Goal: Information Seeking & Learning: Understand process/instructions

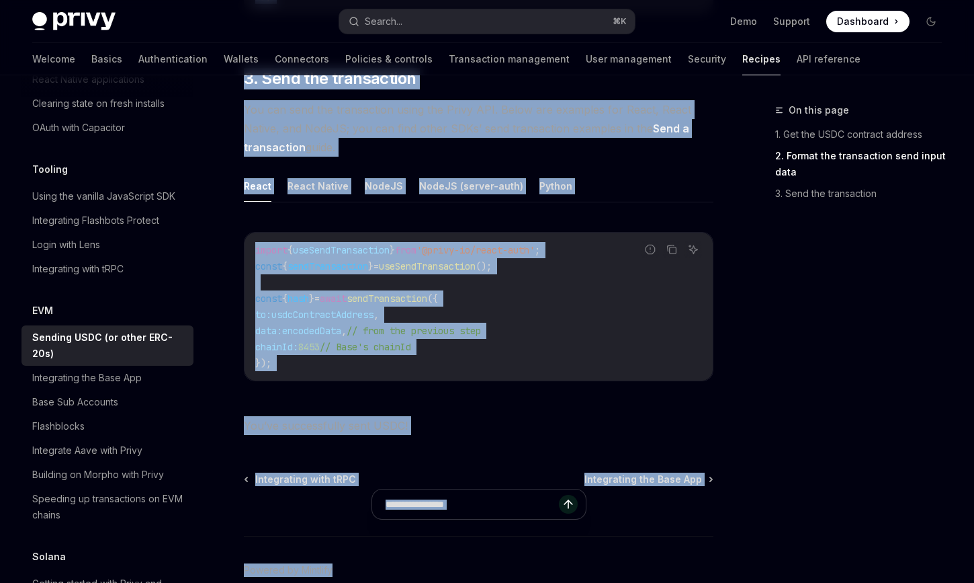
scroll to position [1120, 0]
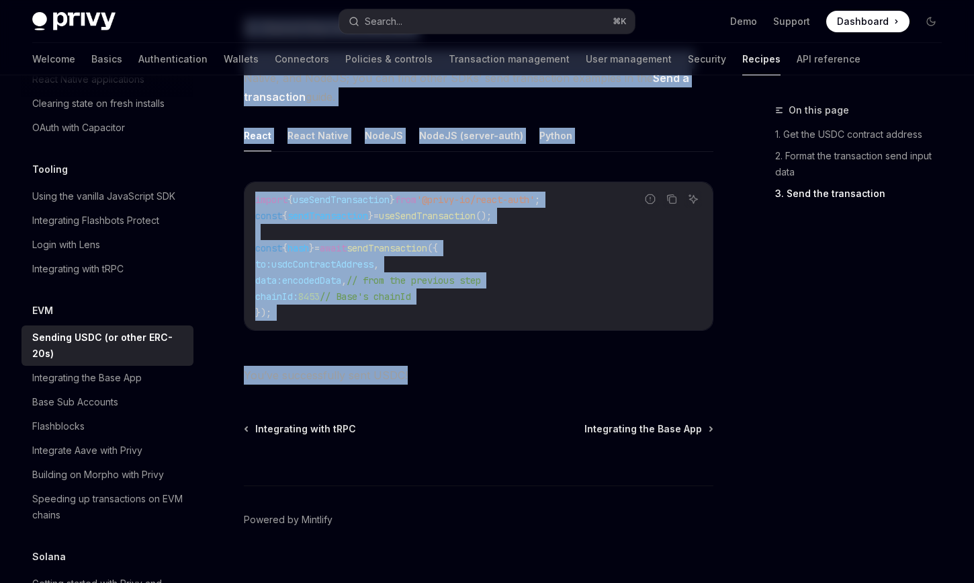
drag, startPoint x: 244, startPoint y: 108, endPoint x: 510, endPoint y: 349, distance: 359.2
copy div "LOR Ipsumdo SITA (co adipi ELI-76s) DoeiUS Temp in UtlaBOR EtdoLO Magn al EnimA…"
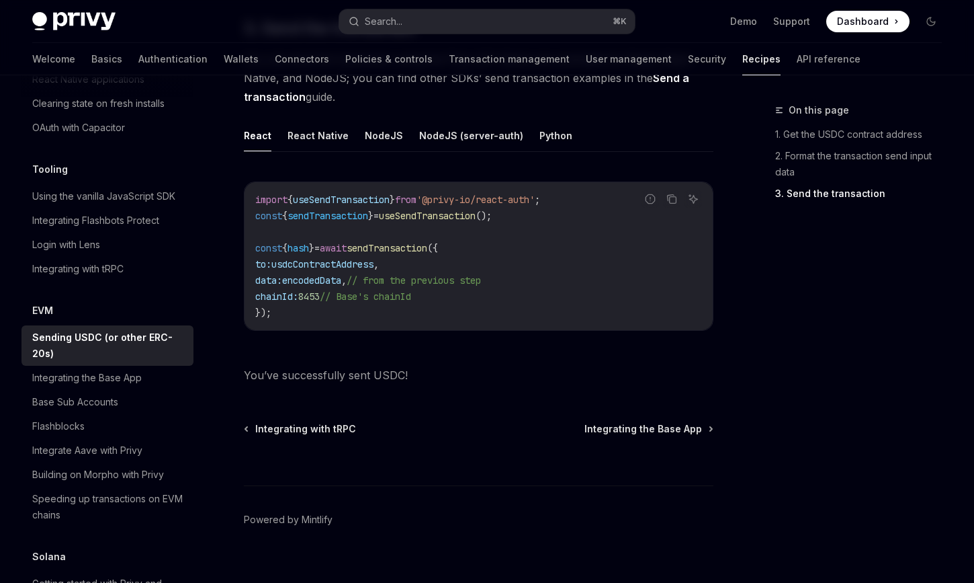
click at [563, 217] on code "import { useSendTransaction } from '@privy-io/react-auth' ; const { sendTransac…" at bounding box center [478, 256] width 447 height 129
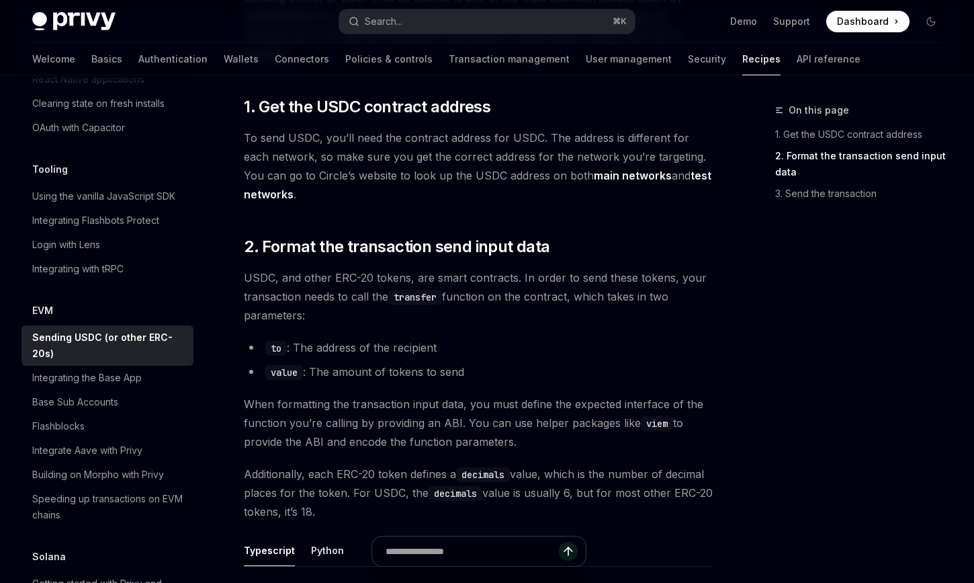
scroll to position [0, 0]
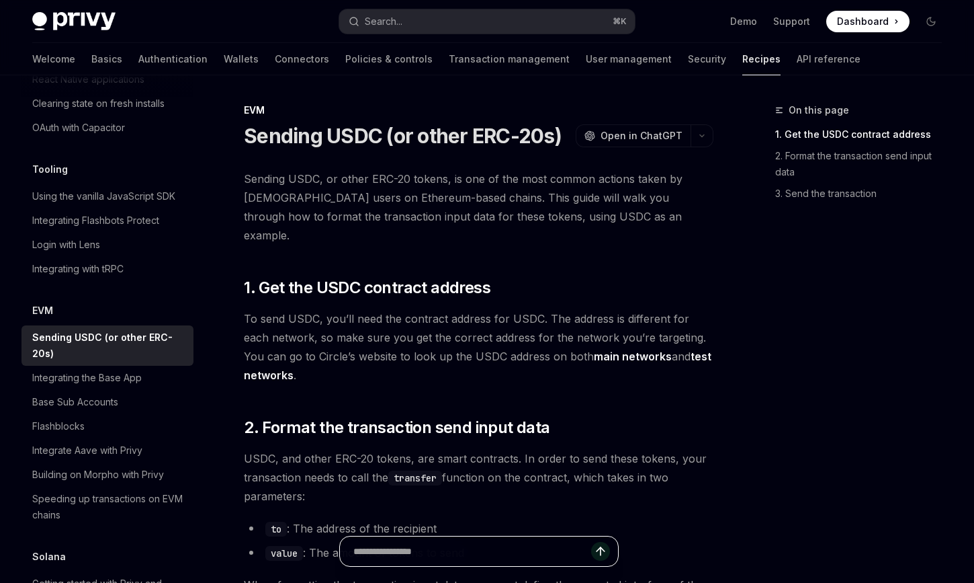
click at [421, 554] on input "text" at bounding box center [472, 551] width 238 height 30
type input "**********"
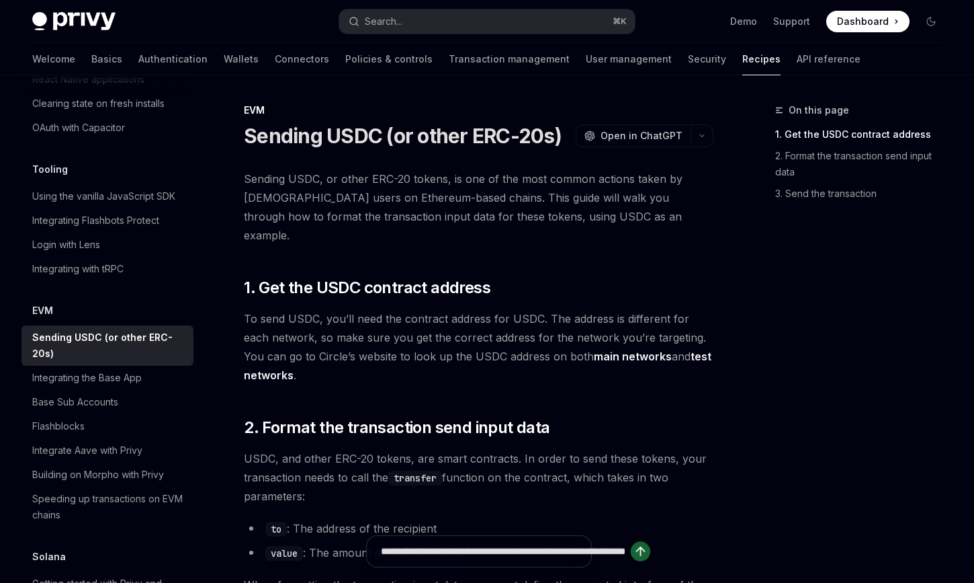
type textarea "*"
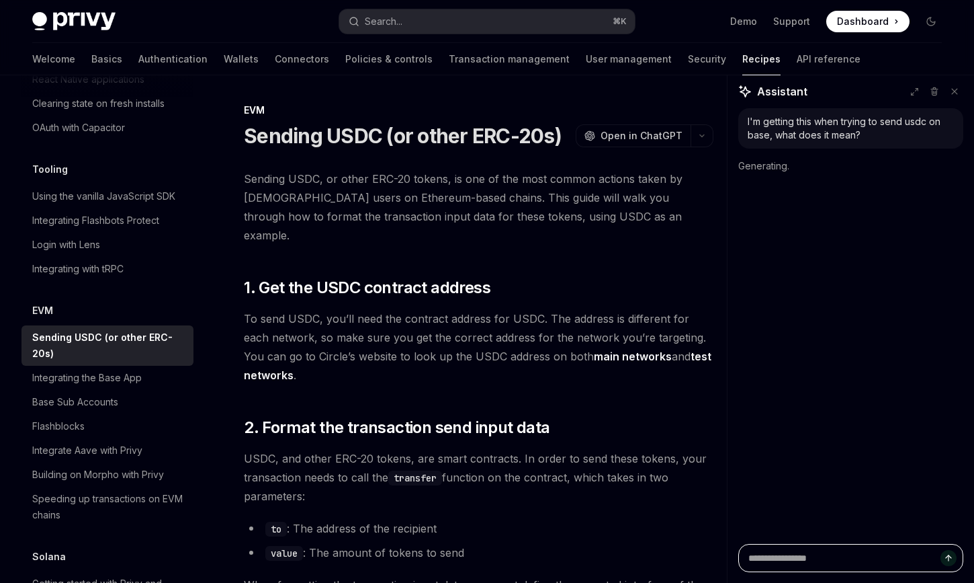
scroll to position [0, 0]
type textarea "*"
paste textarea "**********"
type textarea "**********"
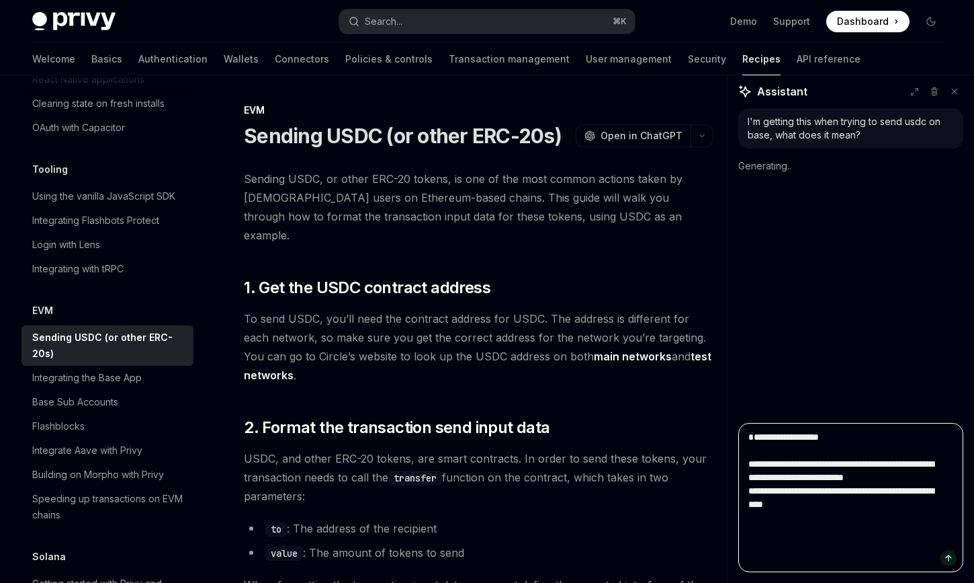
type textarea "*"
type textarea "**********"
click at [846, 516] on textarea "**********" at bounding box center [851, 497] width 225 height 149
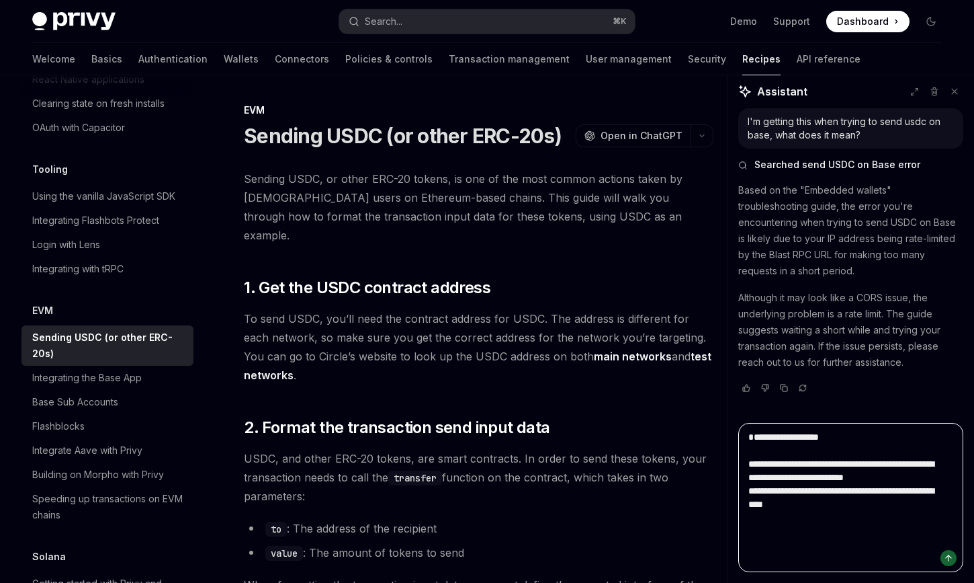
click at [835, 461] on textarea "**********" at bounding box center [851, 497] width 225 height 149
type textarea "*"
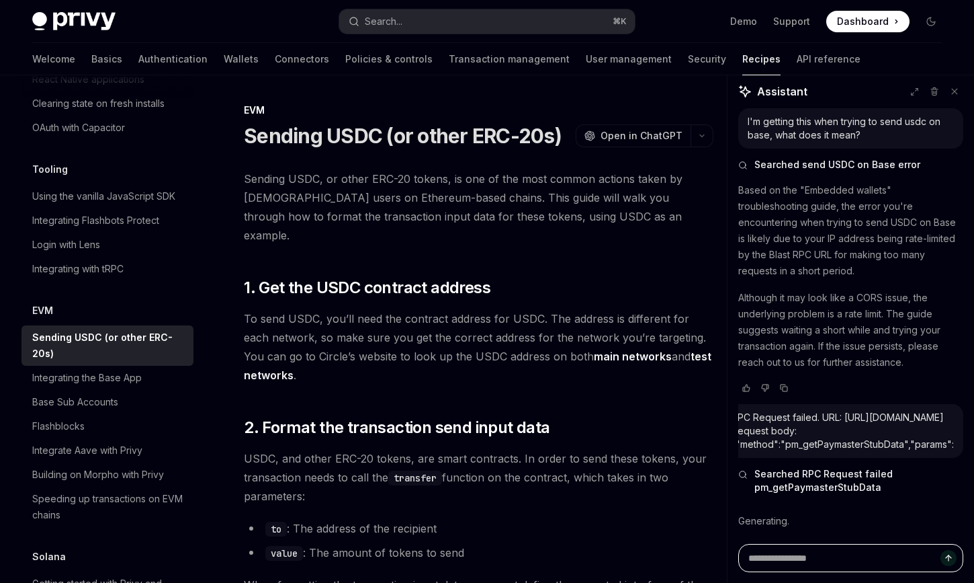
scroll to position [7, 0]
click at [776, 411] on div "RPC Request failed. URL: https://rpc.zerodev.app/api/v3/60b3bc17-c225-4a61-80c4…" at bounding box center [843, 431] width 222 height 40
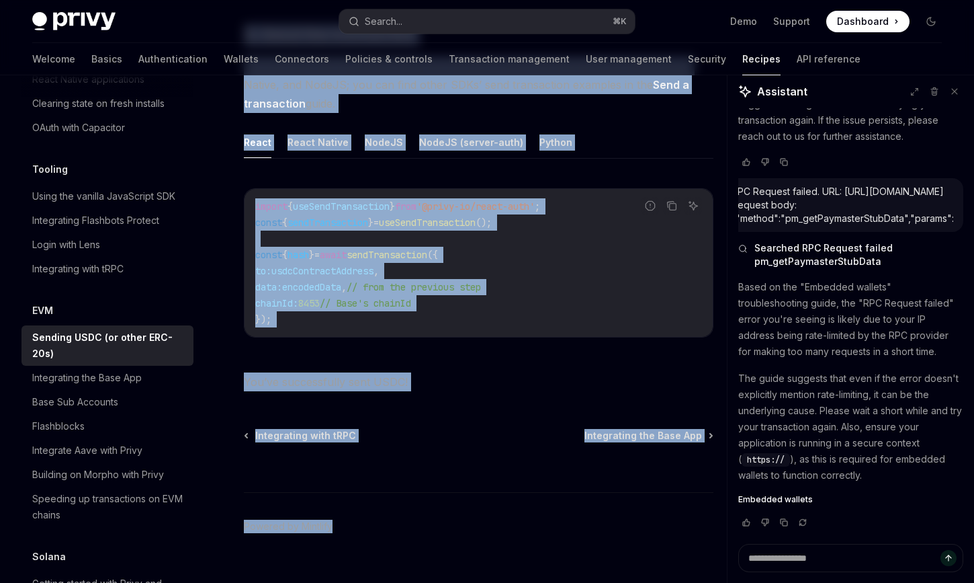
scroll to position [1120, 0]
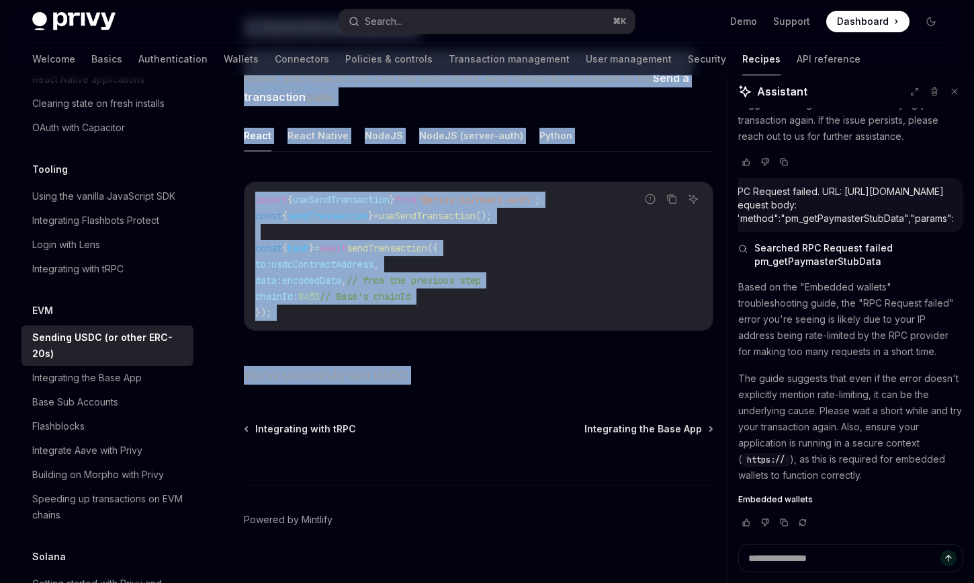
drag, startPoint x: 244, startPoint y: 128, endPoint x: 462, endPoint y: 371, distance: 326.4
copy div "Sending USDC (or other ERC-20s) OpenAI Open in ChatGPT OpenAI Open in ChatGPT S…"
click at [224, 58] on link "Wallets" at bounding box center [241, 59] width 35 height 32
type textarea "*"
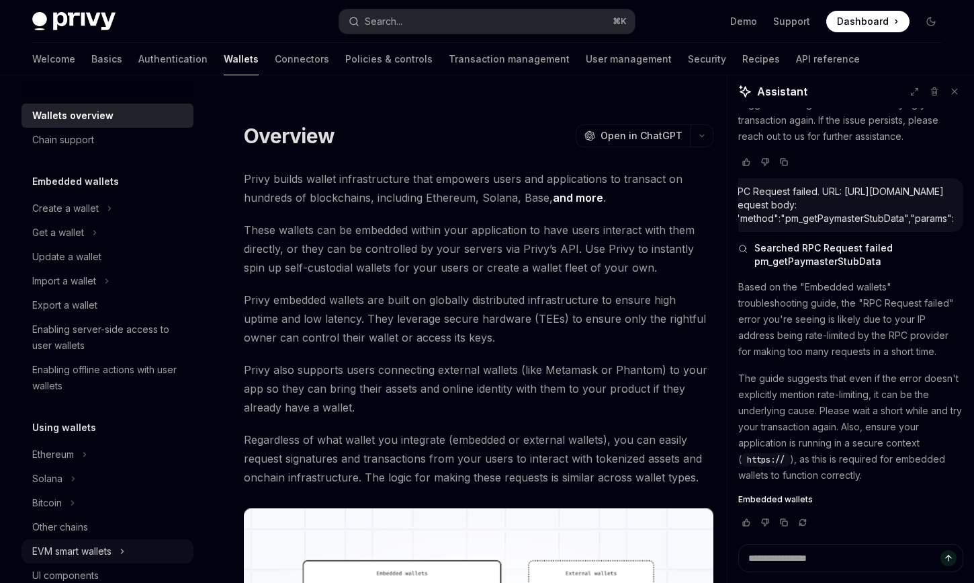
click at [75, 550] on div "EVM smart wallets" at bounding box center [71, 551] width 79 height 16
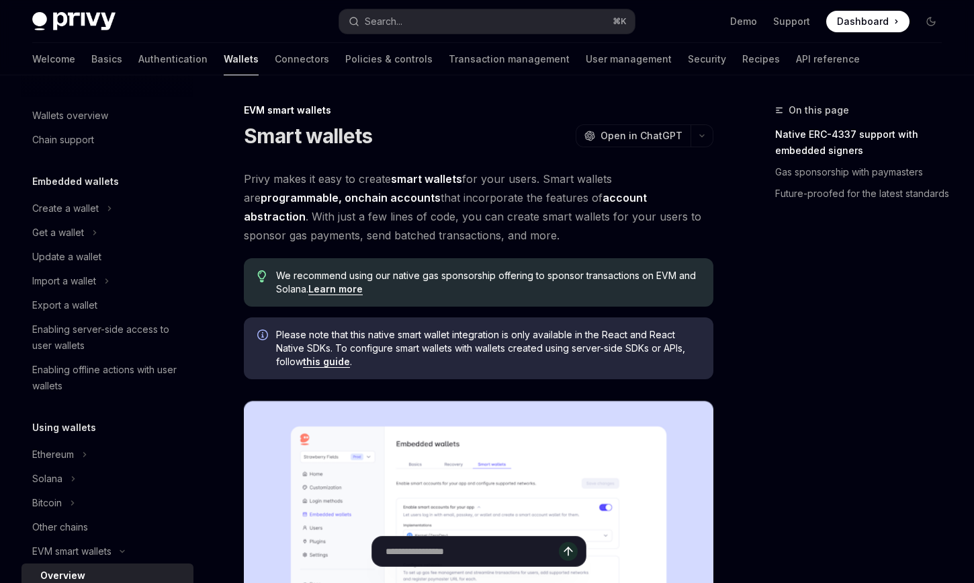
scroll to position [183, 0]
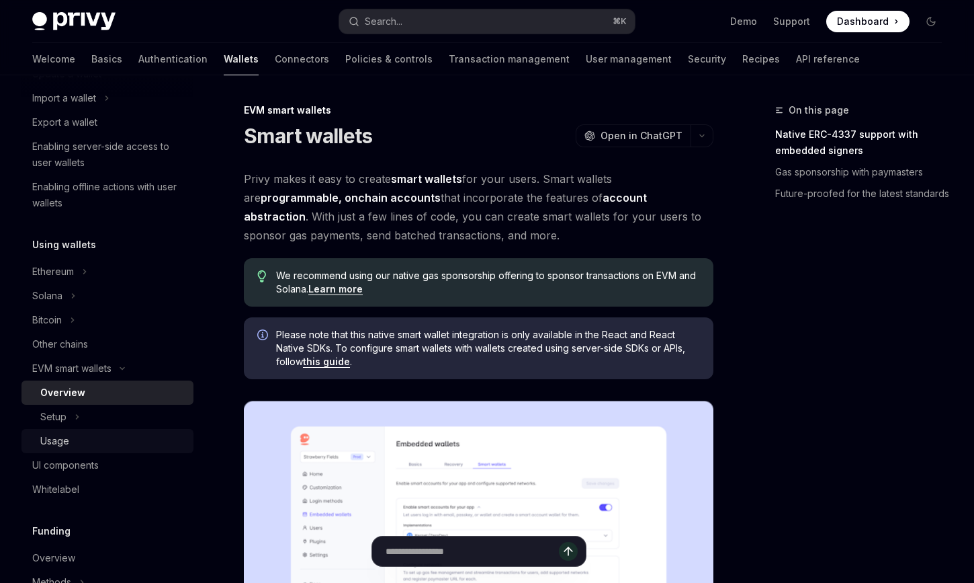
click at [65, 437] on div "Usage" at bounding box center [54, 441] width 29 height 16
type textarea "*"
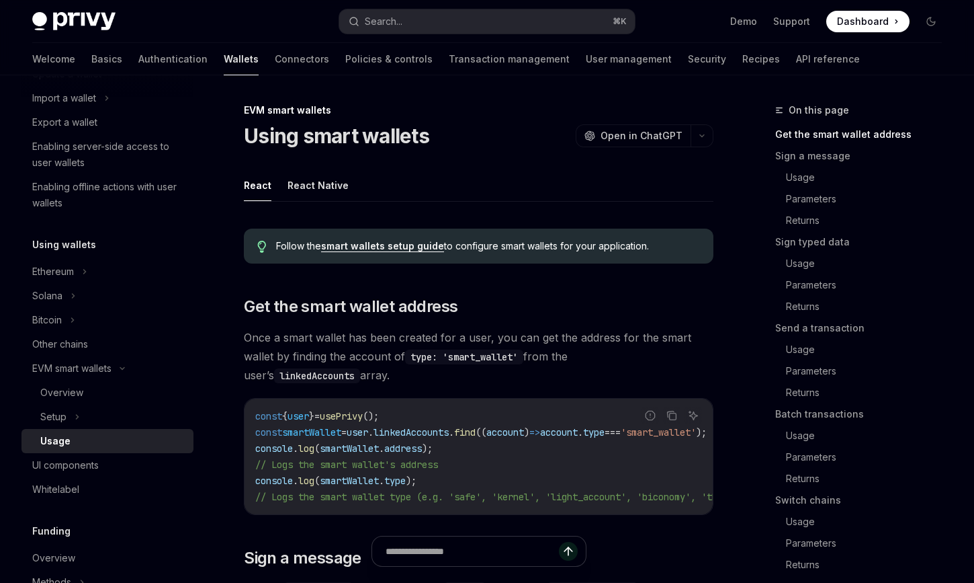
click at [499, 338] on span "Once a smart wallet has been created for a user, you can get the address for th…" at bounding box center [479, 356] width 470 height 56
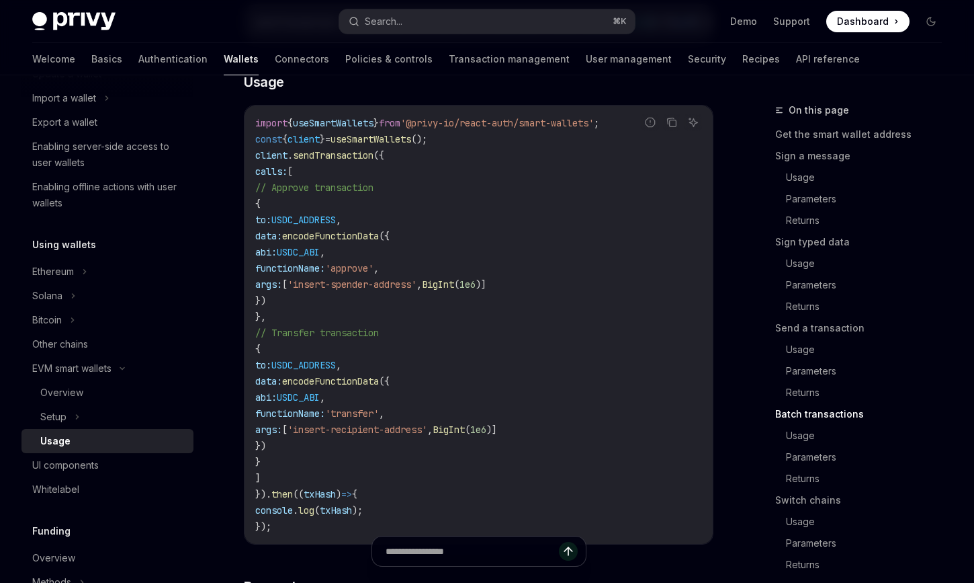
drag, startPoint x: 244, startPoint y: 116, endPoint x: 438, endPoint y: 453, distance: 388.7
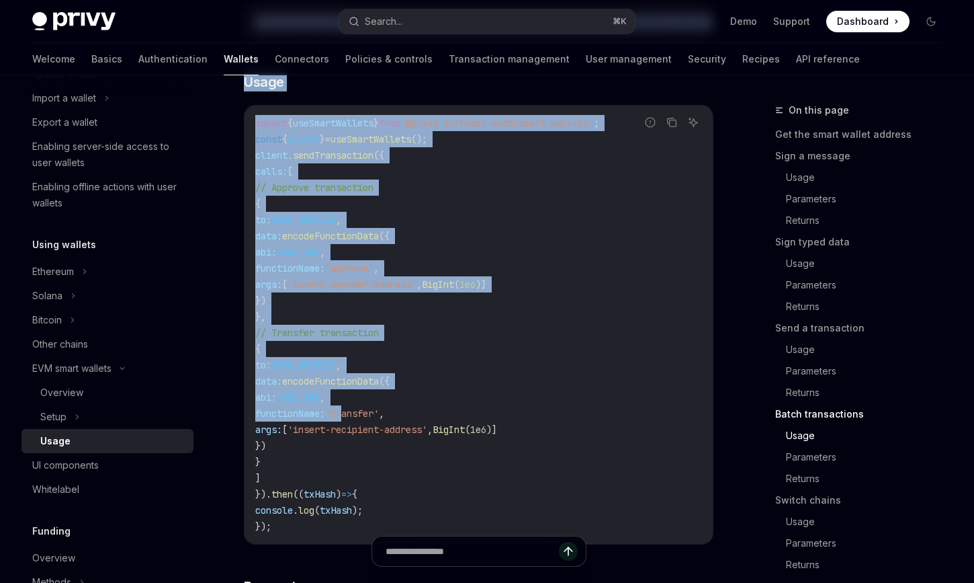
scroll to position [4239, 0]
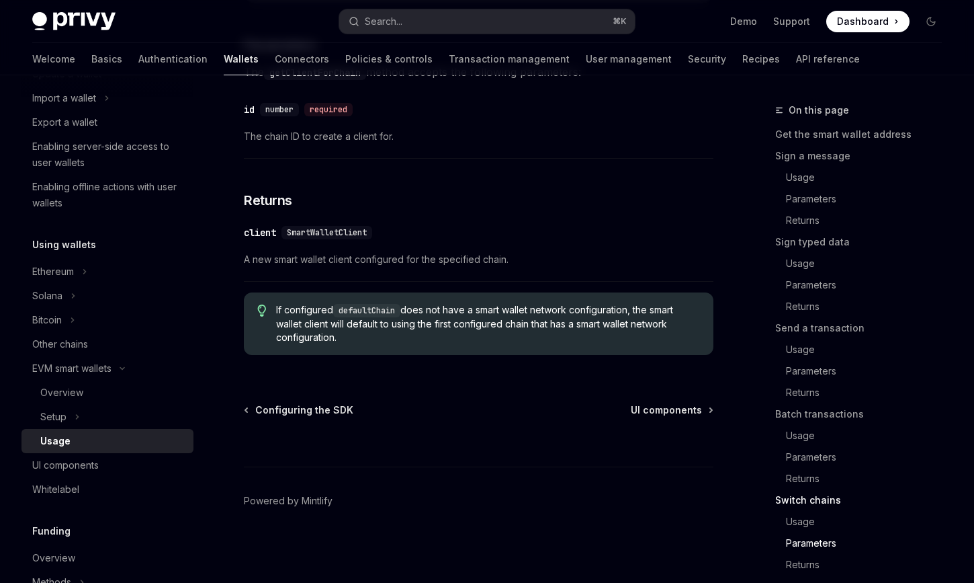
copy div "EVM smart wallets Using smart wallets OpenAI Open in ChatGPT OpenAI Open in Cha…"
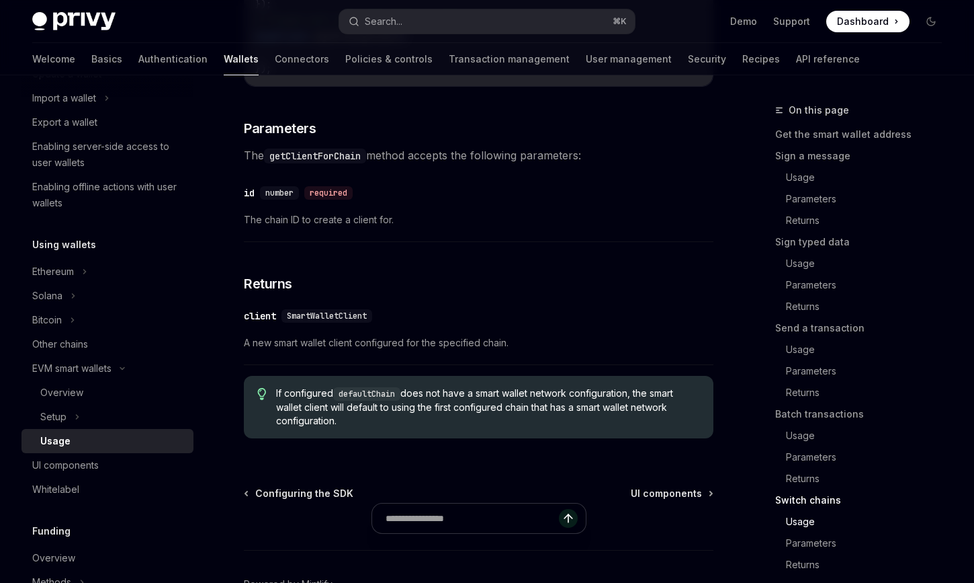
scroll to position [4109, 0]
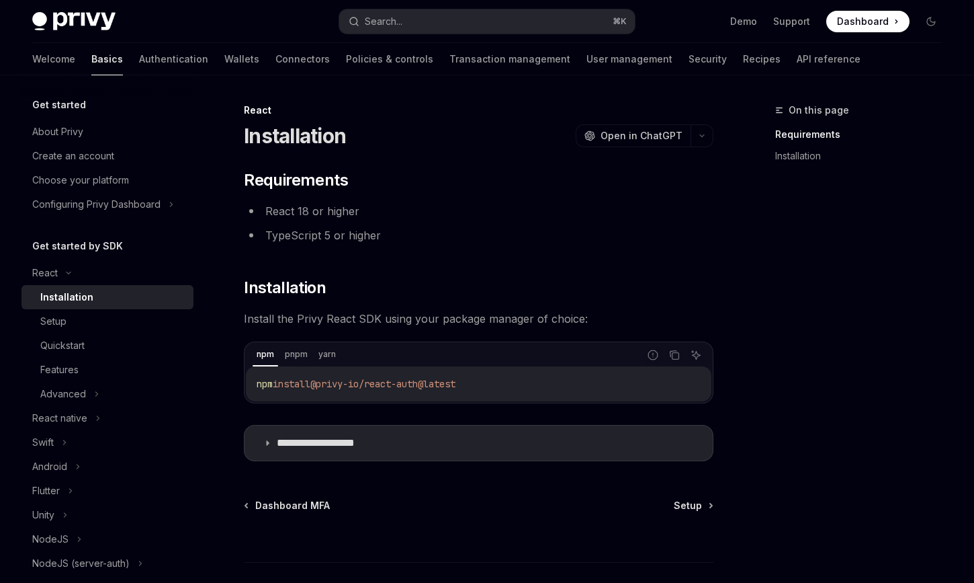
drag, startPoint x: 366, startPoint y: 383, endPoint x: 423, endPoint y: 392, distance: 57.8
click at [423, 392] on div "npm install @privy-io/react-auth@latest" at bounding box center [479, 383] width 466 height 35
click at [674, 357] on icon "Copy the contents from the code block" at bounding box center [674, 354] width 11 height 11
click at [224, 54] on link "Wallets" at bounding box center [241, 59] width 35 height 32
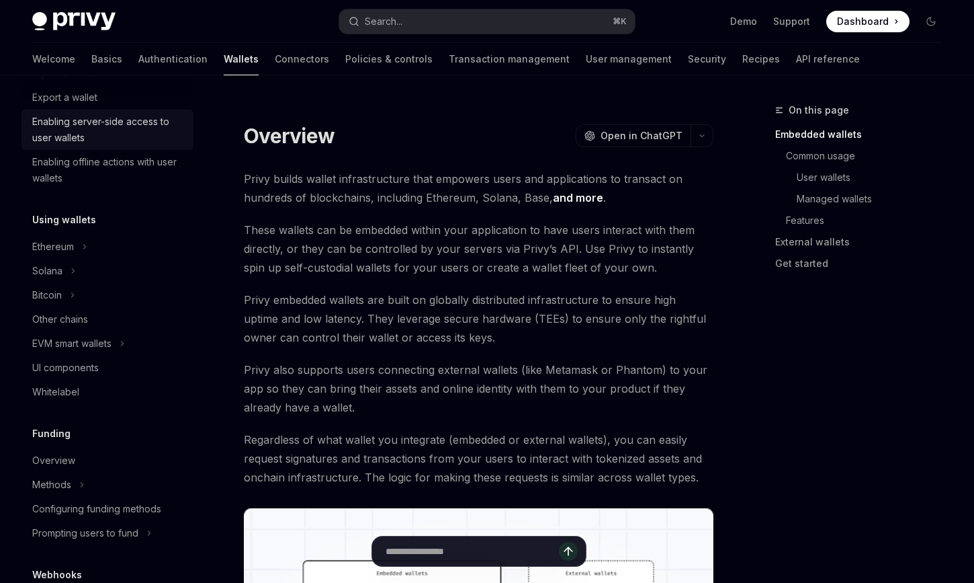
scroll to position [212, 0]
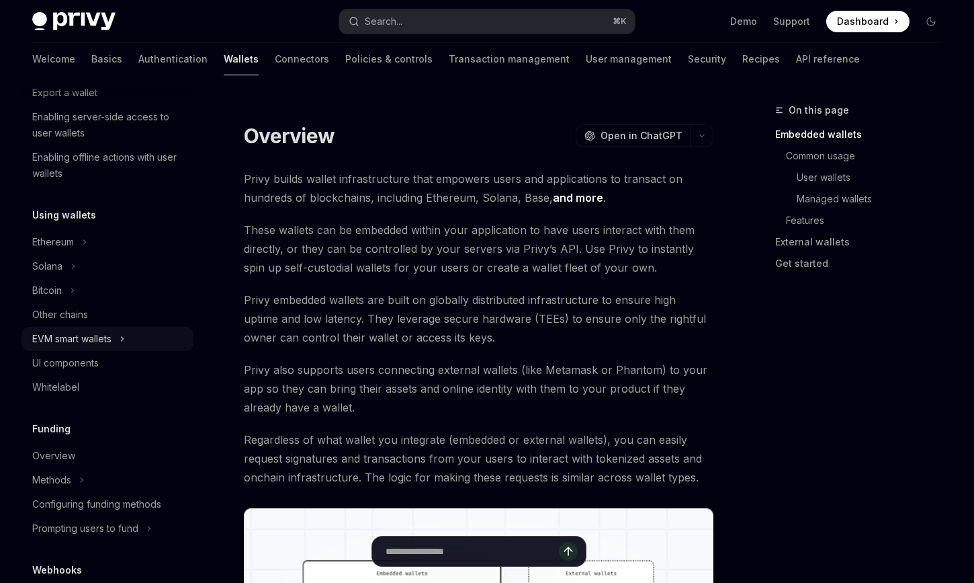
click at [86, 342] on div "EVM smart wallets" at bounding box center [71, 339] width 79 height 16
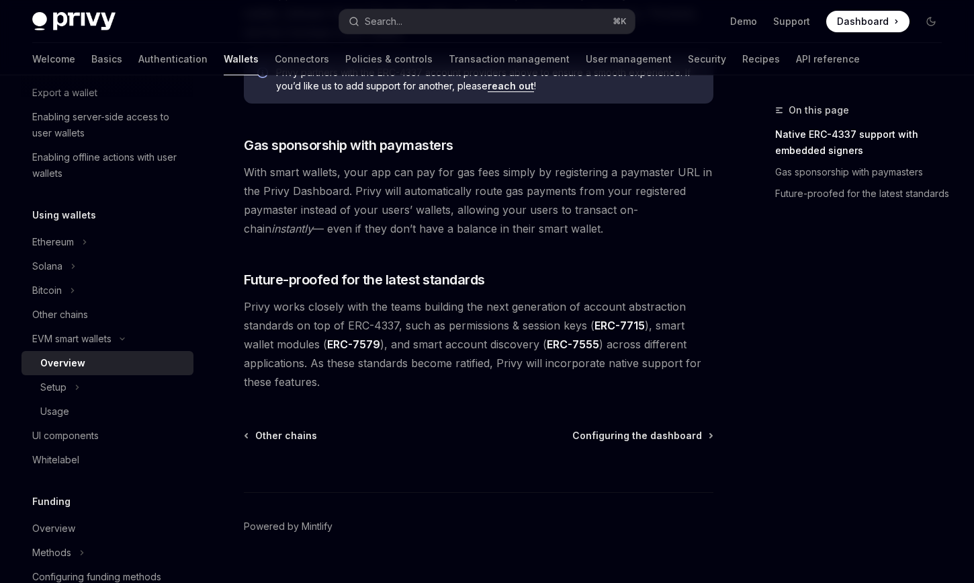
scroll to position [1048, 0]
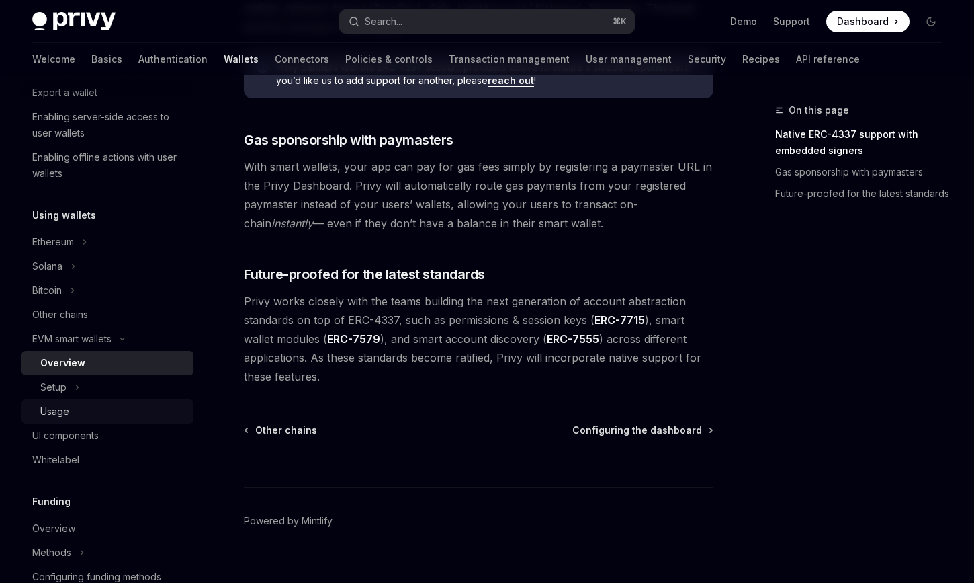
click at [73, 408] on div "Usage" at bounding box center [112, 411] width 145 height 16
type textarea "*"
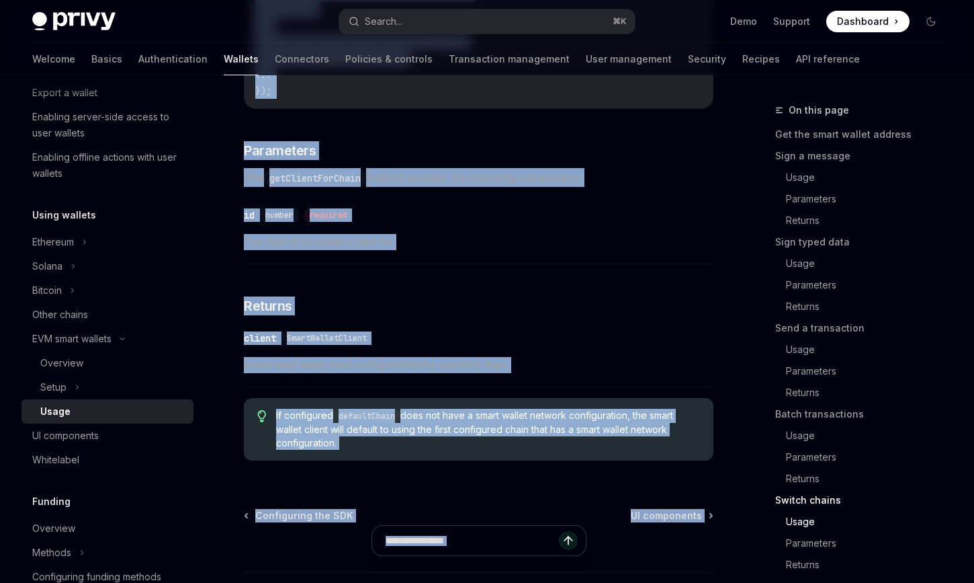
scroll to position [4239, 0]
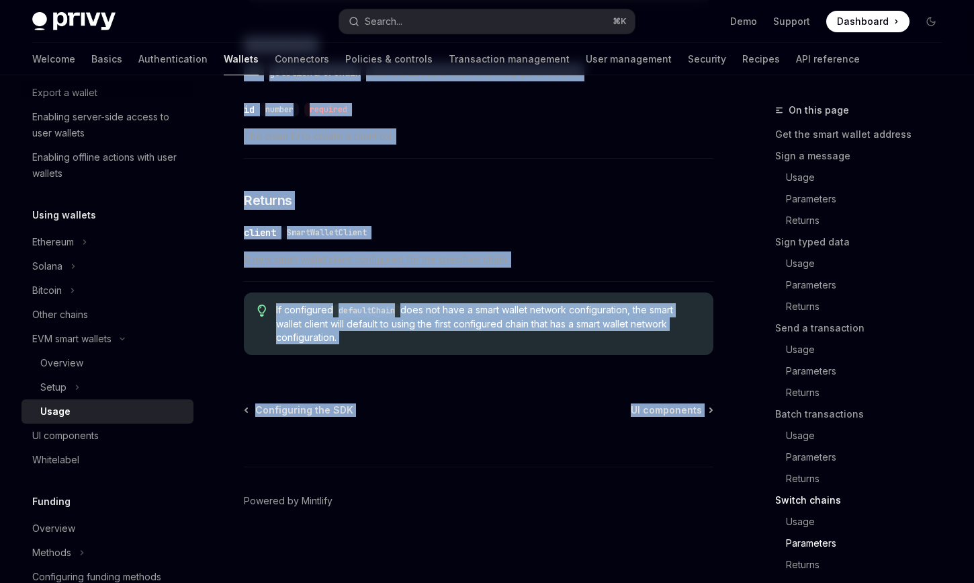
drag, startPoint x: 242, startPoint y: 131, endPoint x: 487, endPoint y: 344, distance: 324.4
copy div "Using smart wallets OpenAI Open in ChatGPT OpenAI Open in ChatGPT React React N…"
click at [428, 302] on div "If configured defaultChain does not have a smart wallet network configuration, …" at bounding box center [479, 323] width 470 height 62
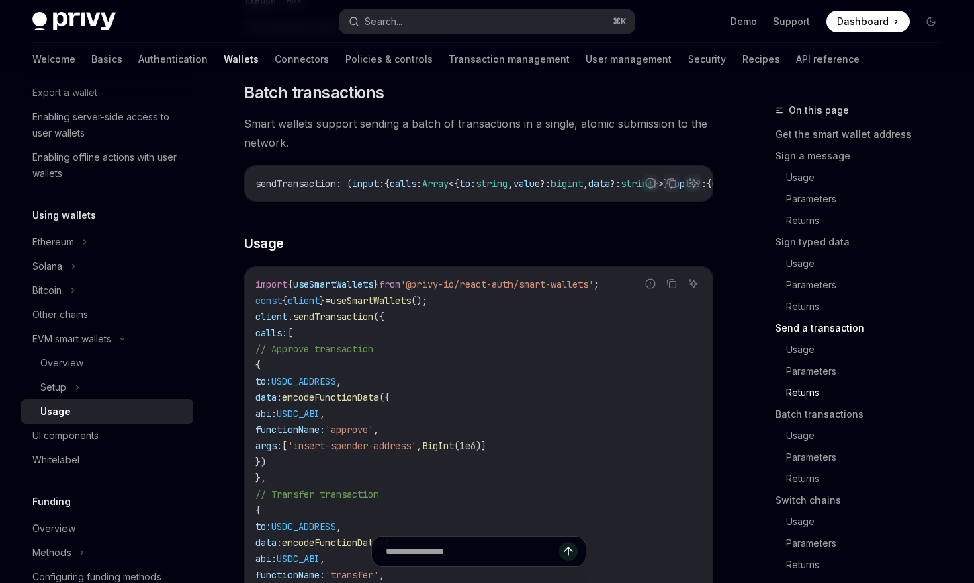
scroll to position [2768, 0]
drag, startPoint x: 303, startPoint y: 401, endPoint x: 332, endPoint y: 511, distance: 113.3
click at [332, 511] on code "import { useSmartWallets } from '@privy-io/react-auth/smart-wallets' ; const { …" at bounding box center [478, 487] width 447 height 419
copy code "{ to: USDC_ADDRESS , data: encodeFunctionData ({ abi: USDC_ABI , functionName: …"
click at [419, 545] on input "text" at bounding box center [472, 551] width 238 height 30
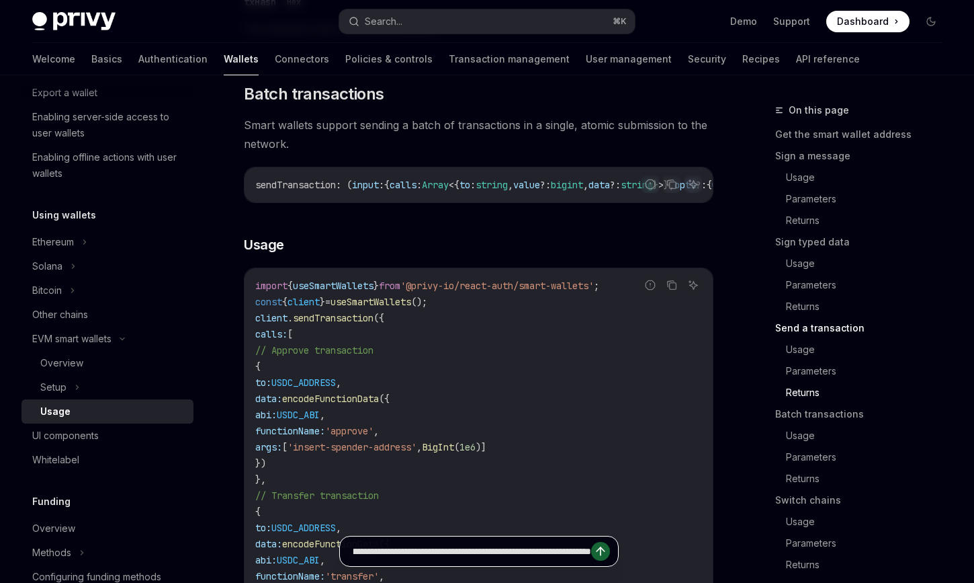
paste input "**********"
type input "**********"
type textarea "*"
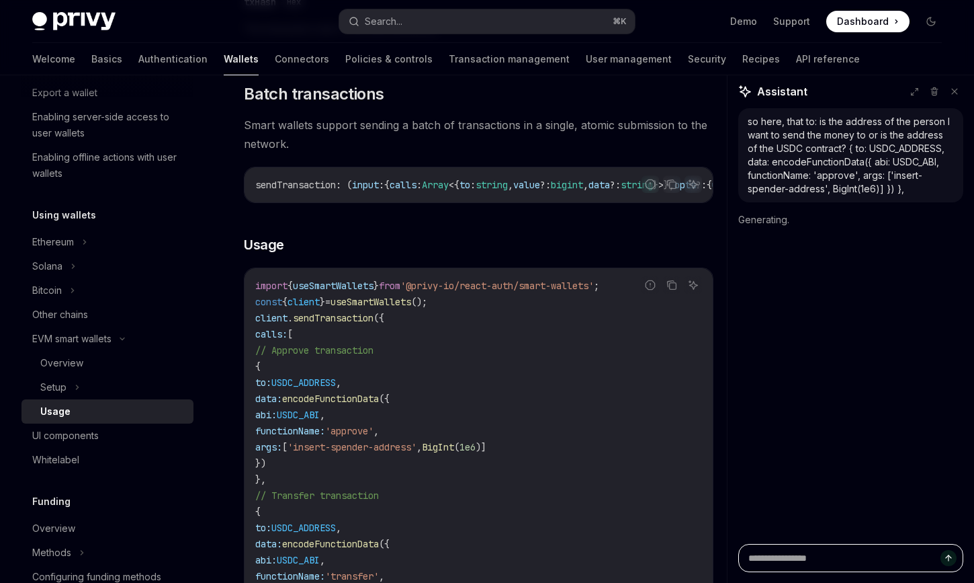
scroll to position [0, 0]
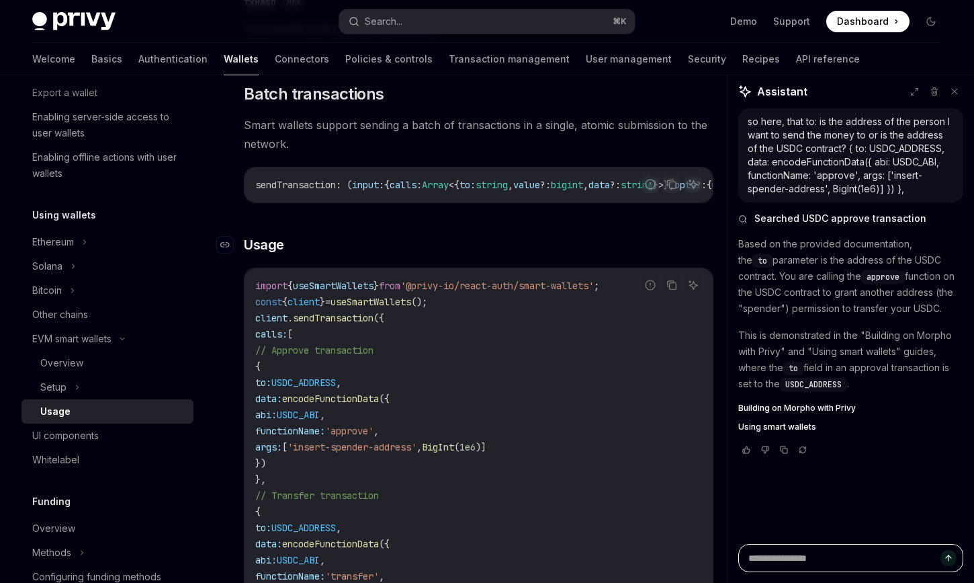
type textarea "*"
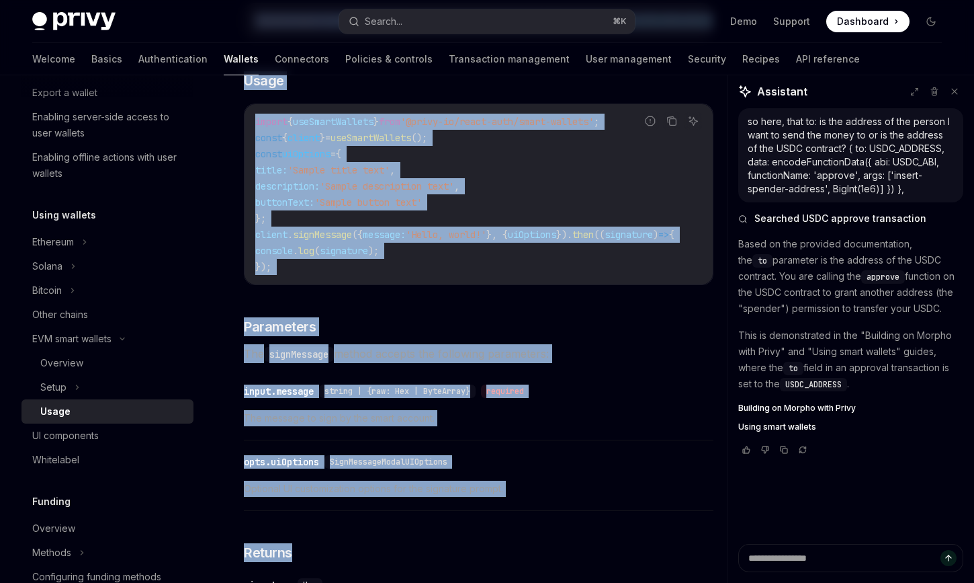
drag, startPoint x: 245, startPoint y: 126, endPoint x: 448, endPoint y: 588, distance: 504.3
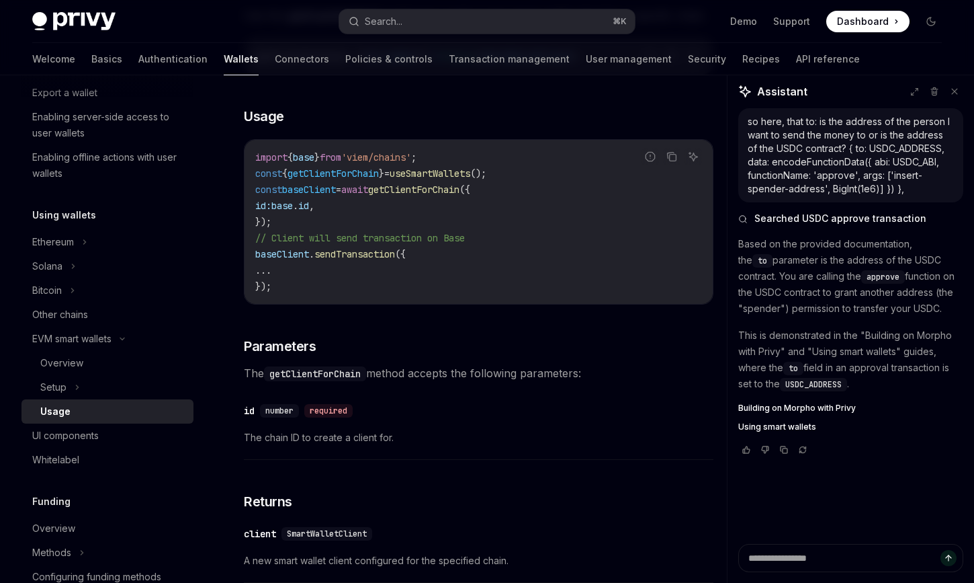
scroll to position [4239, 0]
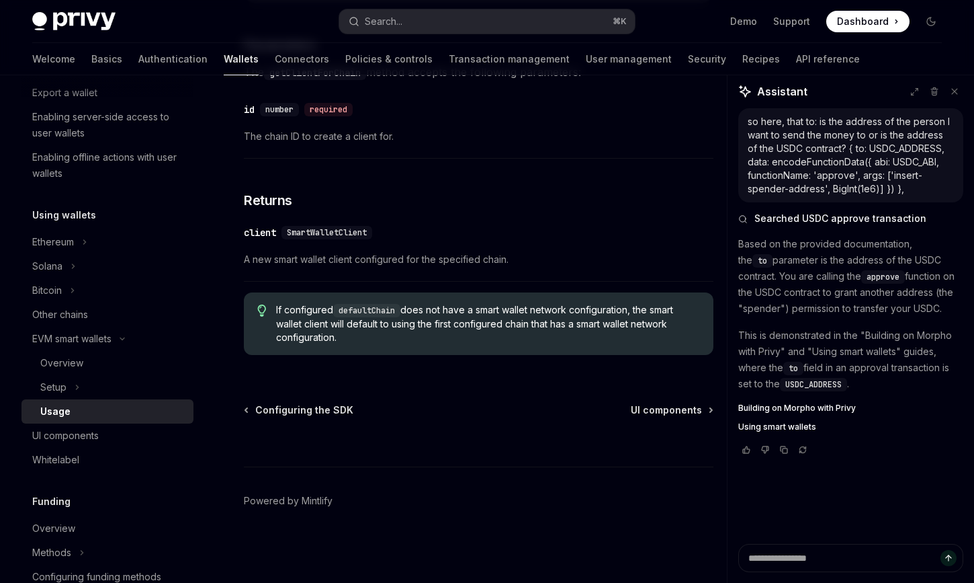
click at [678, 345] on div "If configured defaultChain does not have a smart wallet network configuration, …" at bounding box center [479, 323] width 470 height 62
copy div "Using smart wallets OpenAI Open in ChatGPT OpenAI Open in ChatGPT React React N…"
click at [376, 253] on span "A new smart wallet client configured for the specified chain." at bounding box center [479, 259] width 470 height 16
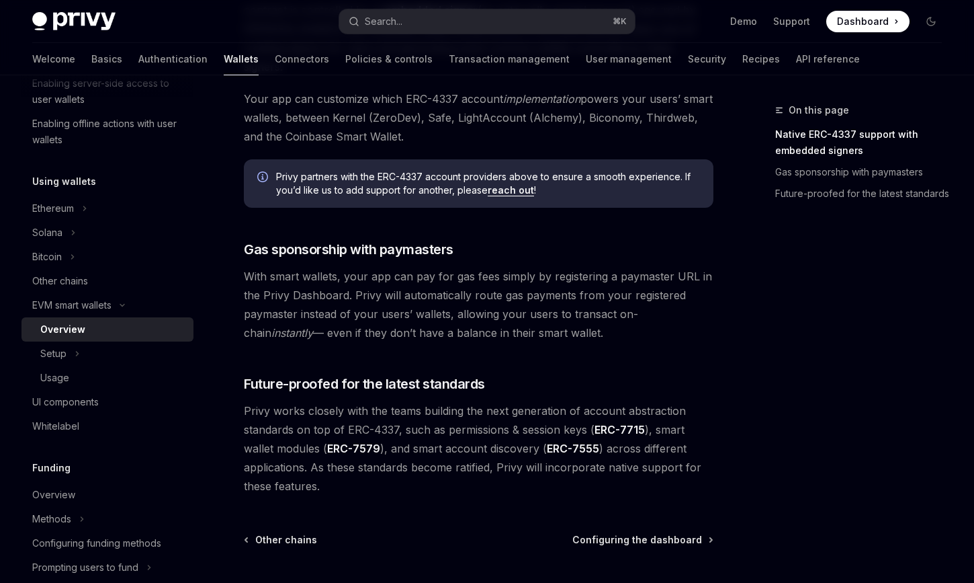
scroll to position [1050, 0]
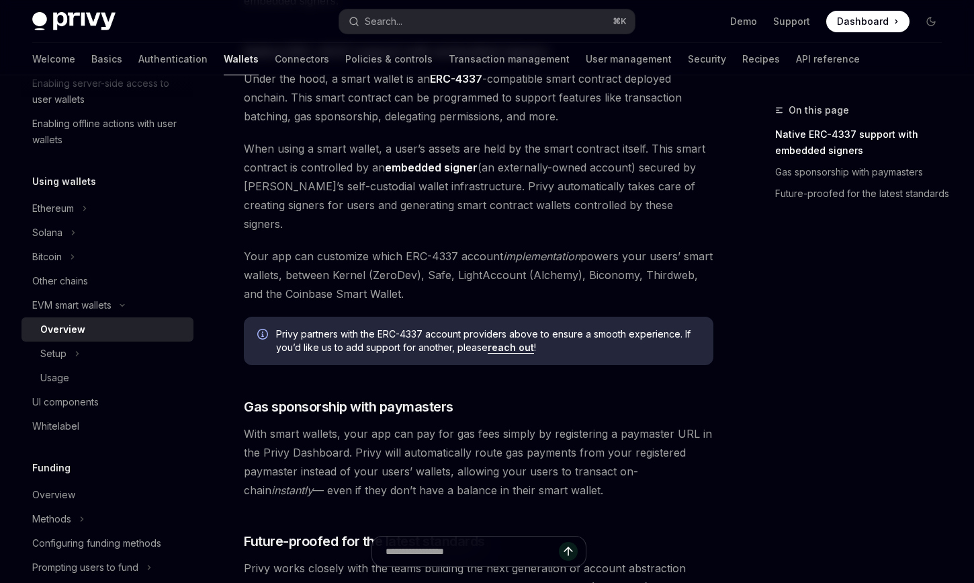
scroll to position [785, 0]
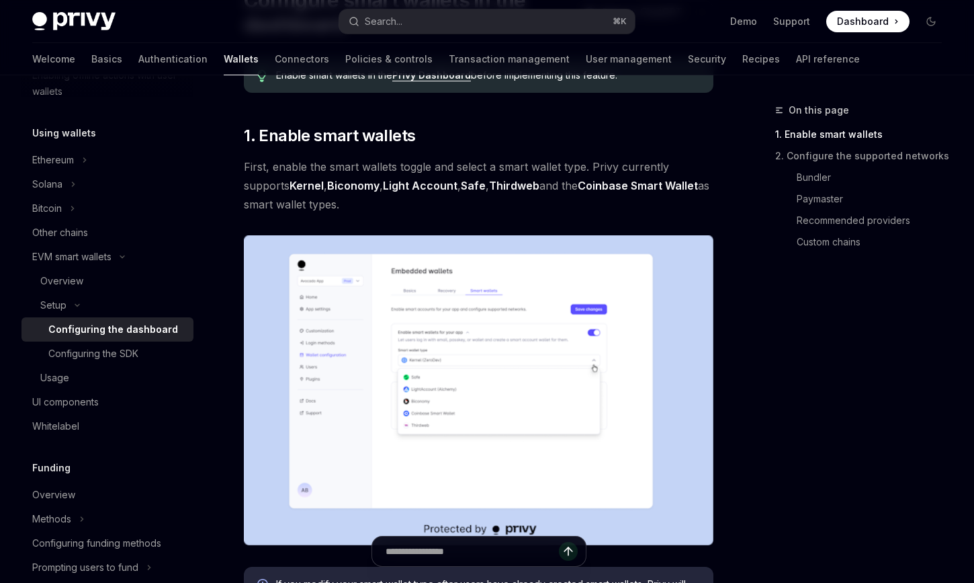
scroll to position [138, 0]
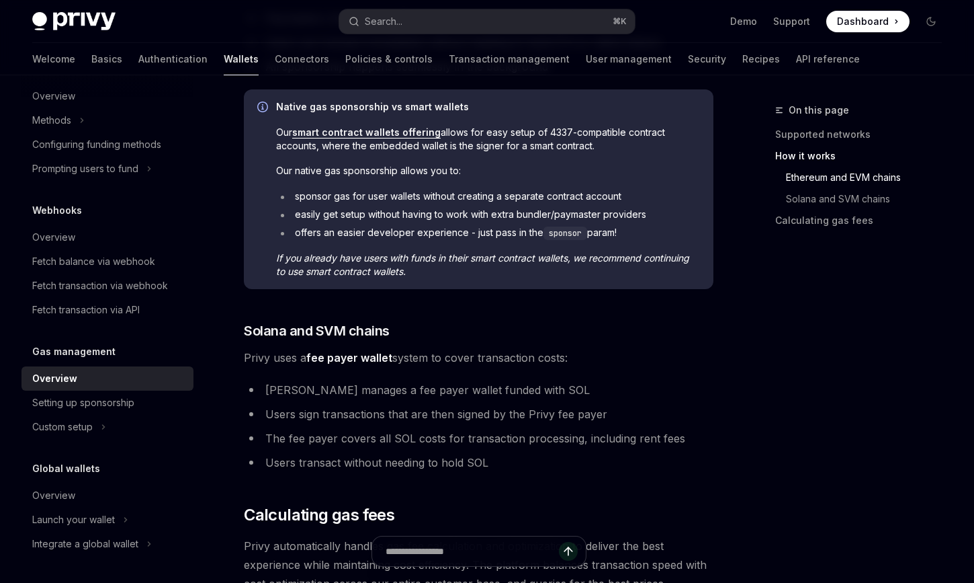
scroll to position [655, 0]
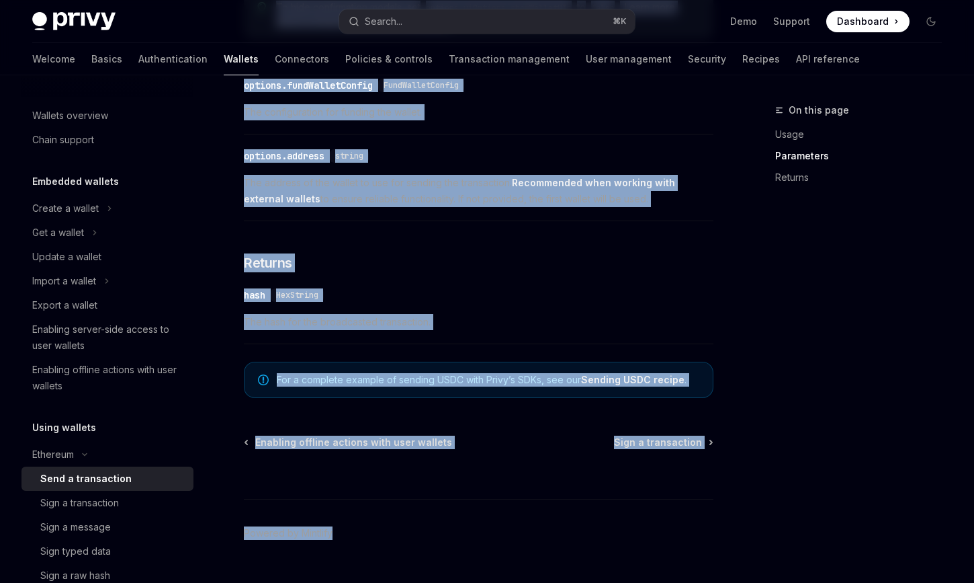
scroll to position [859, 0]
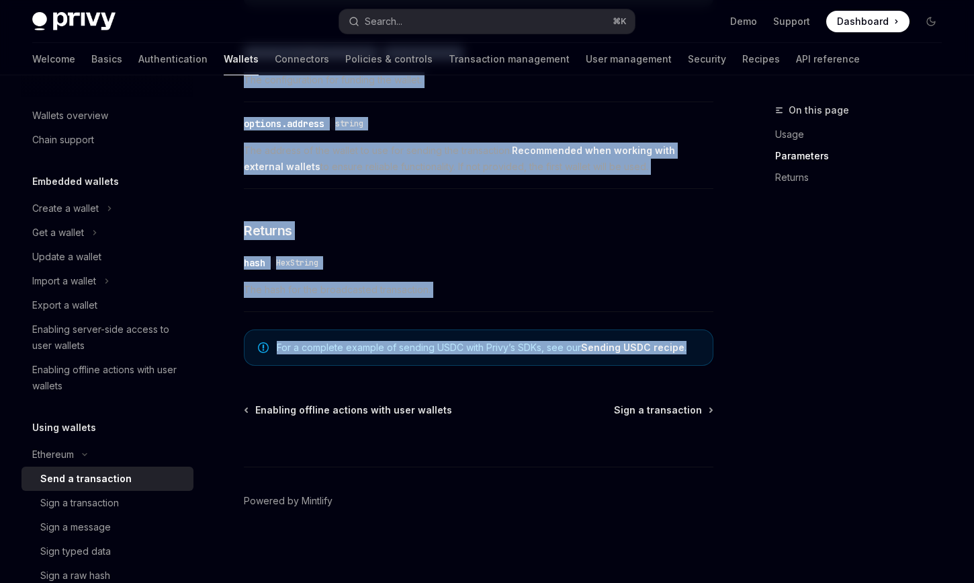
drag, startPoint x: 247, startPoint y: 134, endPoint x: 724, endPoint y: 362, distance: 528.4
copy div "Send a transaction OpenAI Open in ChatGPT OpenAI Open in ChatGPT React React Na…"
click at [636, 347] on link "Sending USDC recipe" at bounding box center [632, 347] width 103 height 12
type textarea "*"
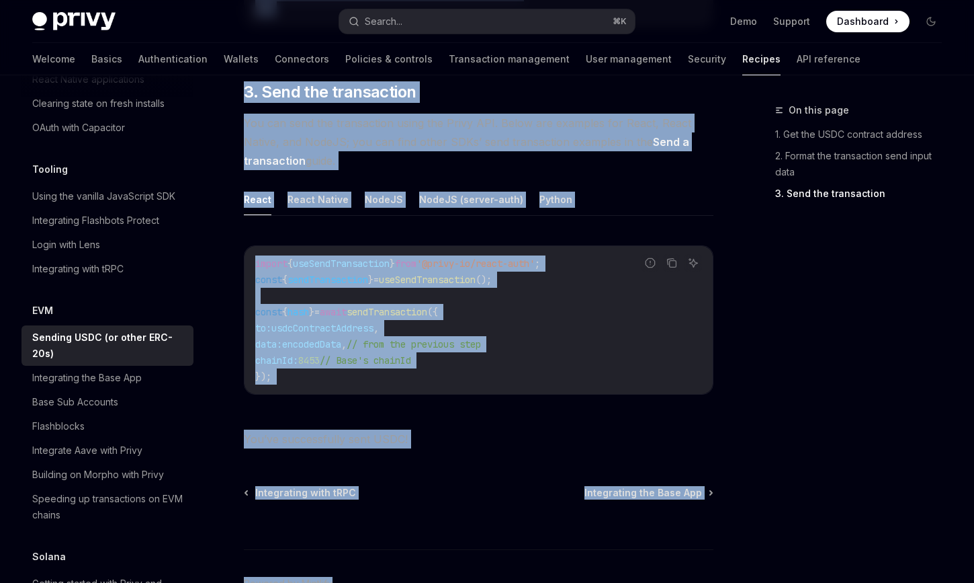
scroll to position [1120, 0]
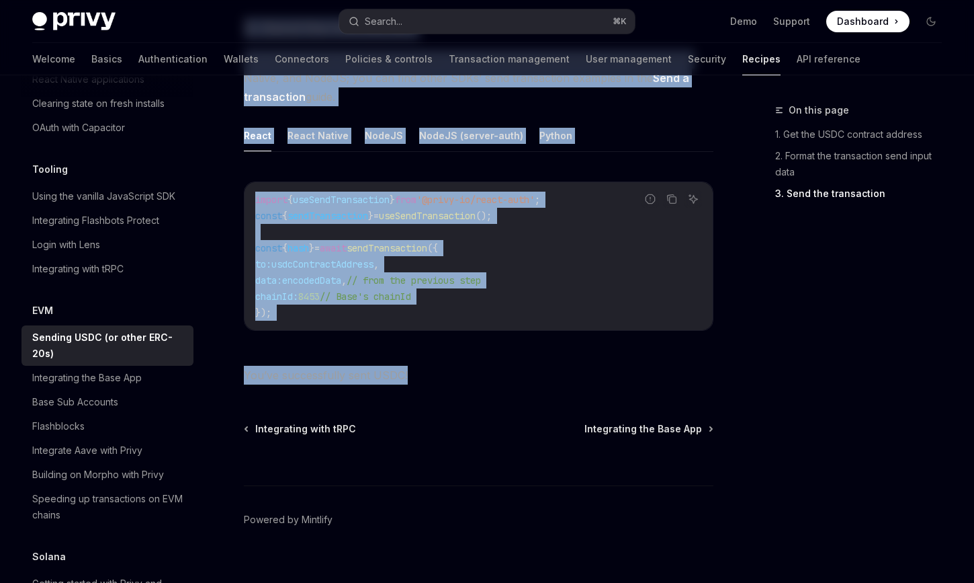
drag, startPoint x: 246, startPoint y: 134, endPoint x: 636, endPoint y: 362, distance: 451.4
copy div "Sending USDC (or other ERC-20s) OpenAI Open in ChatGPT OpenAI Open in ChatGPT S…"
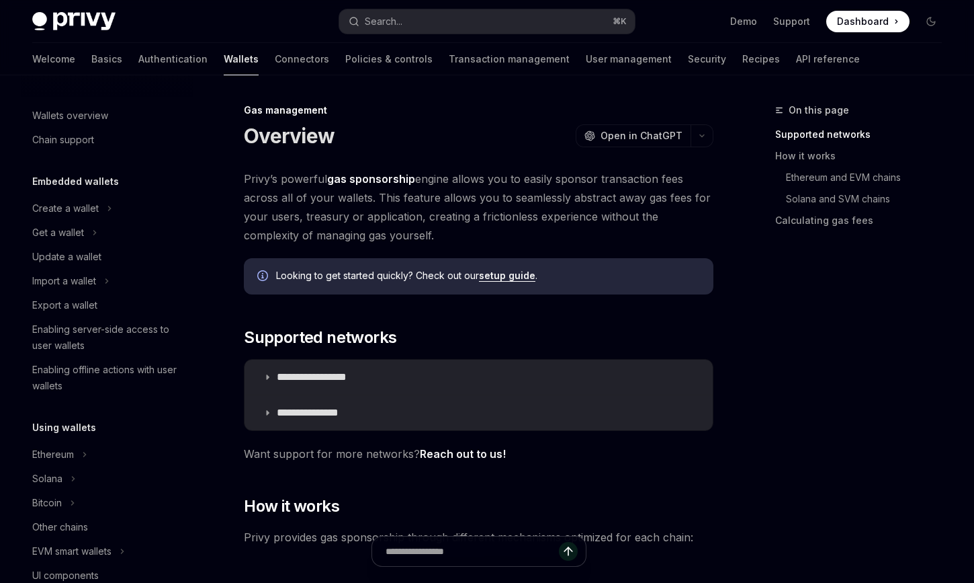
scroll to position [572, 0]
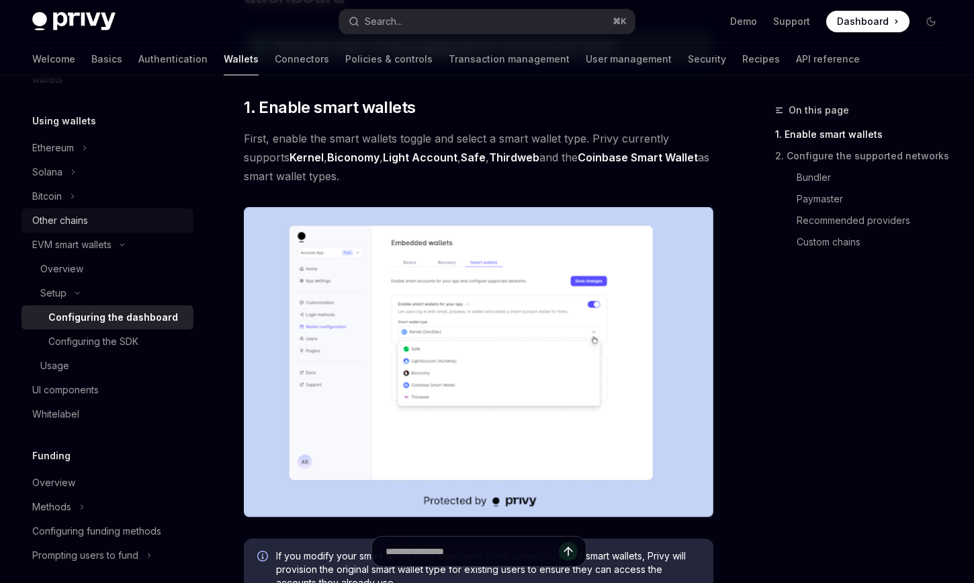
scroll to position [693, 0]
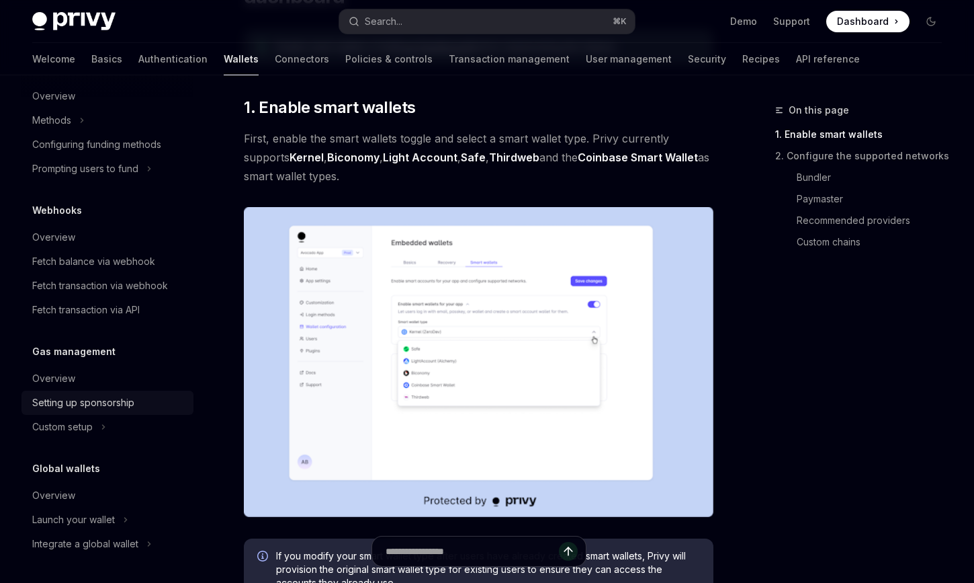
click at [80, 405] on div "Setting up sponsorship" at bounding box center [83, 402] width 102 height 16
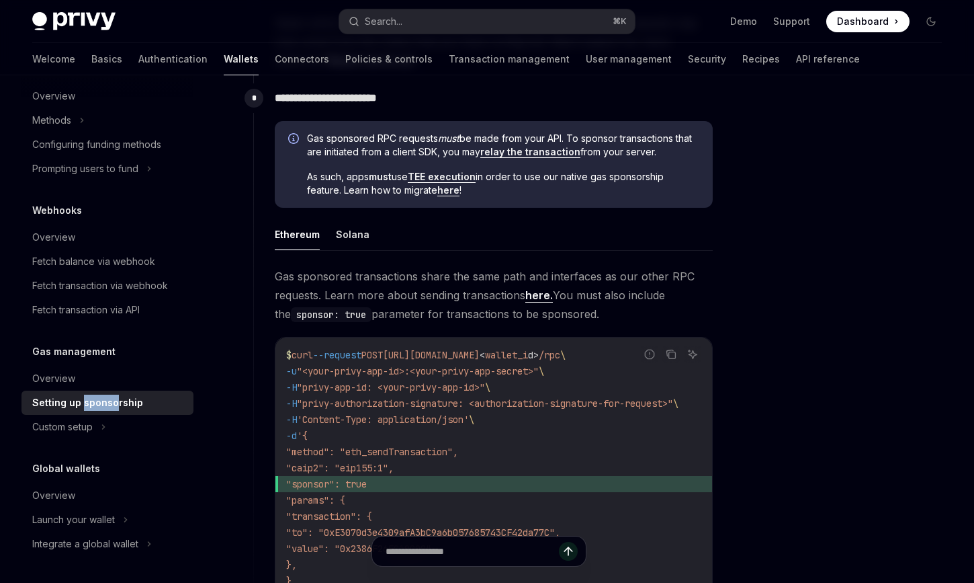
scroll to position [704, 0]
click at [540, 296] on link "here." at bounding box center [539, 295] width 28 height 14
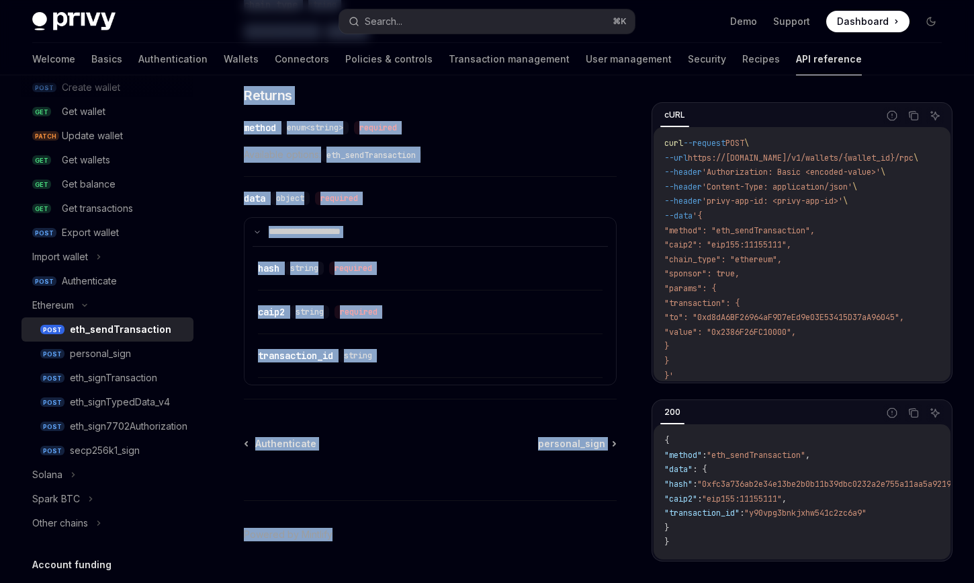
scroll to position [1647, 0]
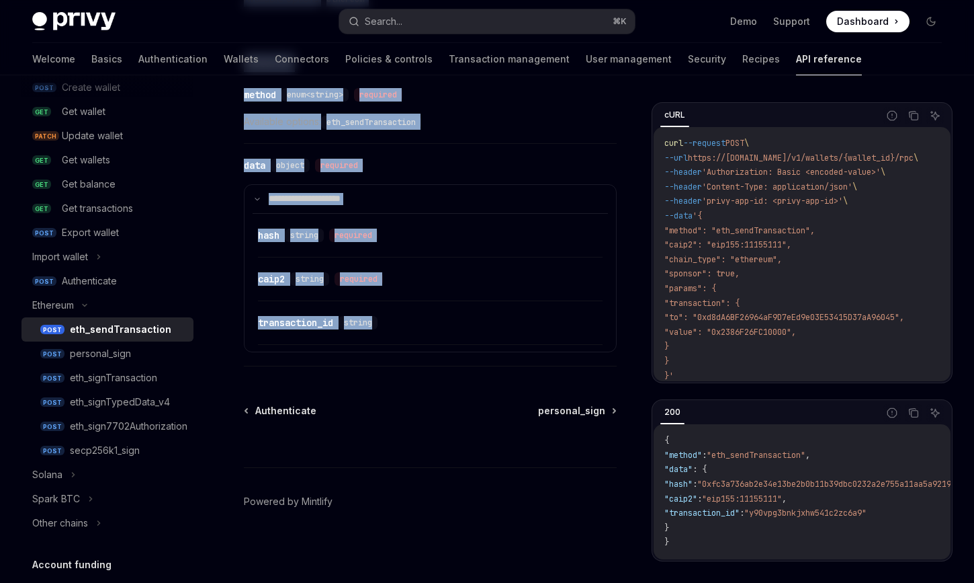
drag, startPoint x: 241, startPoint y: 133, endPoint x: 544, endPoint y: 342, distance: 368.7
copy div "eth_sendTransaction OpenAI Open in ChatGPT Sign and send a transaction using th…"
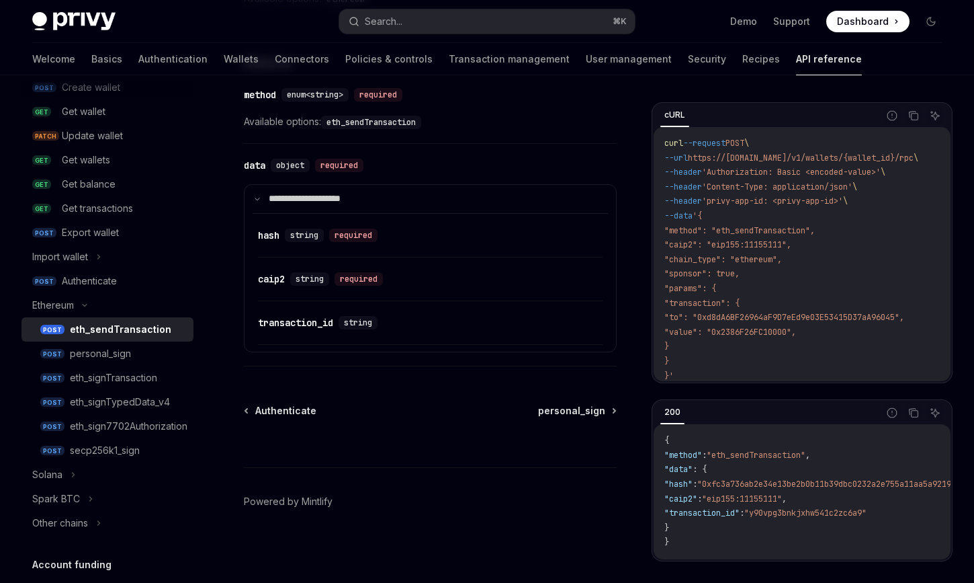
click at [401, 445] on div at bounding box center [430, 442] width 373 height 50
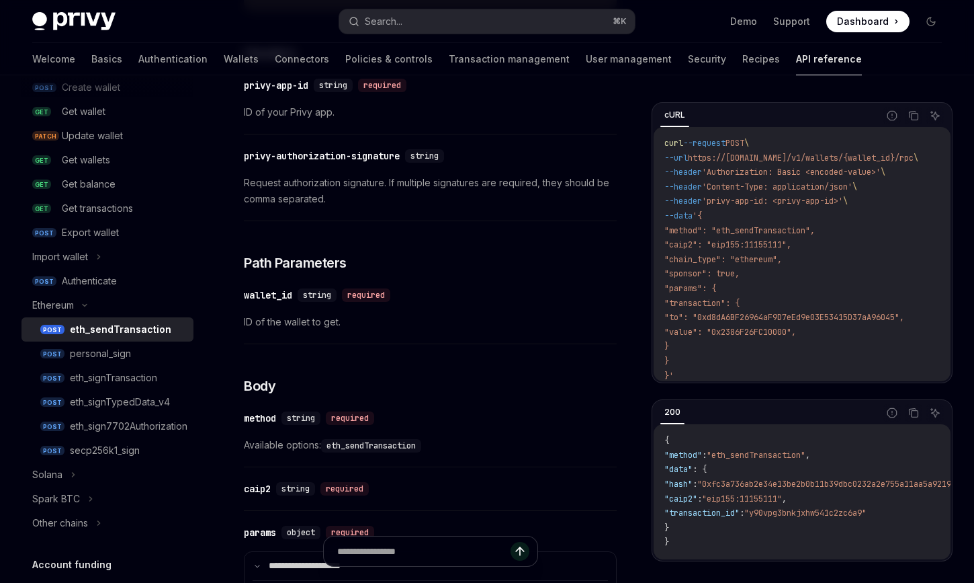
scroll to position [0, 0]
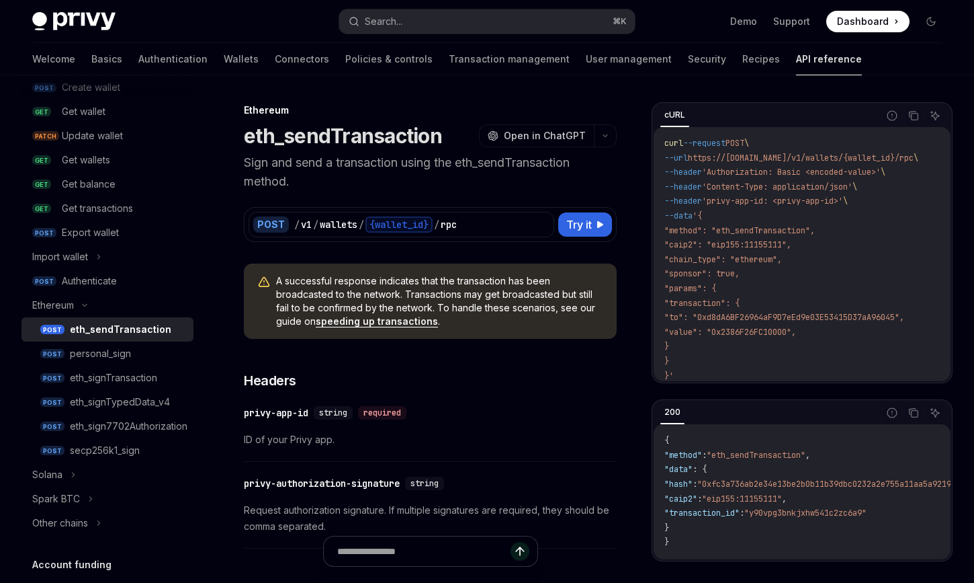
click at [129, 347] on div "personal_sign" at bounding box center [100, 353] width 61 height 16
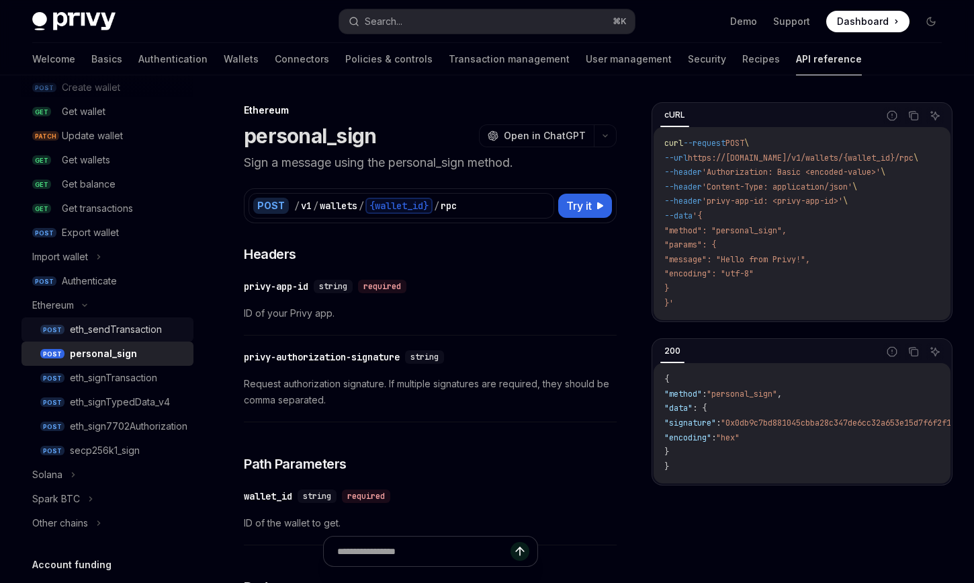
click at [111, 329] on div "eth_sendTransaction" at bounding box center [116, 329] width 92 height 16
type textarea "*"
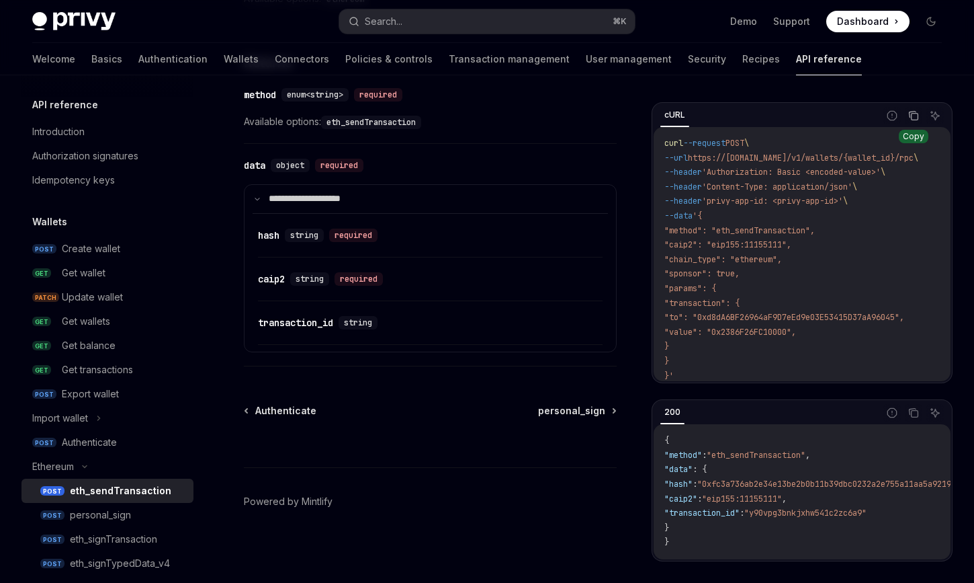
click at [915, 120] on icon "Copy the contents from the code block" at bounding box center [915, 117] width 7 height 7
click at [915, 409] on icon "Copy the contents from the code block" at bounding box center [914, 412] width 11 height 11
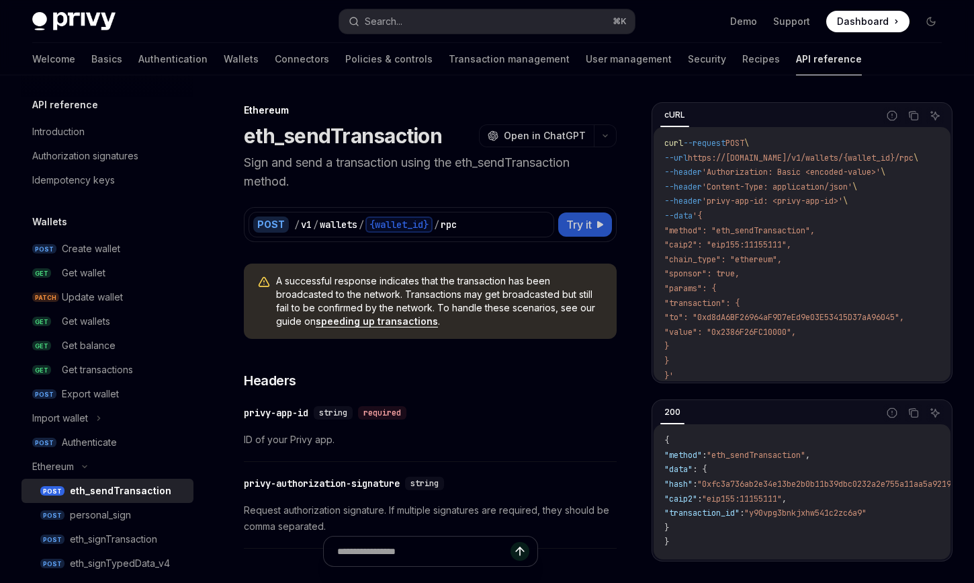
click at [586, 226] on span "Try it" at bounding box center [579, 224] width 26 height 16
type textarea "*"
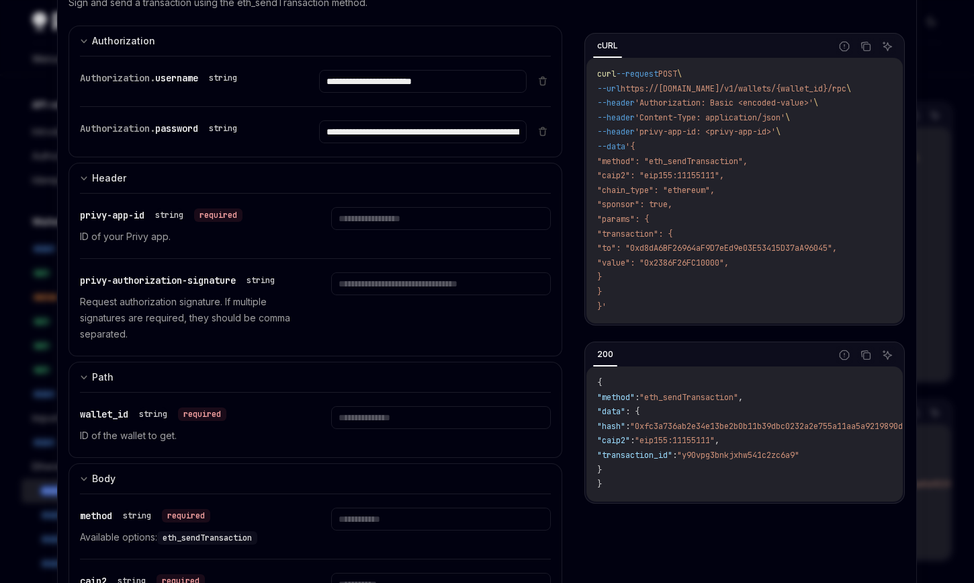
scroll to position [110, 0]
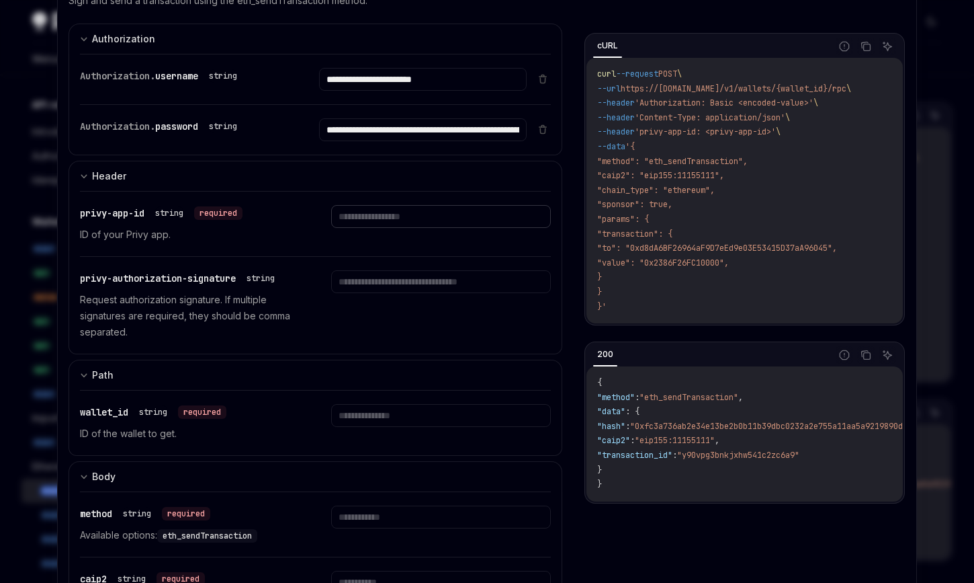
click at [386, 212] on input "text" at bounding box center [440, 216] width 219 height 23
paste input "**********"
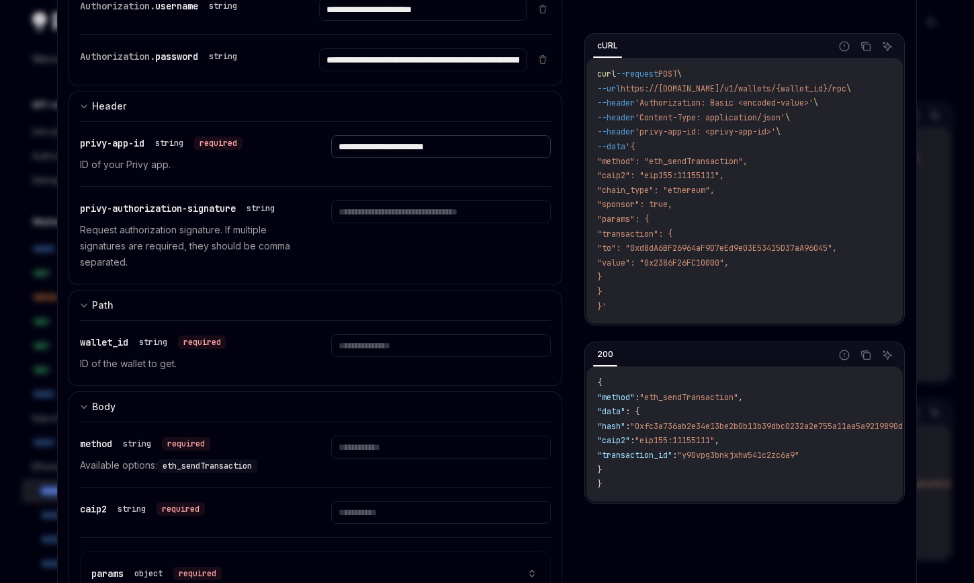
scroll to position [183, 0]
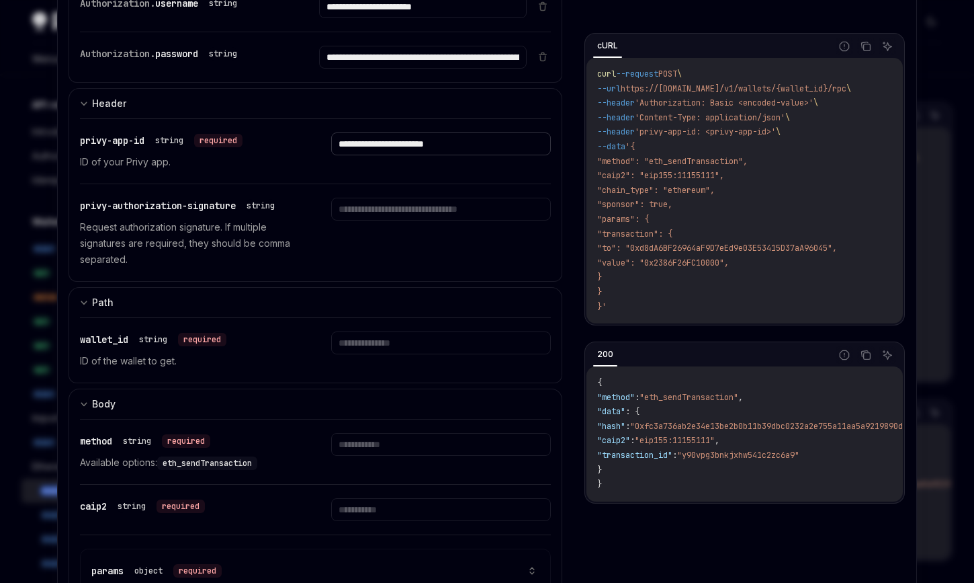
type input "**********"
click at [378, 338] on input "text" at bounding box center [440, 342] width 219 height 23
paste input "**********"
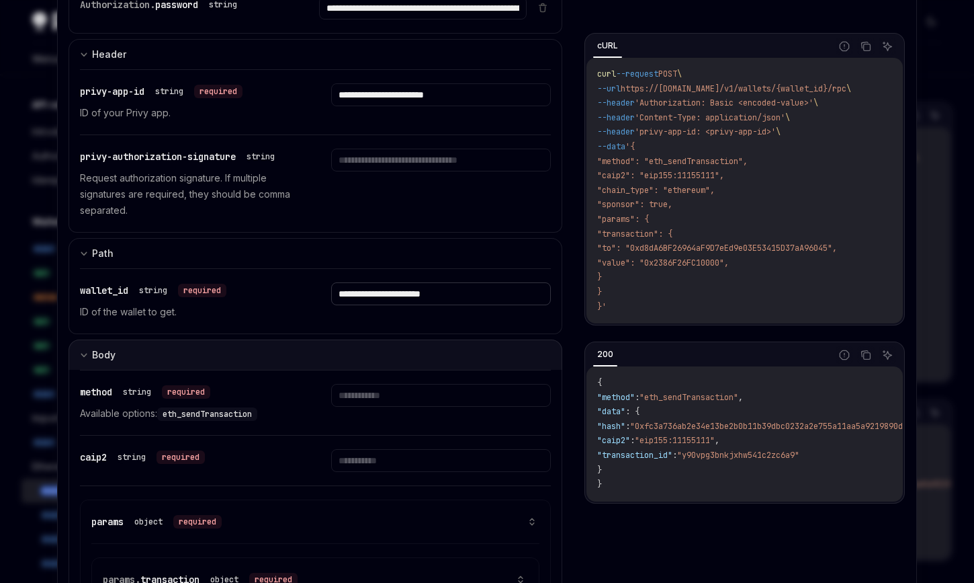
scroll to position [236, 0]
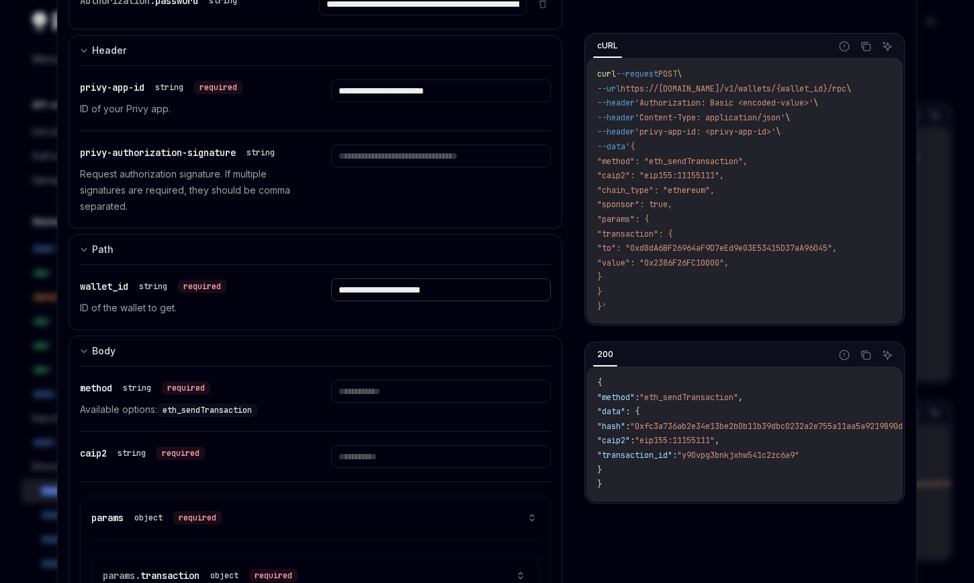
type input "**********"
click at [386, 392] on input "text" at bounding box center [440, 391] width 219 height 23
drag, startPoint x: 660, startPoint y: 161, endPoint x: 750, endPoint y: 159, distance: 90.1
click at [748, 159] on span ""method": "eth_sendTransaction"," at bounding box center [672, 161] width 151 height 11
copy span "eth_sendTransaction"
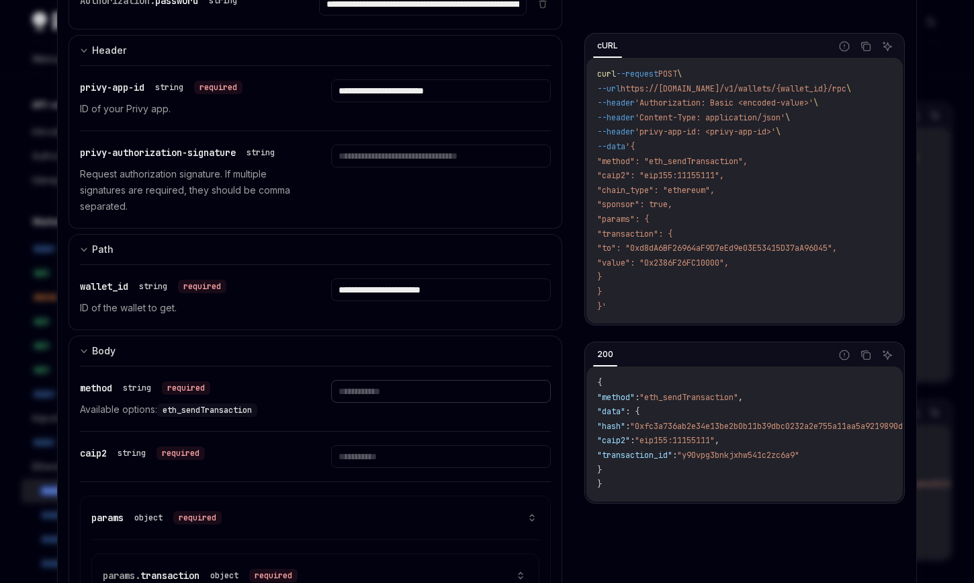
click at [365, 389] on input "text" at bounding box center [440, 391] width 219 height 23
paste input "**********"
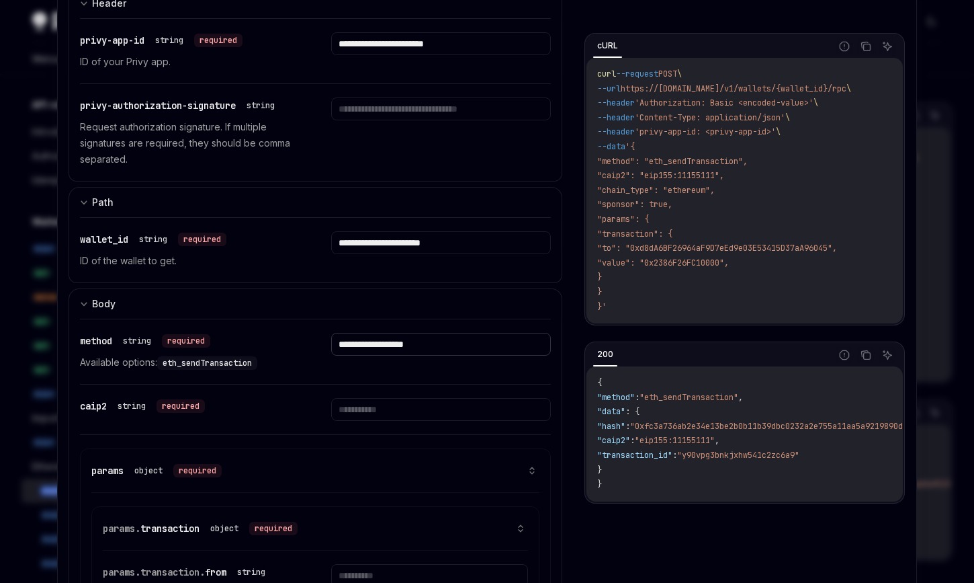
scroll to position [286, 0]
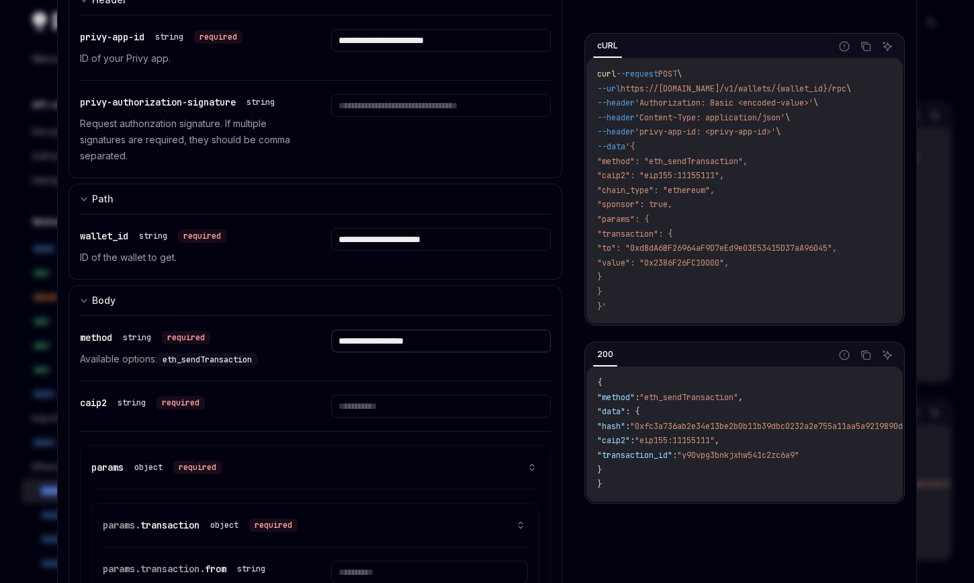
type input "**********"
click at [370, 409] on input "text" at bounding box center [440, 405] width 219 height 23
drag, startPoint x: 656, startPoint y: 177, endPoint x: 728, endPoint y: 177, distance: 71.9
click at [724, 177] on span ""caip2": "eip155:11155111"," at bounding box center [660, 175] width 127 height 11
copy span "eip155:11155111"
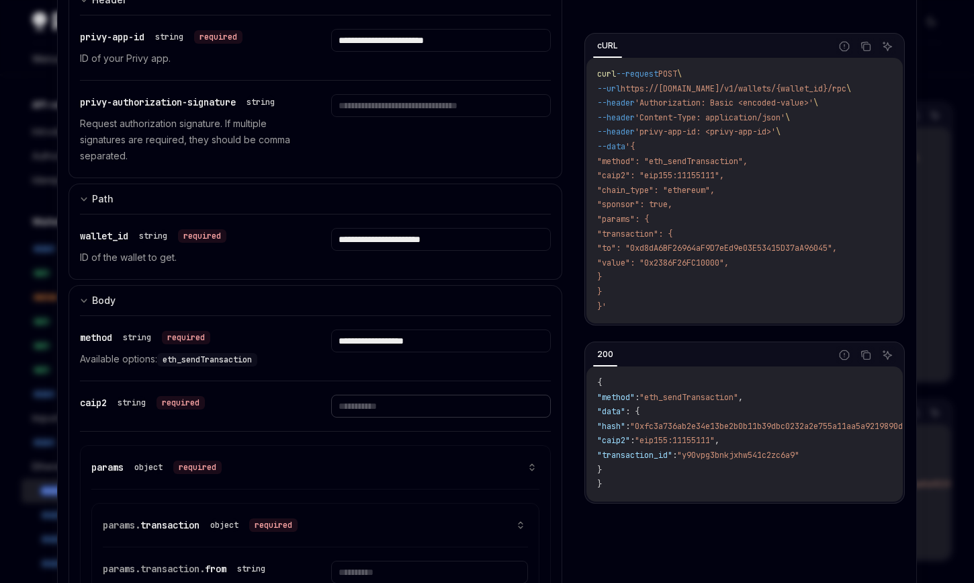
click at [353, 406] on input "text" at bounding box center [440, 405] width 219 height 23
paste input "**********"
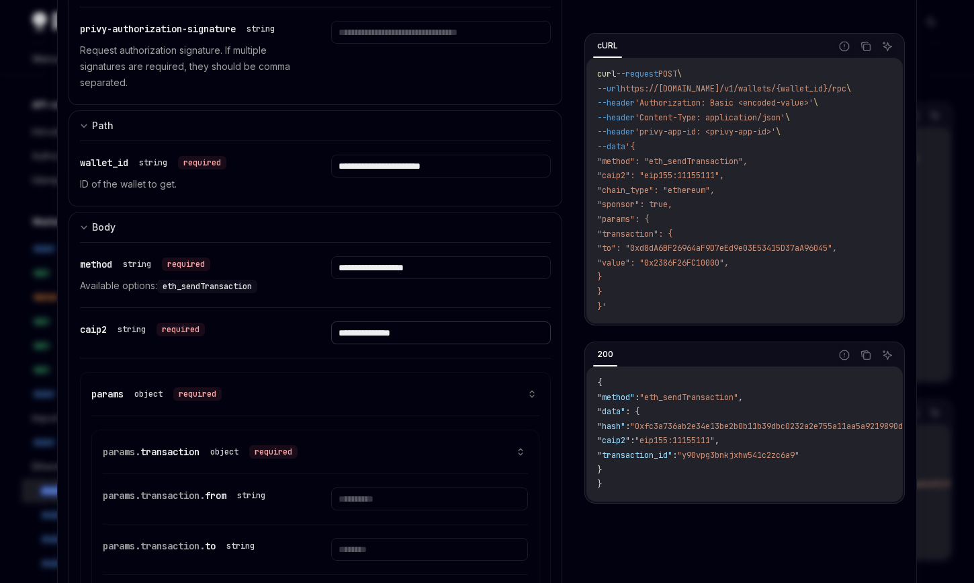
scroll to position [359, 0]
type input "**********"
click at [515, 454] on button at bounding box center [520, 452] width 15 height 9
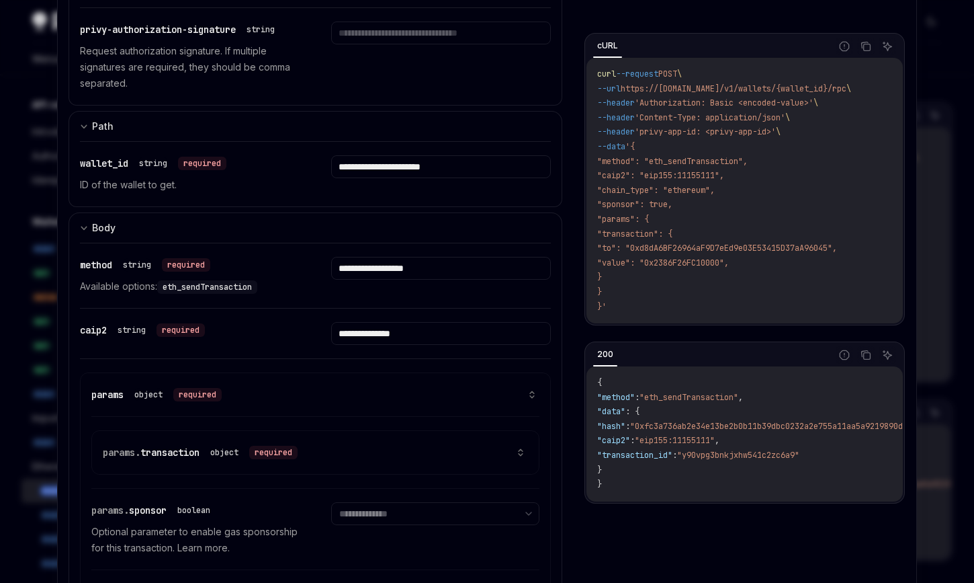
click at [519, 454] on icon at bounding box center [520, 452] width 9 height 9
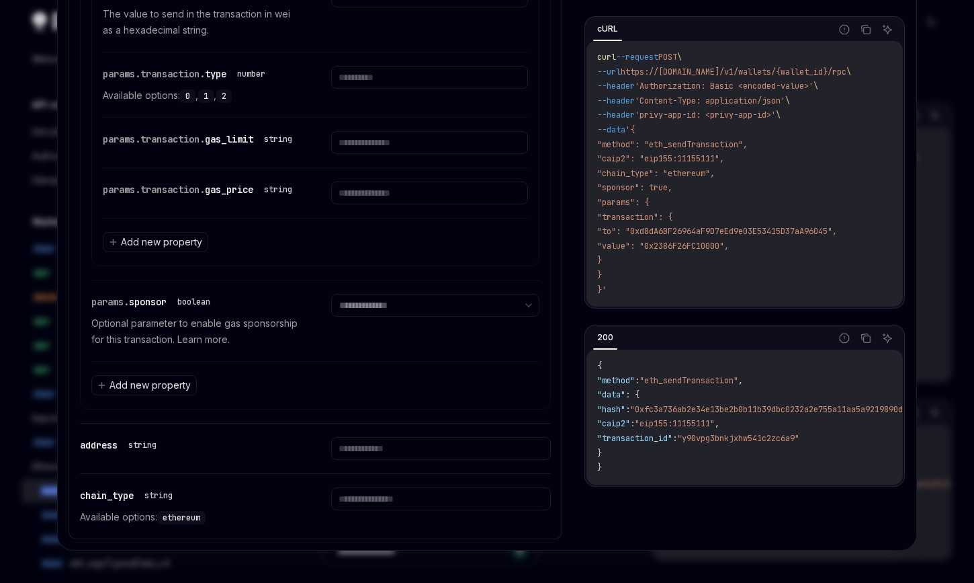
scroll to position [1126, 0]
click at [376, 317] on select "**********" at bounding box center [435, 305] width 208 height 23
select select "****"
click at [331, 317] on select "**********" at bounding box center [435, 305] width 208 height 23
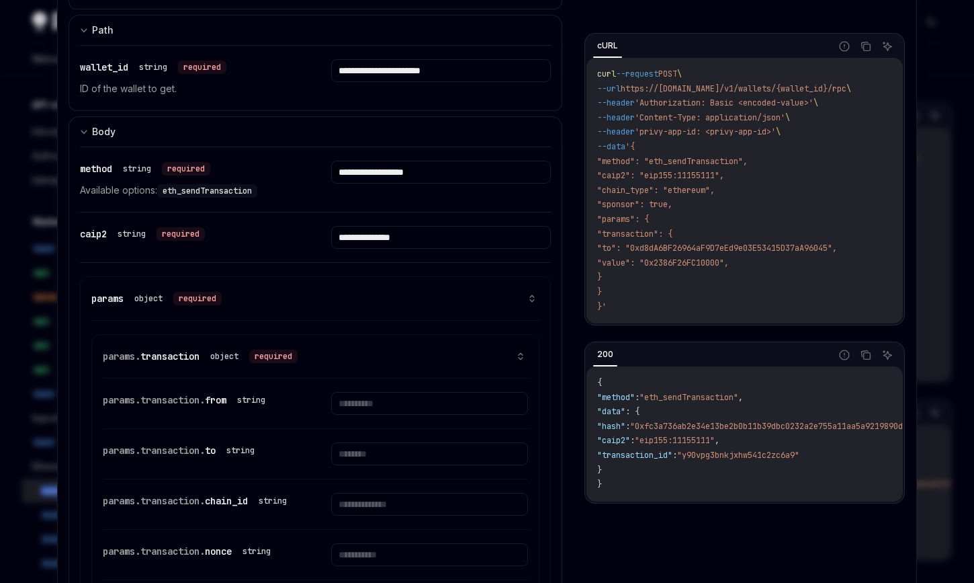
scroll to position [441, 0]
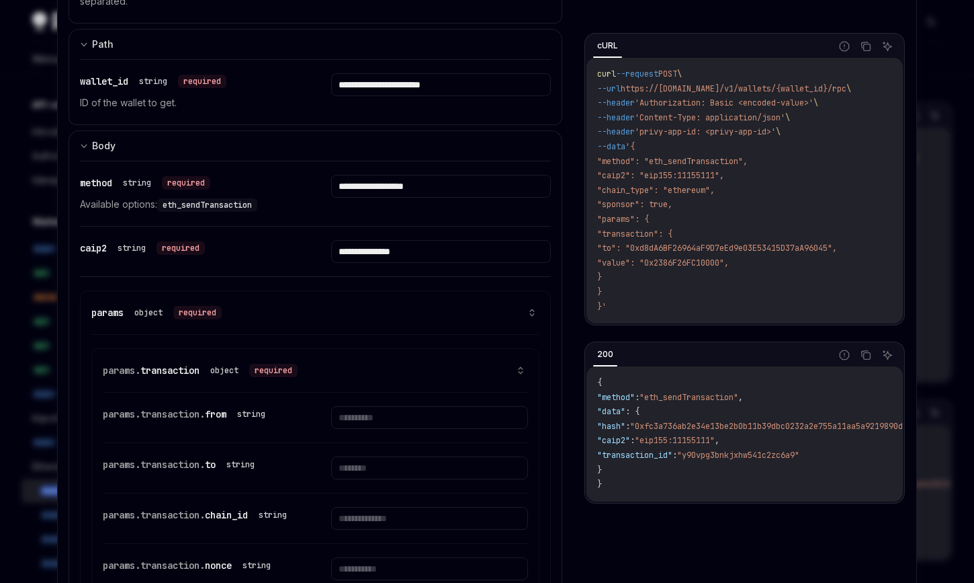
click at [521, 370] on icon at bounding box center [520, 370] width 9 height 9
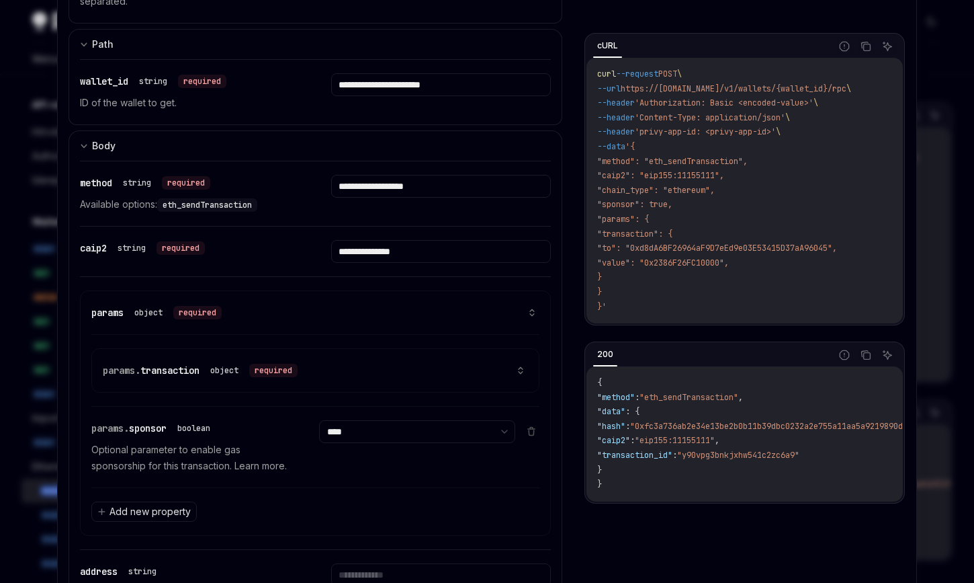
click at [521, 370] on icon at bounding box center [520, 370] width 9 height 9
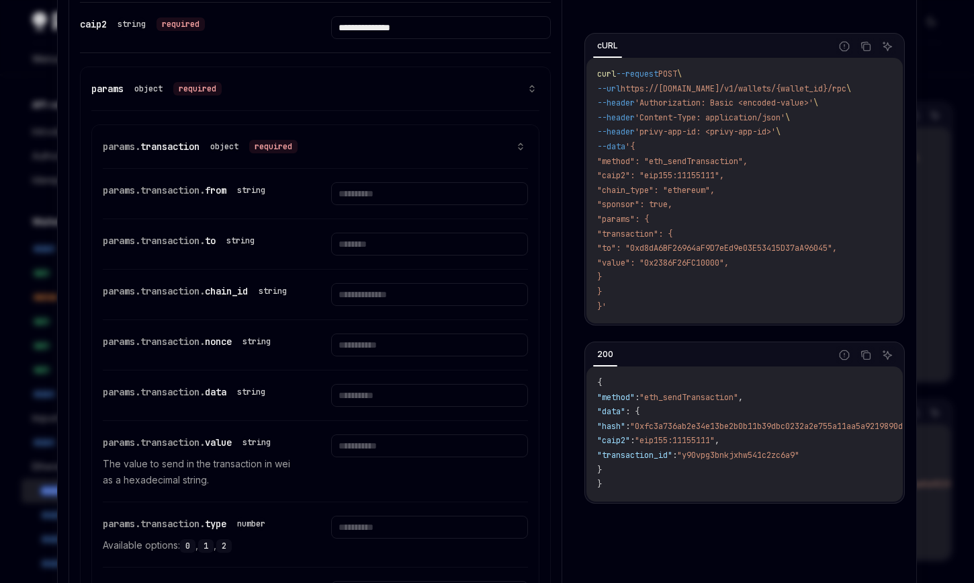
scroll to position [669, 0]
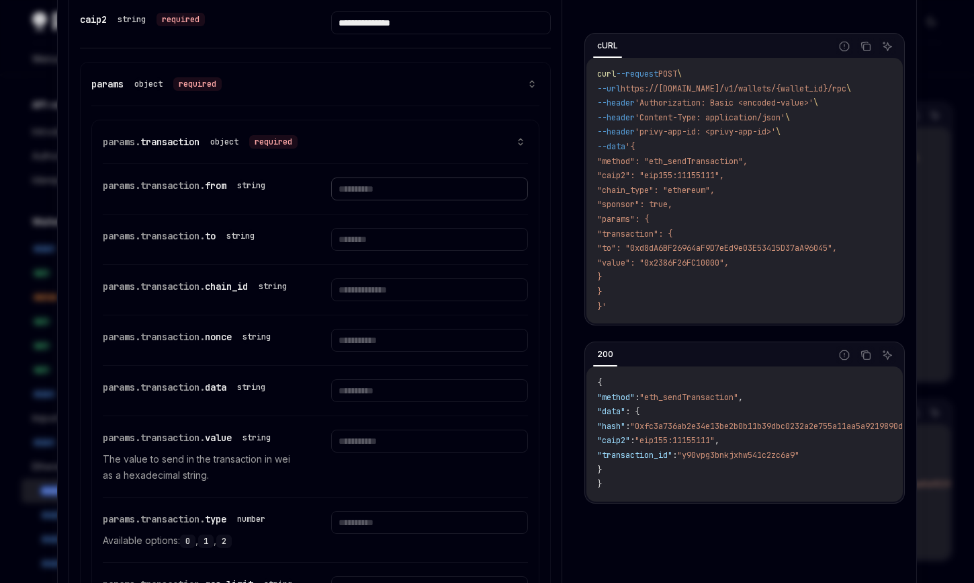
click at [344, 185] on input "text" at bounding box center [429, 188] width 196 height 23
click at [317, 216] on div "params.transaction. to string" at bounding box center [315, 239] width 425 height 50
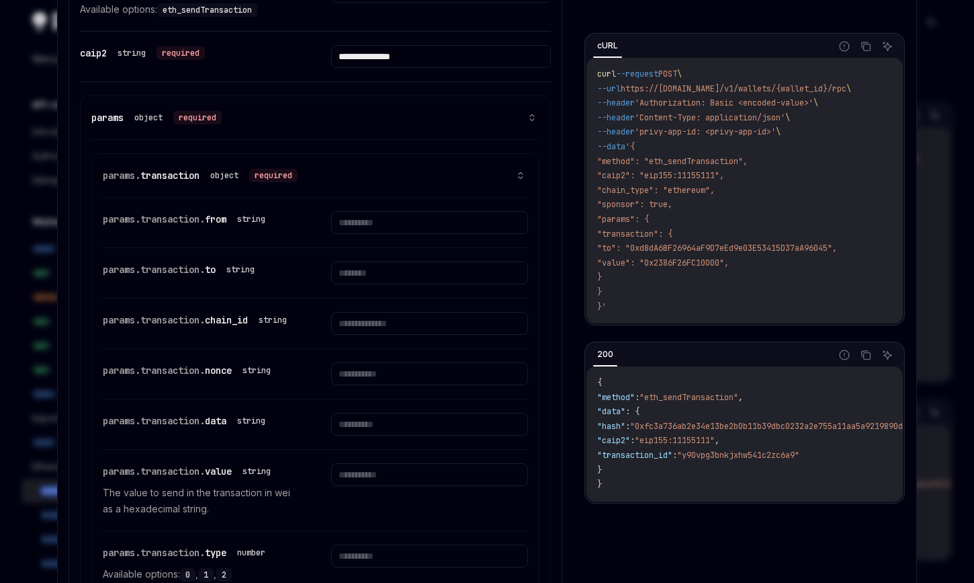
scroll to position [633, 0]
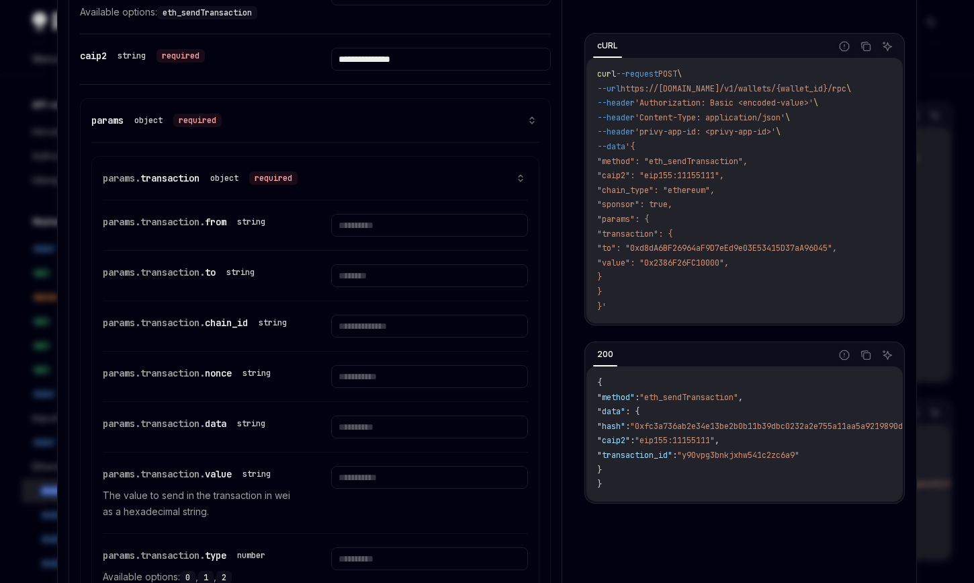
click at [231, 177] on div "object" at bounding box center [224, 178] width 39 height 16
click at [521, 122] on div "params object required" at bounding box center [315, 120] width 448 height 16
click at [536, 118] on icon at bounding box center [532, 120] width 9 height 9
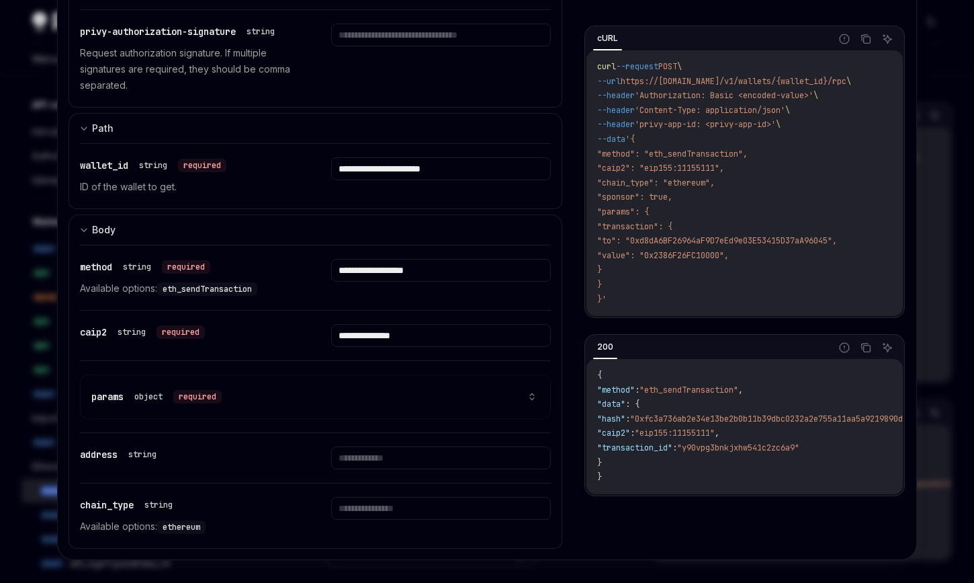
scroll to position [366, 0]
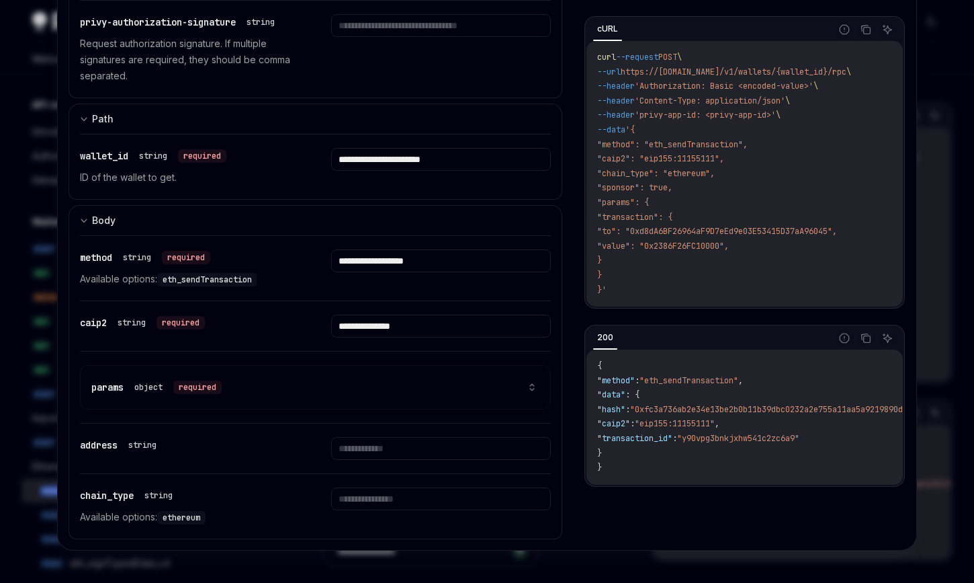
click at [533, 387] on icon at bounding box center [532, 386] width 9 height 9
select select "****"
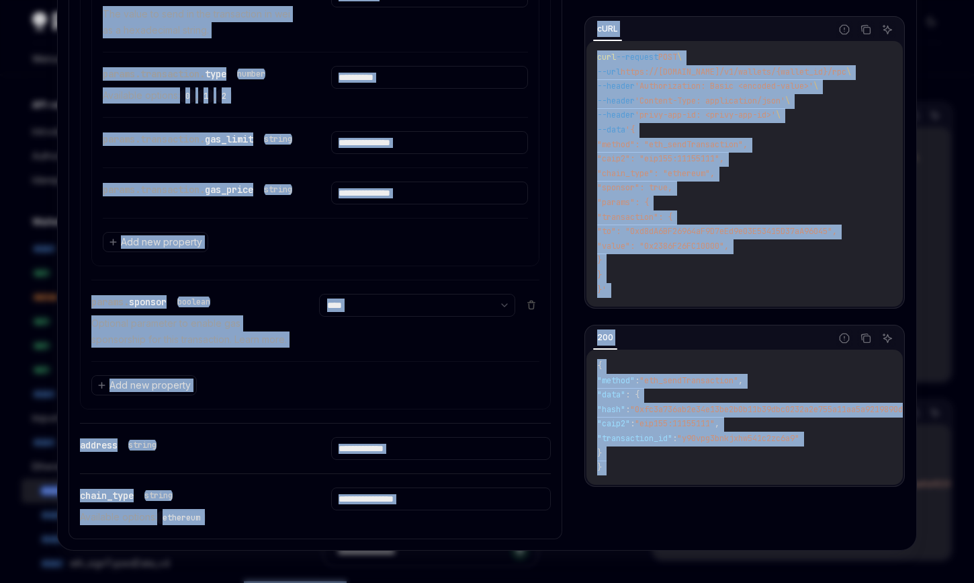
scroll to position [1167, 0]
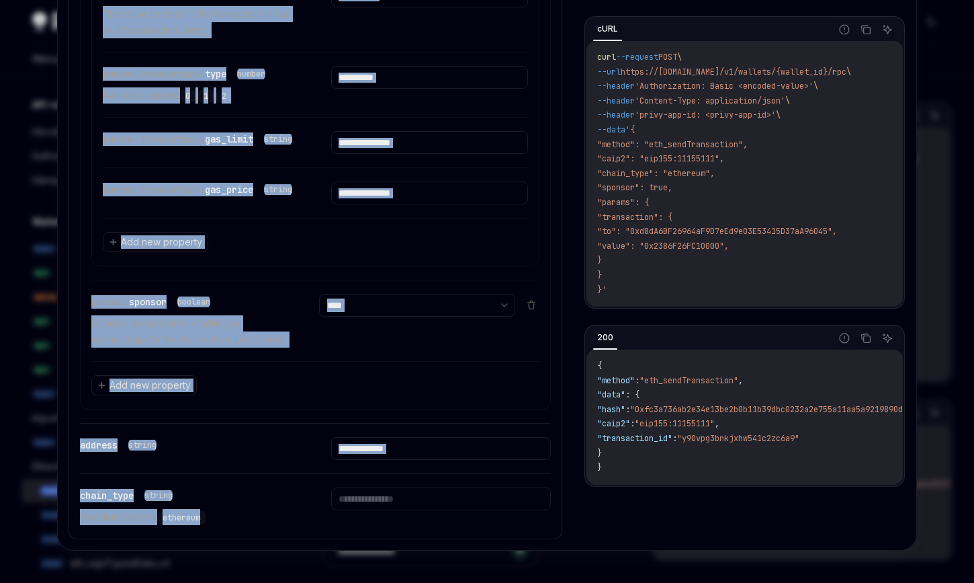
drag, startPoint x: 69, startPoint y: 92, endPoint x: 463, endPoint y: 522, distance: 583.1
copy div "eth_sendTransaction Sign and send a transaction using the eth_sendTransaction m…"
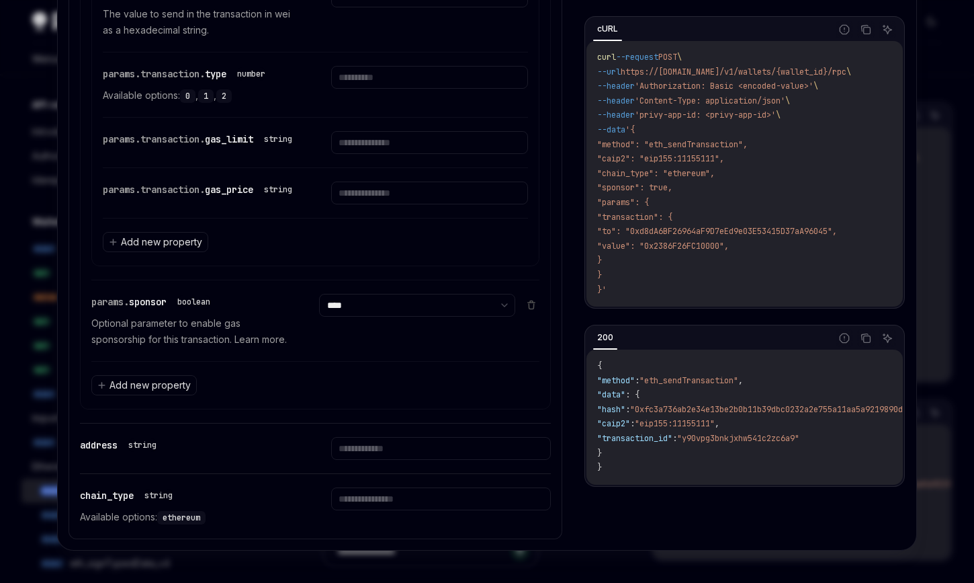
click at [335, 403] on div "Add new property" at bounding box center [315, 385] width 448 height 48
click at [528, 503] on input "text" at bounding box center [440, 498] width 219 height 23
type input "********"
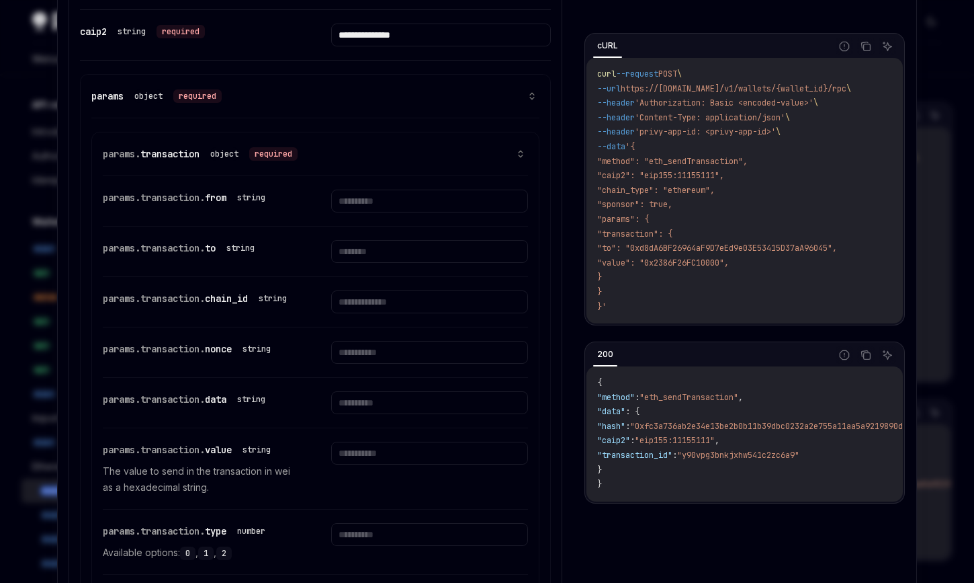
scroll to position [659, 0]
click at [863, 52] on button "Copy the contents from the code block" at bounding box center [865, 46] width 17 height 17
click at [392, 261] on input "text" at bounding box center [429, 250] width 196 height 23
paste input "**********"
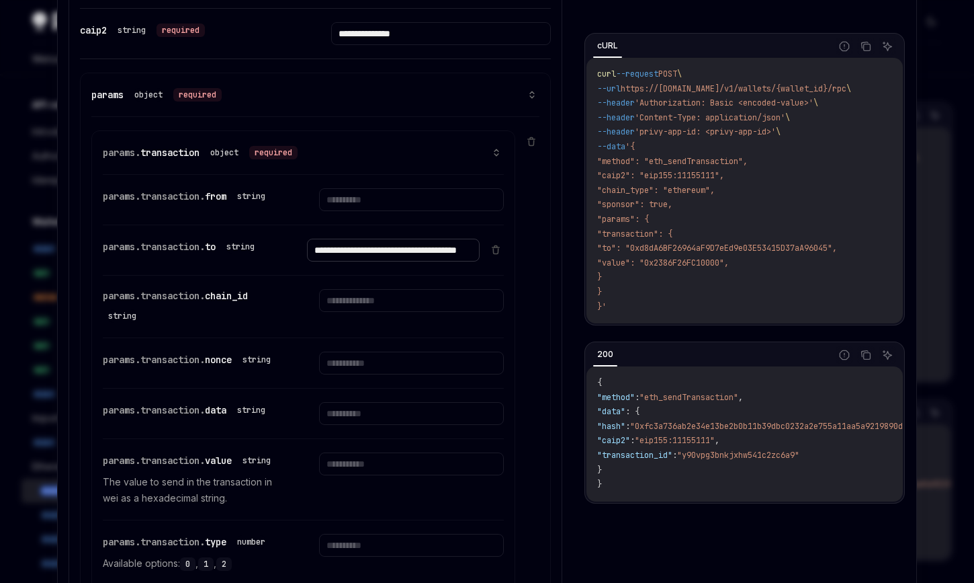
scroll to position [0, 78]
type input "**********"
click at [349, 413] on input "text" at bounding box center [411, 413] width 184 height 23
paste input "**********"
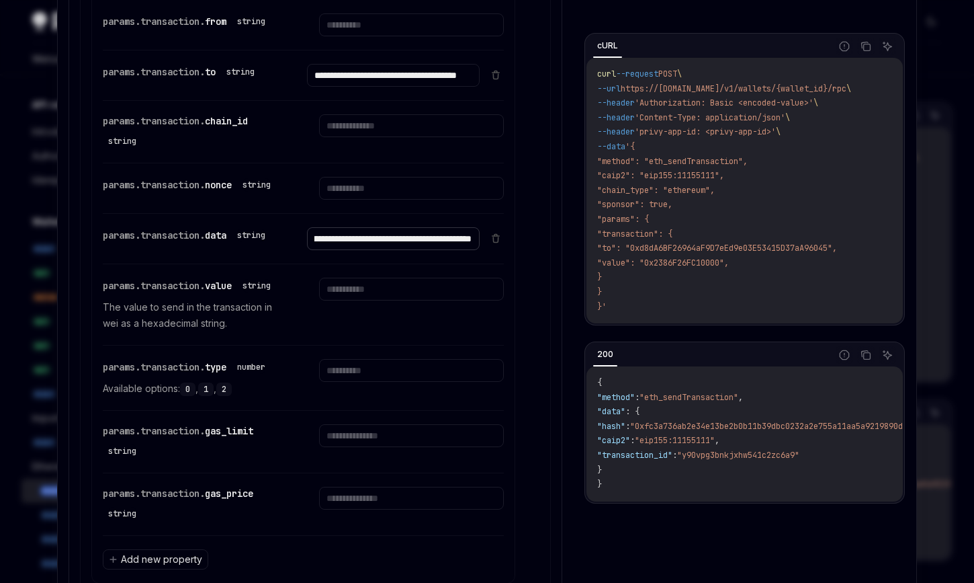
scroll to position [838, 0]
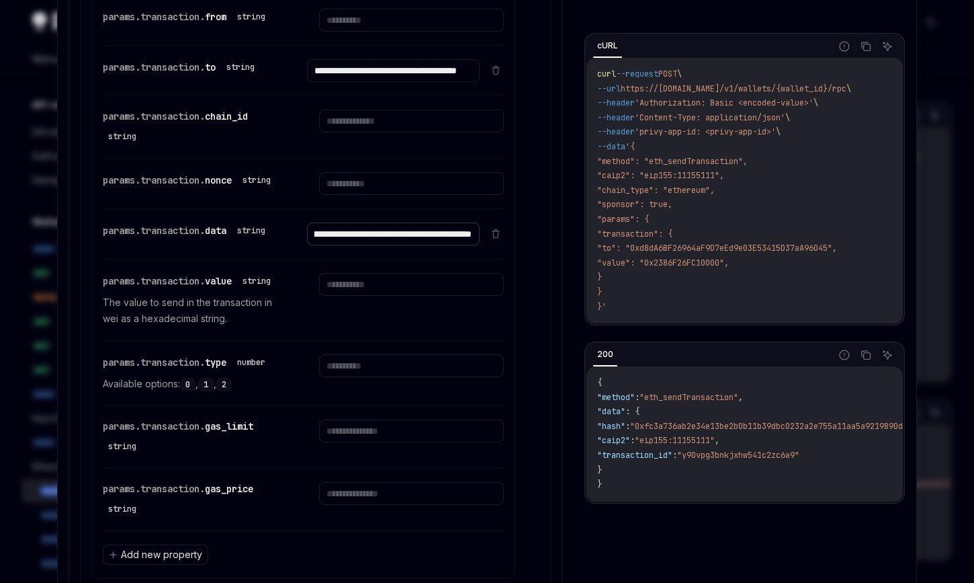
type input "**********"
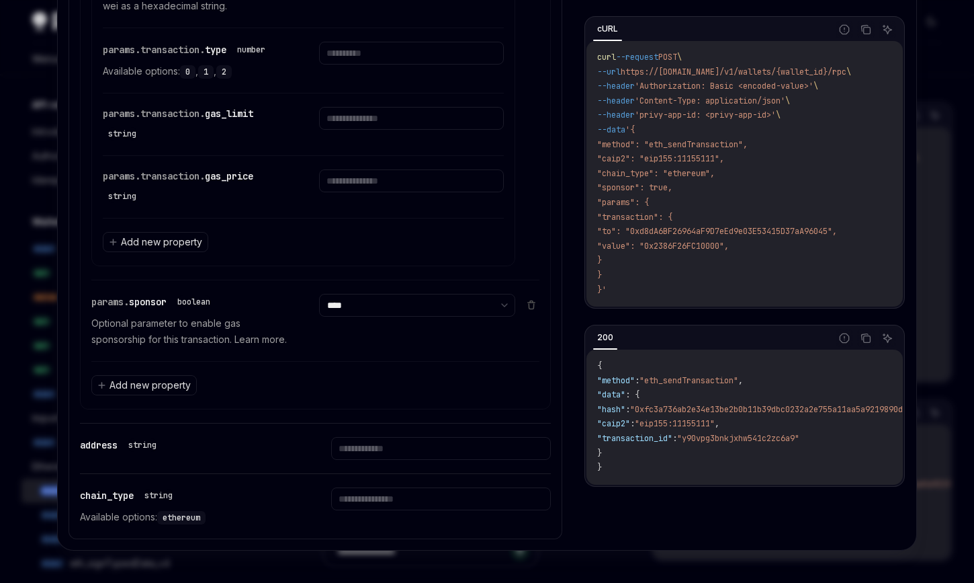
scroll to position [0, 0]
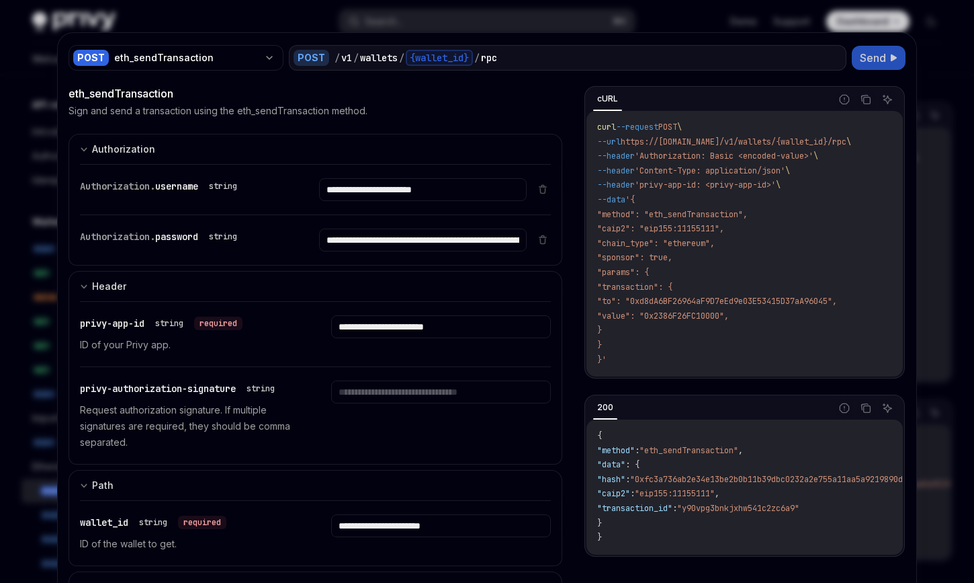
click at [872, 63] on span "Send" at bounding box center [873, 58] width 26 height 16
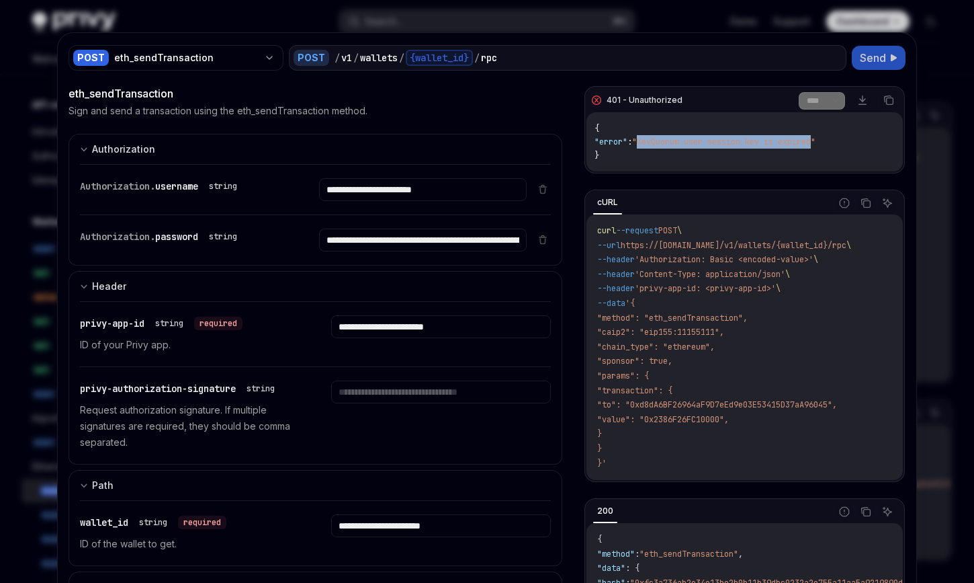
drag, startPoint x: 653, startPoint y: 141, endPoint x: 831, endPoint y: 140, distance: 177.4
click at [816, 140] on span ""KeyQuorum user session key is expired"" at bounding box center [723, 141] width 183 height 11
copy span "KeyQuorum user session key is expired"
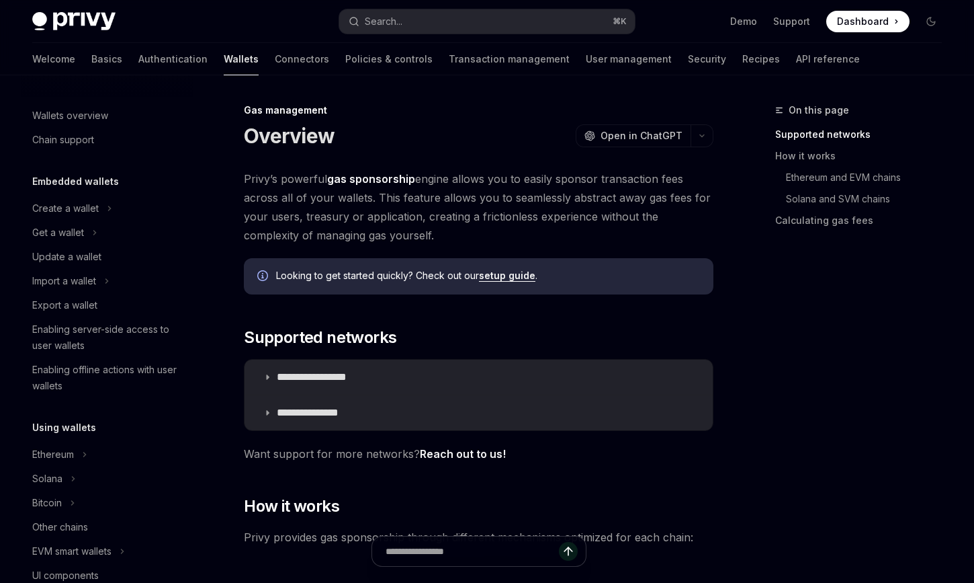
scroll to position [572, 0]
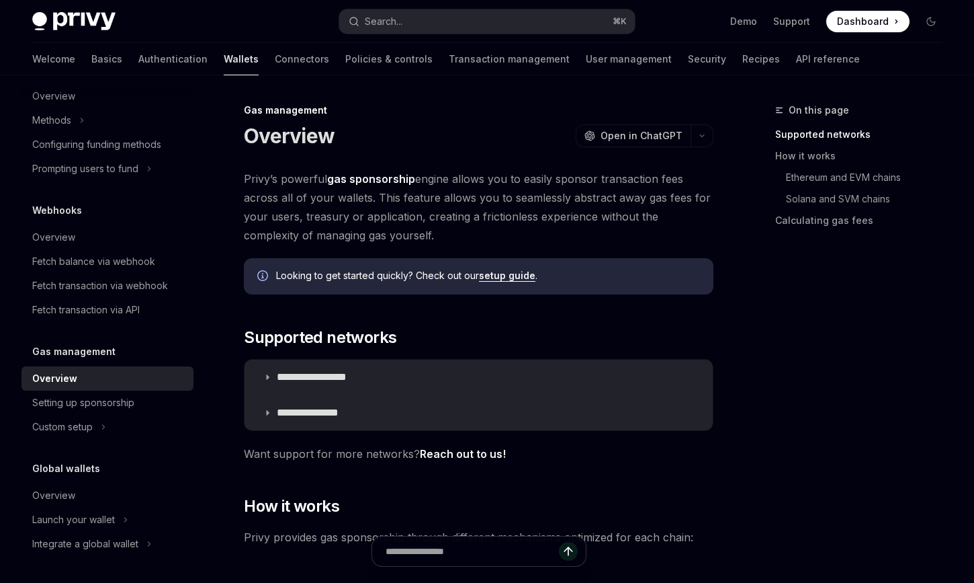
click at [511, 278] on link "setup guide" at bounding box center [507, 275] width 56 height 12
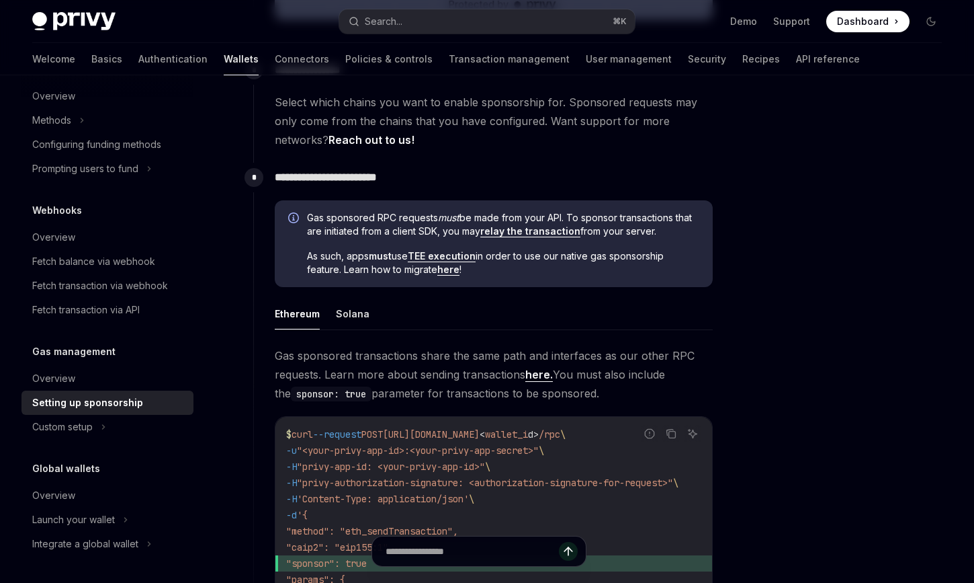
scroll to position [622, 0]
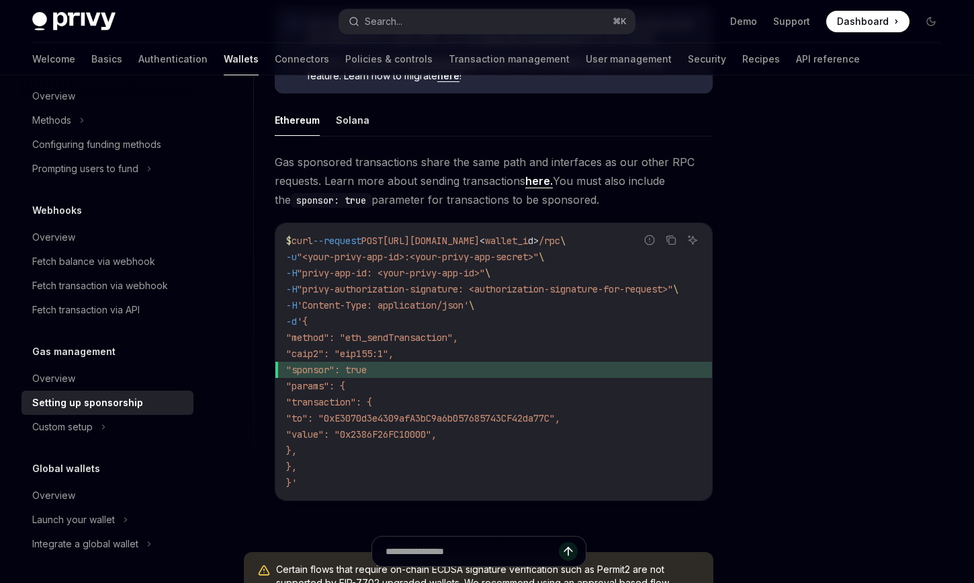
click at [442, 314] on code "$ curl --request POST [URL][DOMAIN_NAME] < wallet_i d > /rpc \ -u "<your-privy-…" at bounding box center [498, 362] width 425 height 258
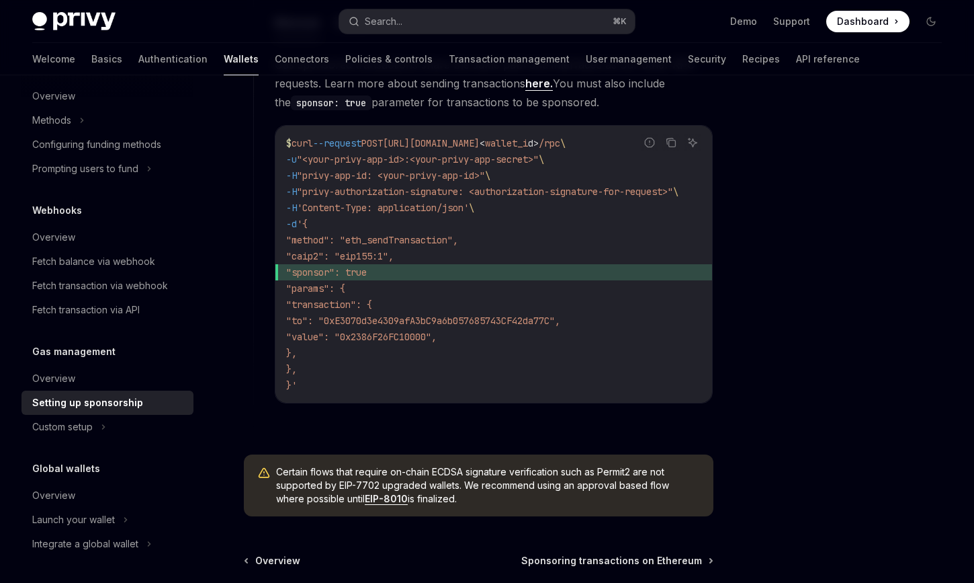
scroll to position [1070, 0]
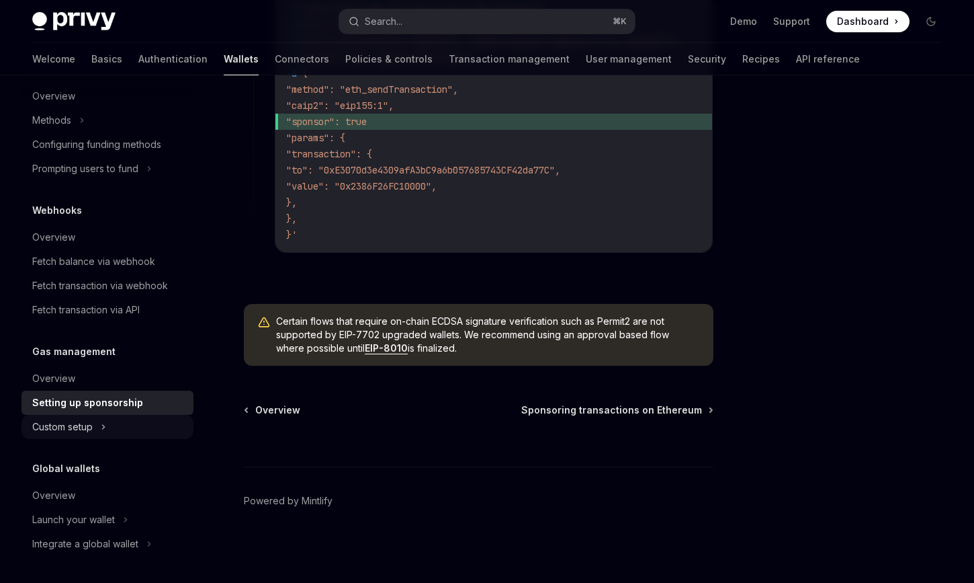
click at [72, 427] on div "Custom setup" at bounding box center [62, 427] width 60 height 16
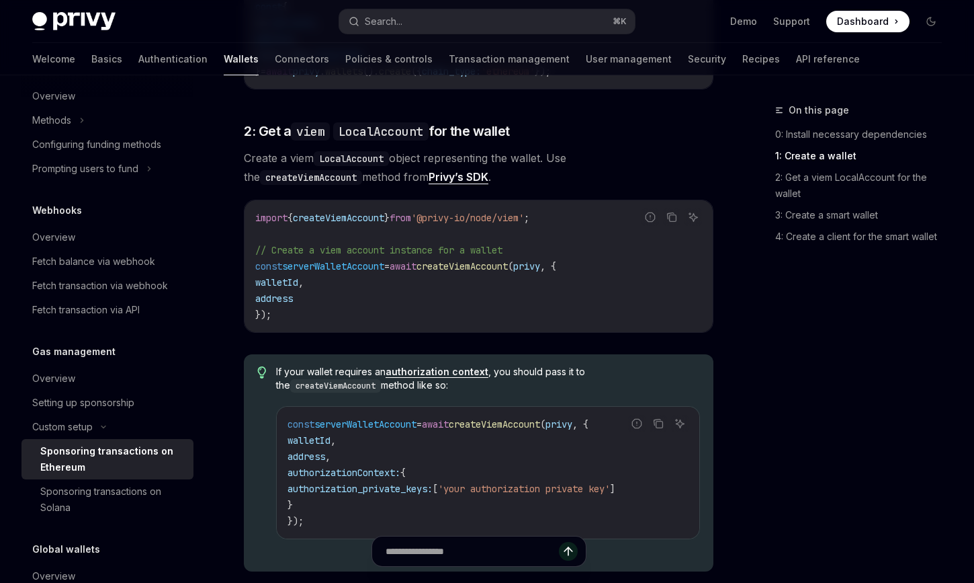
scroll to position [934, 0]
click at [75, 405] on div "Setting up sponsorship" at bounding box center [83, 402] width 102 height 16
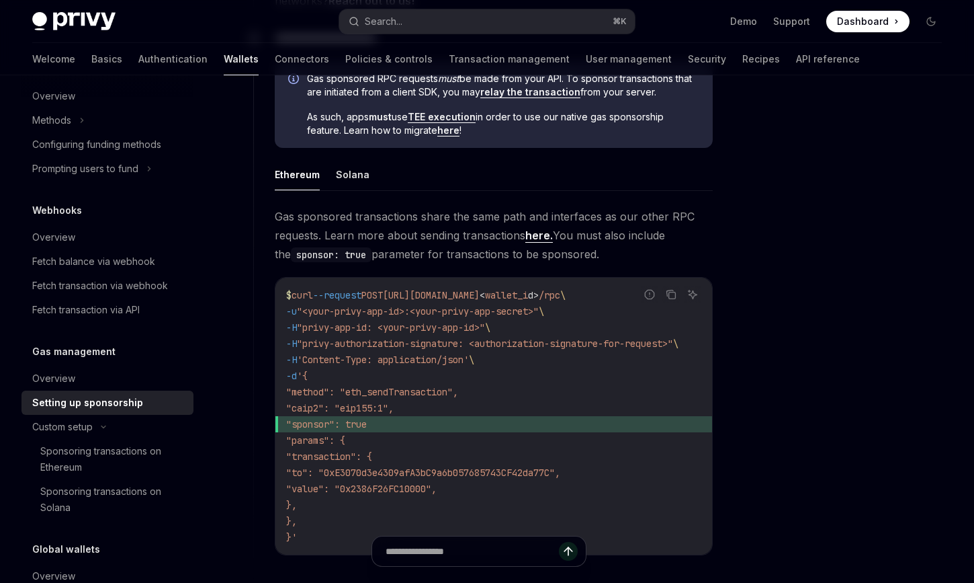
scroll to position [765, 0]
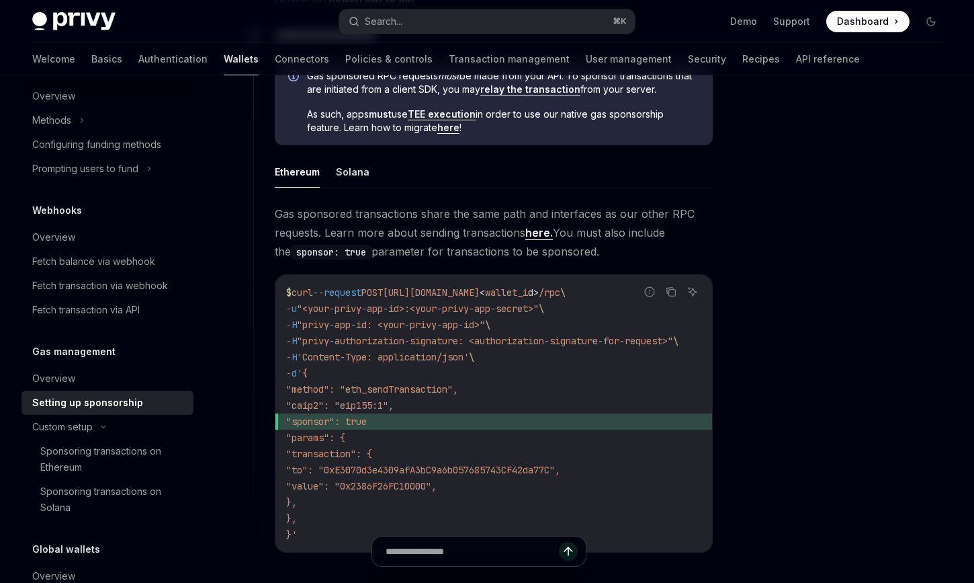
click at [538, 235] on link "here." at bounding box center [539, 233] width 28 height 14
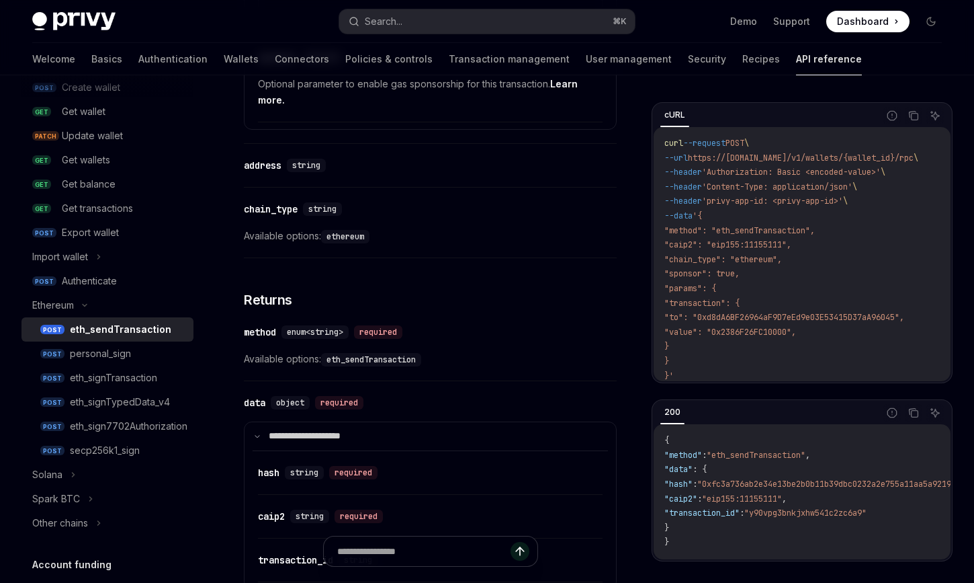
scroll to position [1413, 0]
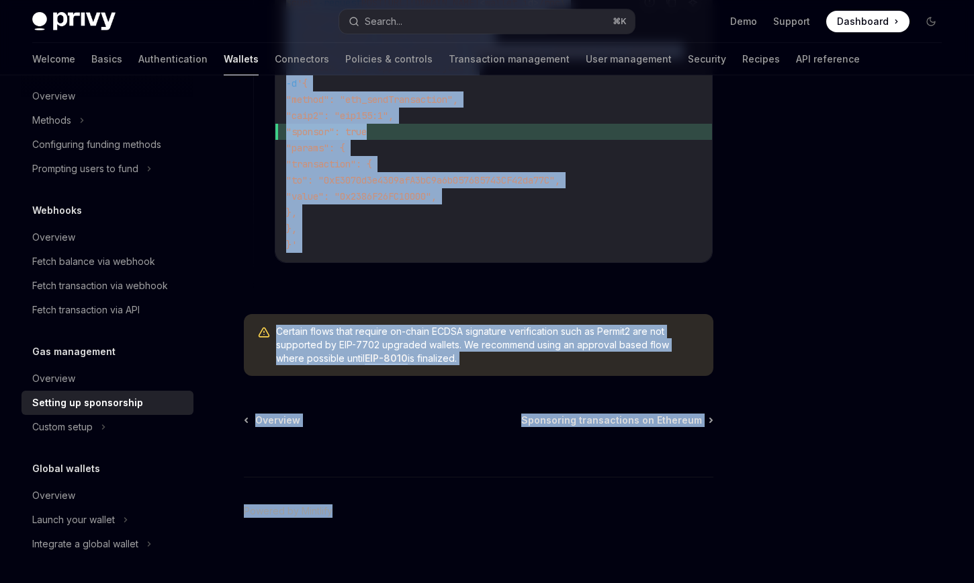
scroll to position [1070, 0]
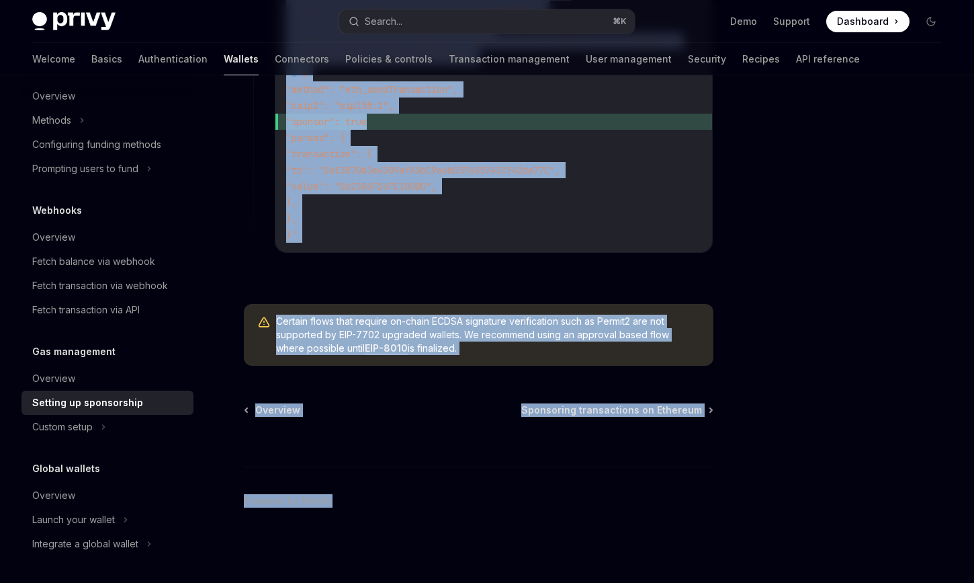
drag, startPoint x: 245, startPoint y: 129, endPoint x: 575, endPoint y: 364, distance: 404.6
copy div "**********"
click at [392, 181] on span ""value": "0x2386F26FC10000"," at bounding box center [361, 186] width 151 height 12
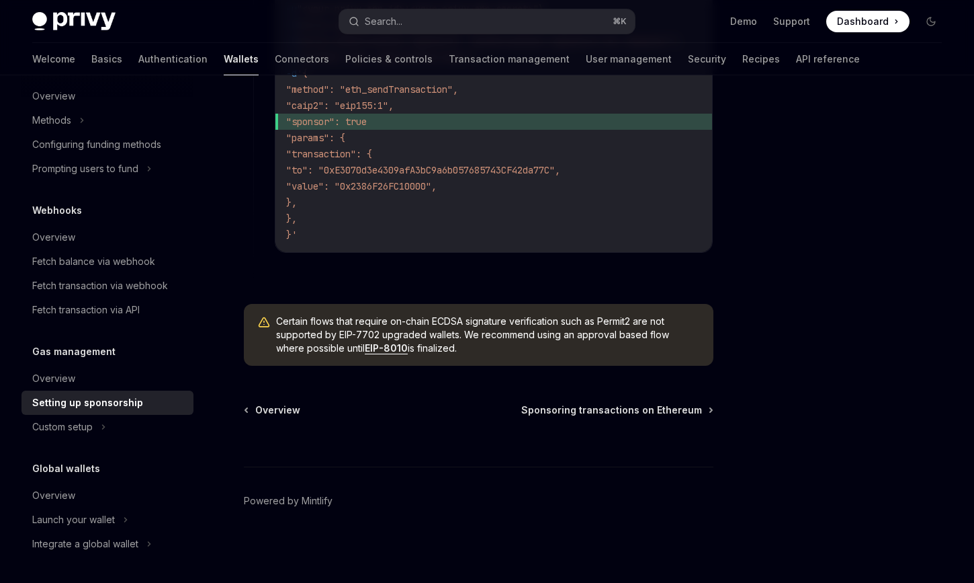
scroll to position [589, 0]
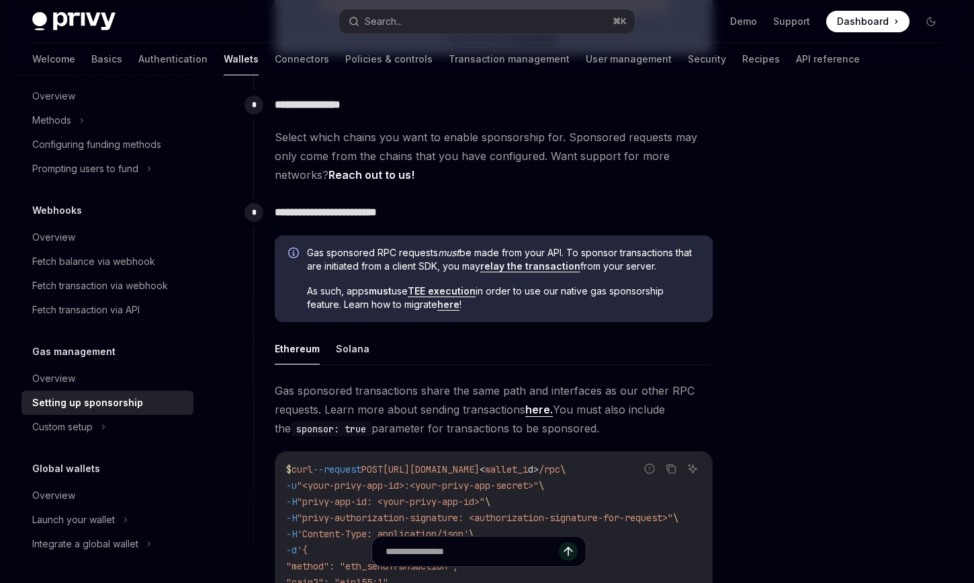
click at [460, 290] on link "TEE execution" at bounding box center [442, 291] width 68 height 12
type textarea "*"
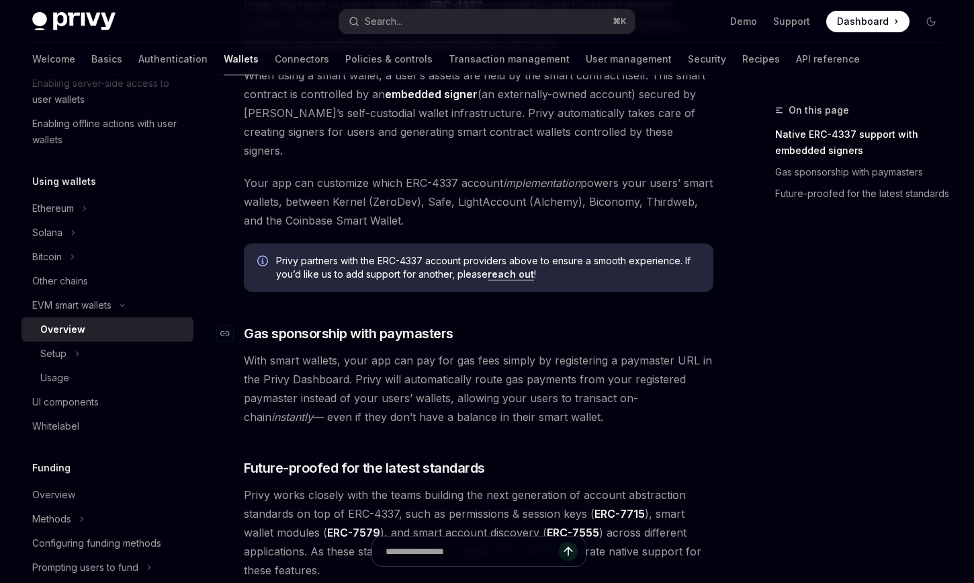
scroll to position [857, 0]
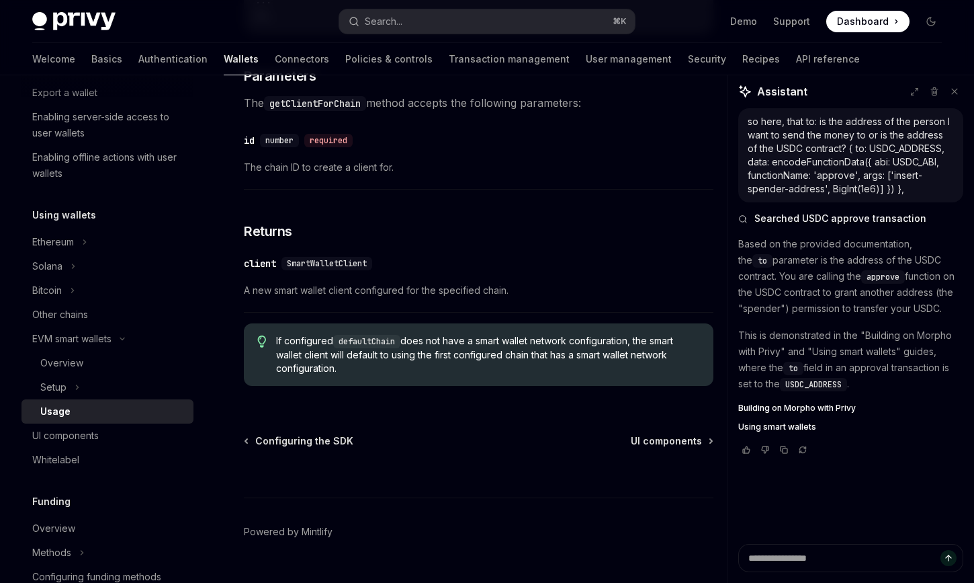
scroll to position [4150, 0]
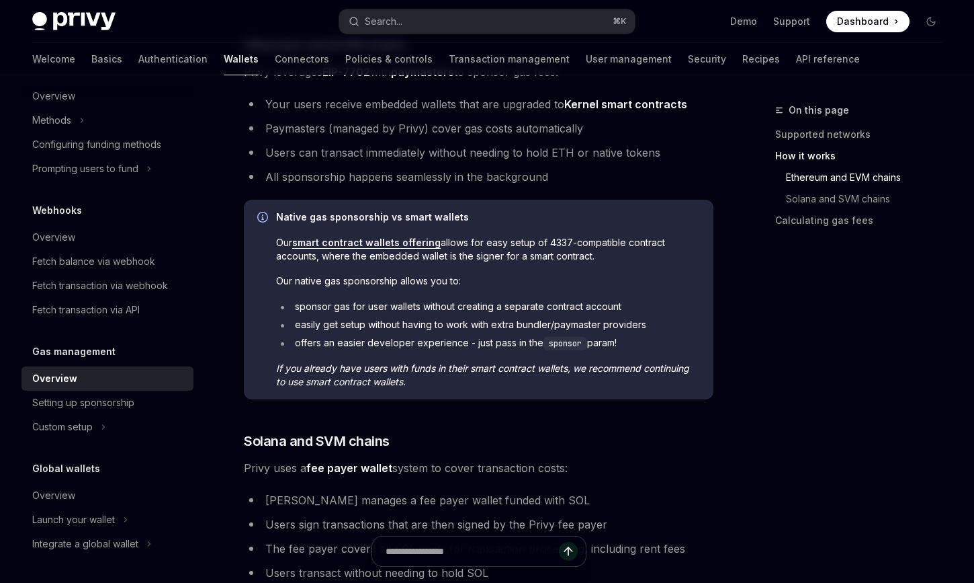
scroll to position [539, 0]
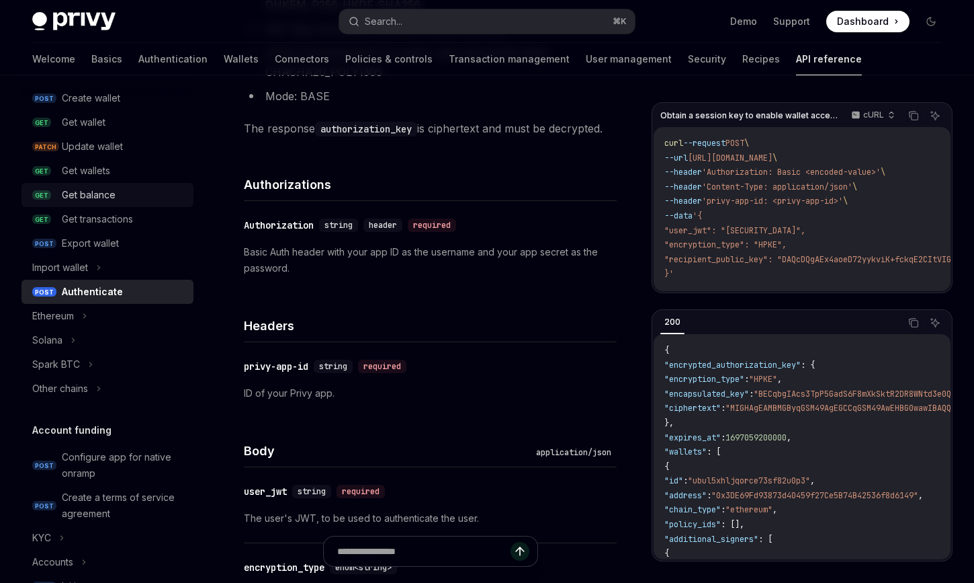
scroll to position [221, 0]
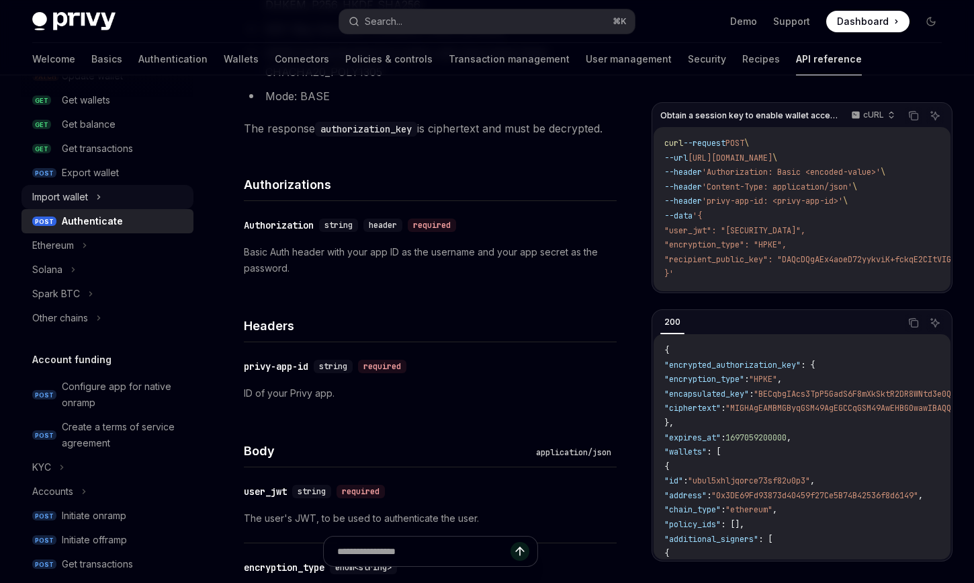
click at [73, 198] on div "Import wallet" at bounding box center [60, 197] width 56 height 16
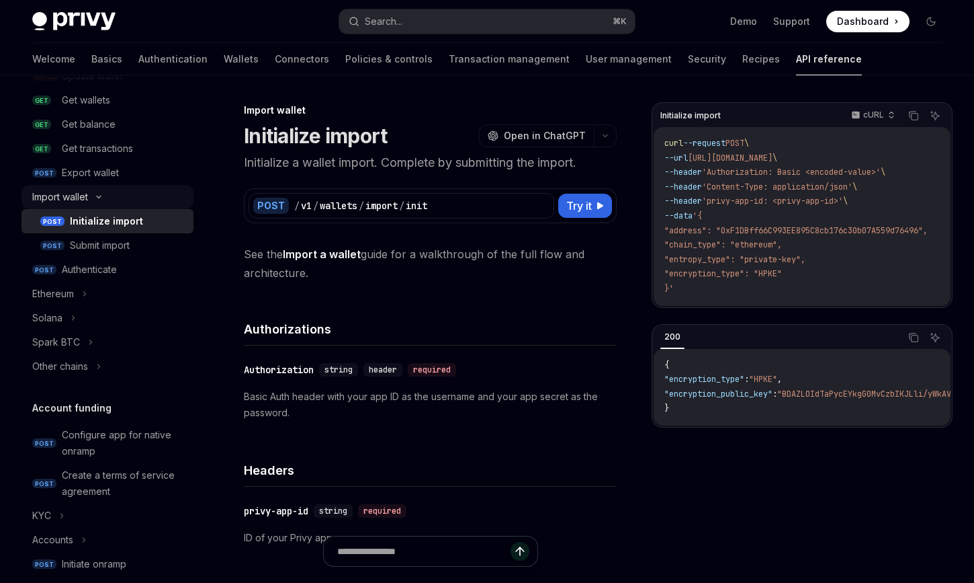
click at [73, 198] on div "Import wallet" at bounding box center [60, 197] width 56 height 16
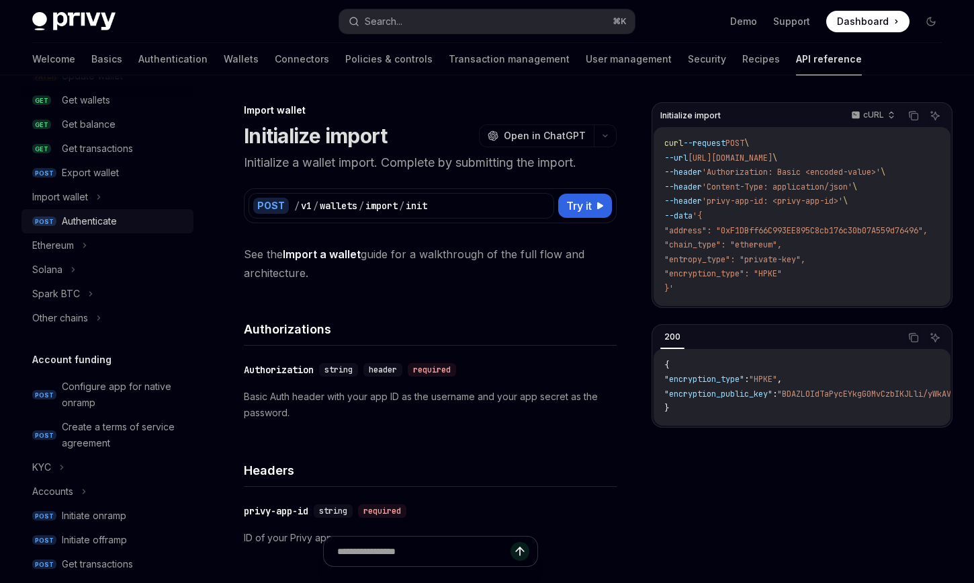
click at [88, 223] on div "Authenticate" at bounding box center [89, 221] width 55 height 16
type textarea "*"
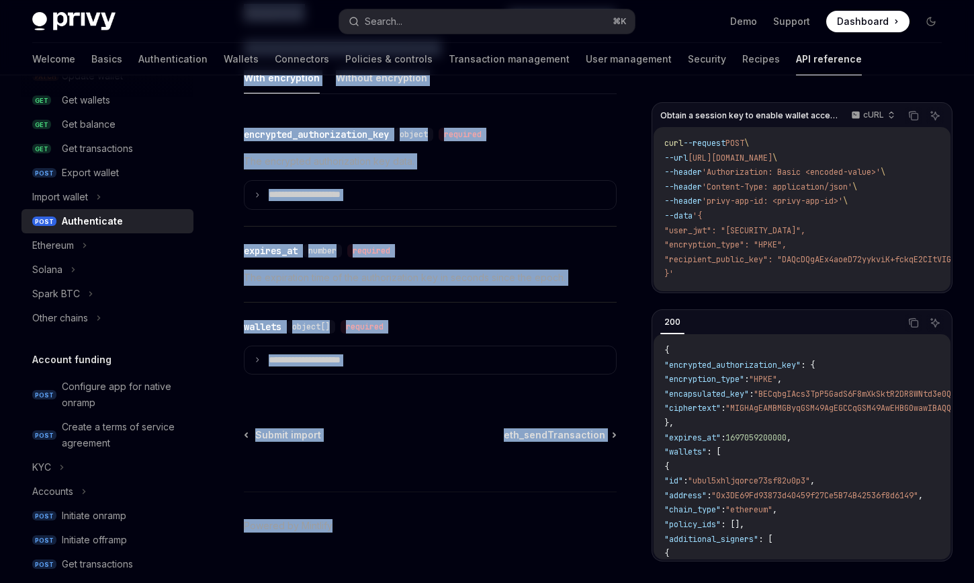
scroll to position [1214, 0]
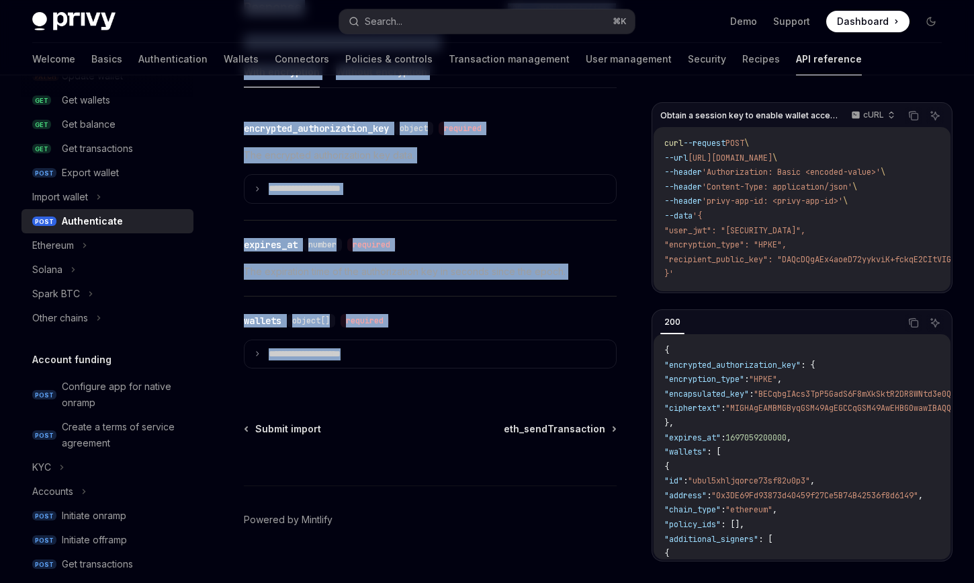
drag, startPoint x: 242, startPoint y: 130, endPoint x: 565, endPoint y: 357, distance: 394.7
copy div "Authenticate OpenAI Open in ChatGPT Obtain a session key to enable wallet acces…"
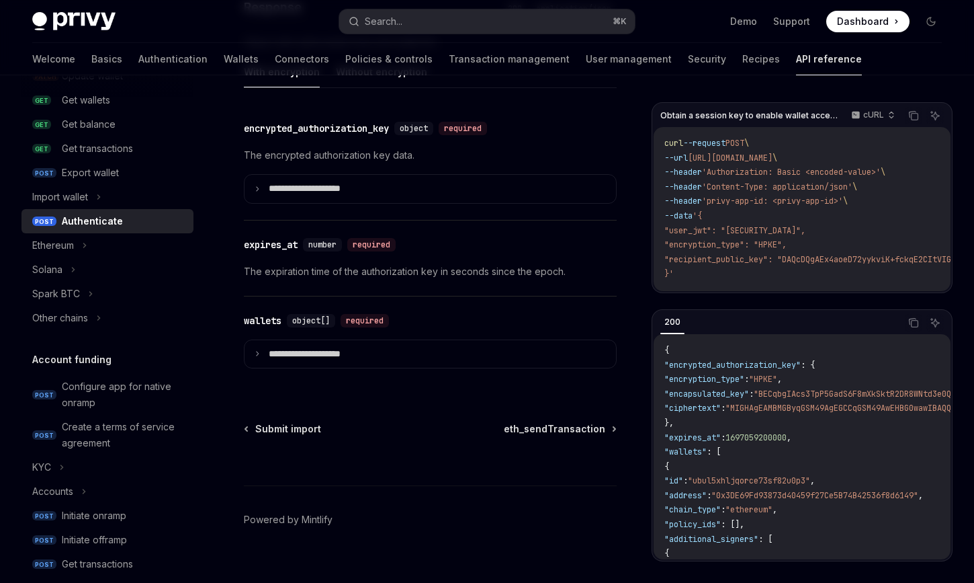
click at [460, 263] on p "The expiration time of the authorization key in seconds since the epoch." at bounding box center [430, 271] width 373 height 16
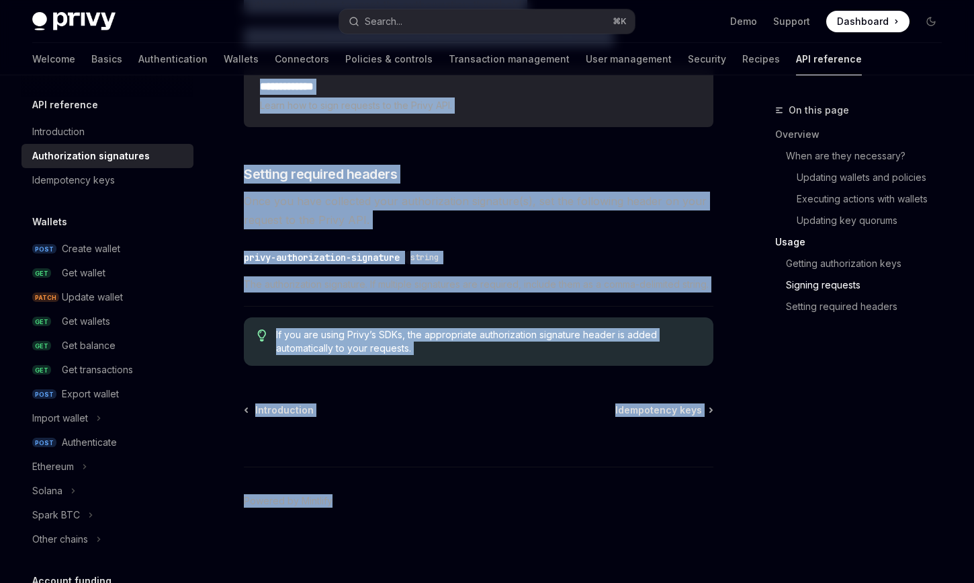
scroll to position [2261, 0]
drag, startPoint x: 245, startPoint y: 140, endPoint x: 484, endPoint y: 358, distance: 323.5
copy div "Loremipsumdol sitametcon AdipIS Elit se DoeiUSM Temporin Utlab ETD magnaali eni…"
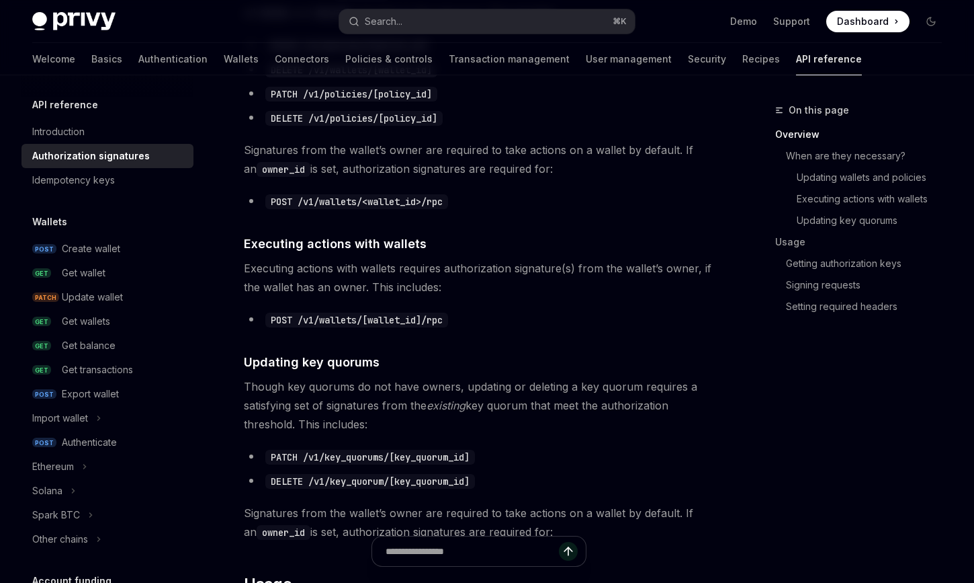
scroll to position [0, 0]
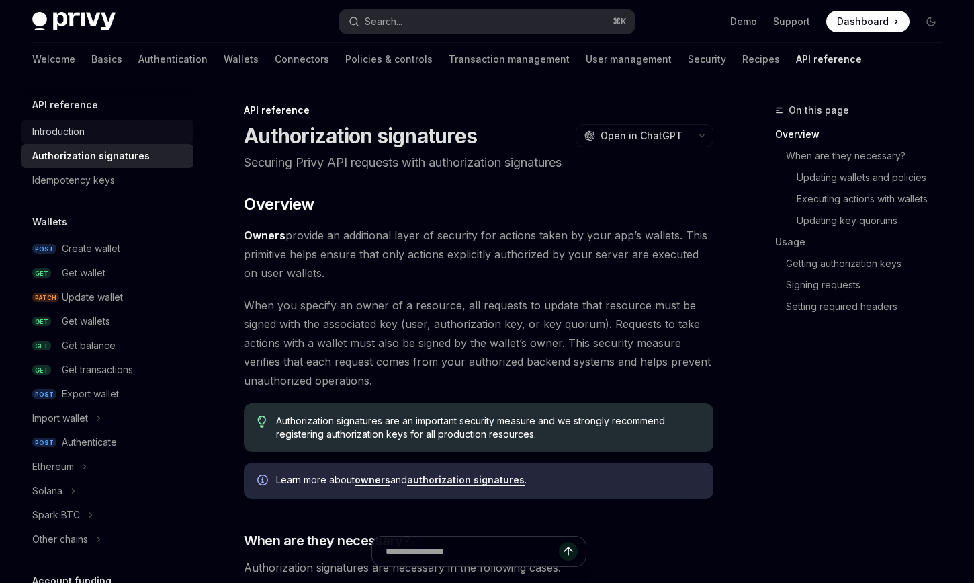
click at [64, 130] on div "Introduction" at bounding box center [58, 132] width 52 height 16
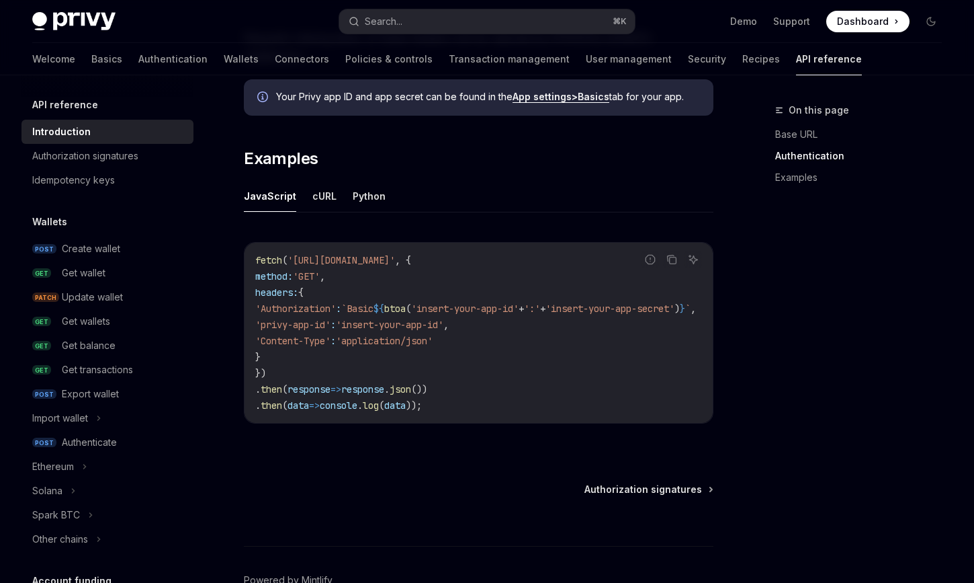
scroll to position [794, 0]
click at [319, 182] on button "cURL" at bounding box center [324, 198] width 24 height 32
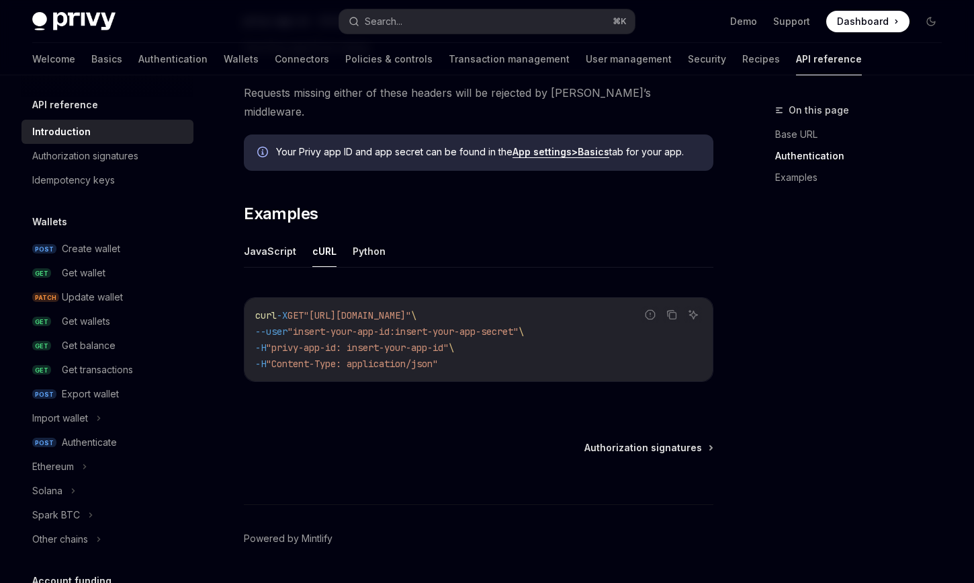
scroll to position [740, 0]
click at [269, 237] on button "JavaScript" at bounding box center [270, 252] width 52 height 32
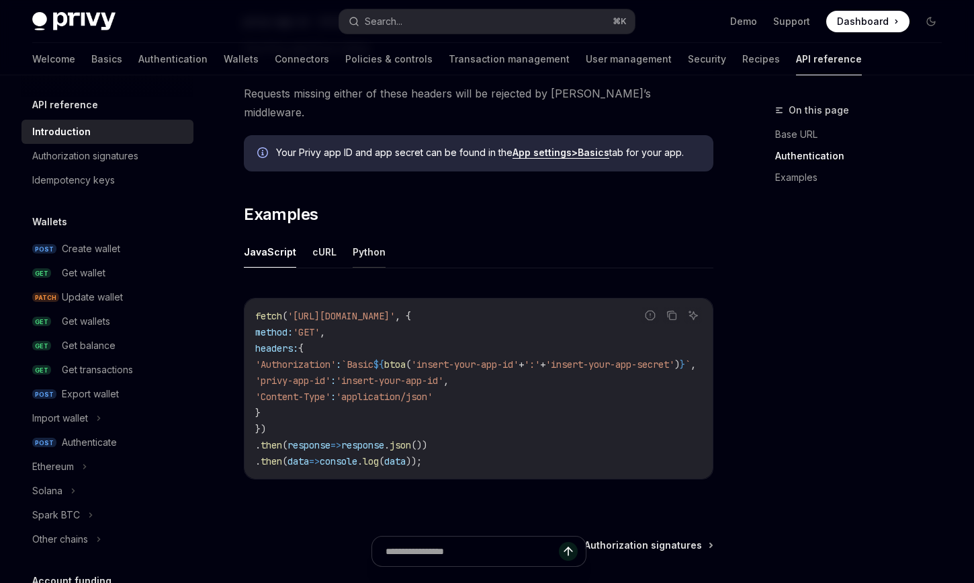
click at [364, 237] on button "Python" at bounding box center [369, 252] width 33 height 32
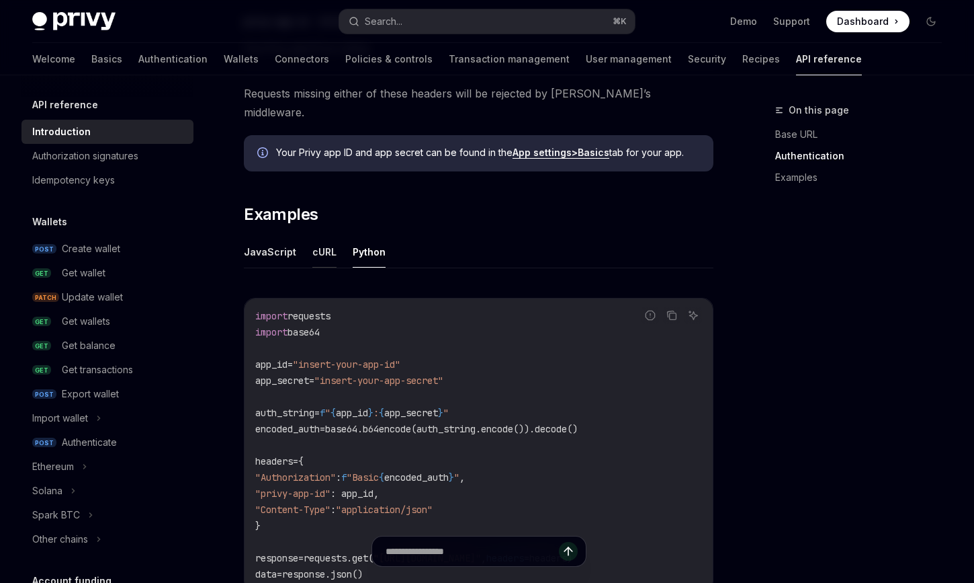
click at [323, 241] on button "cURL" at bounding box center [324, 252] width 24 height 32
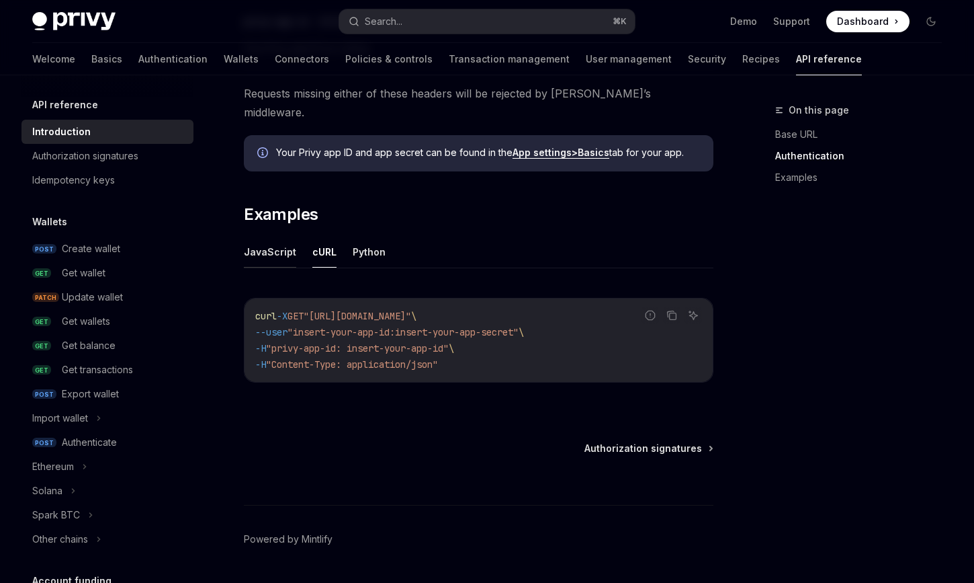
click at [267, 236] on button "JavaScript" at bounding box center [270, 252] width 52 height 32
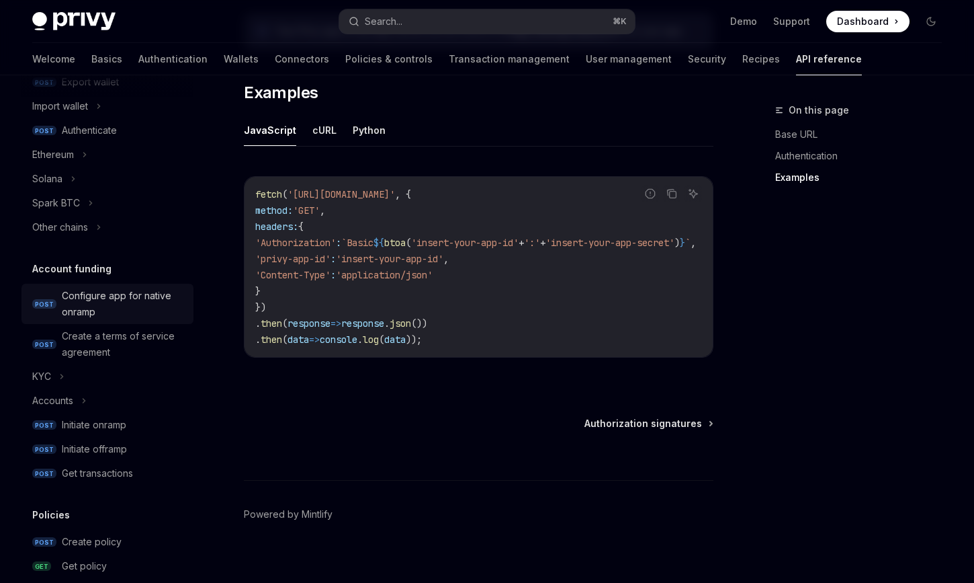
scroll to position [323, 0]
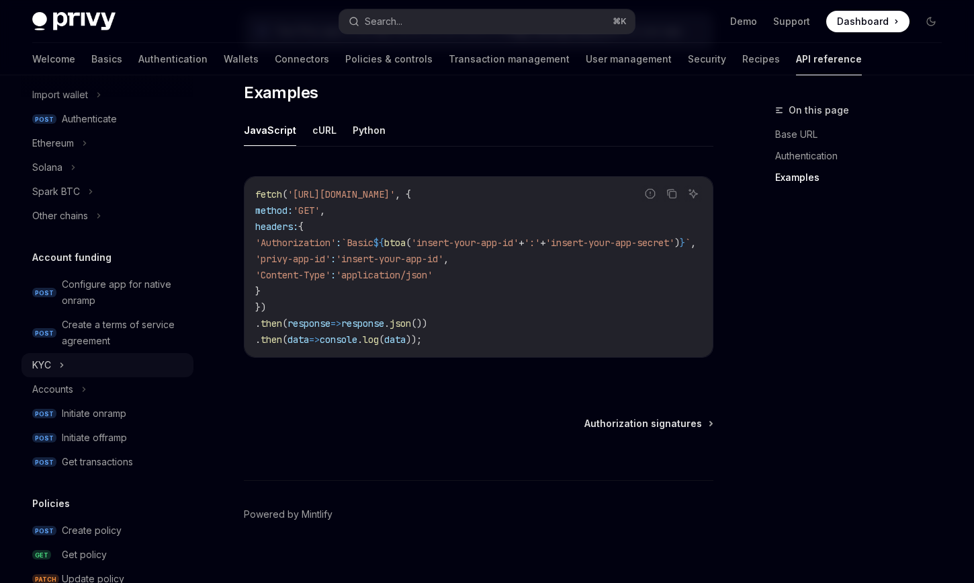
click at [61, 363] on icon at bounding box center [62, 365] width 2 height 4
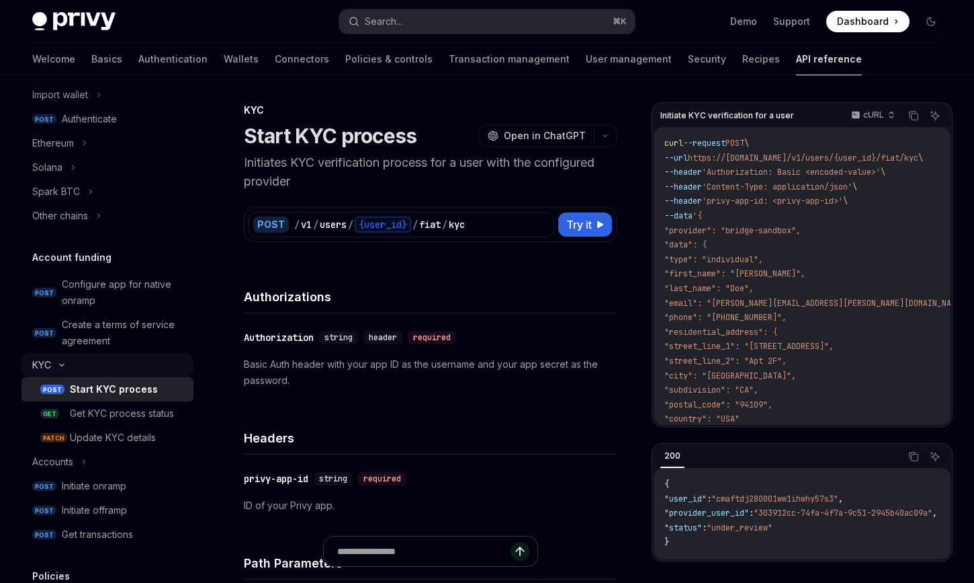
click at [53, 360] on div "KYC" at bounding box center [108, 365] width 172 height 24
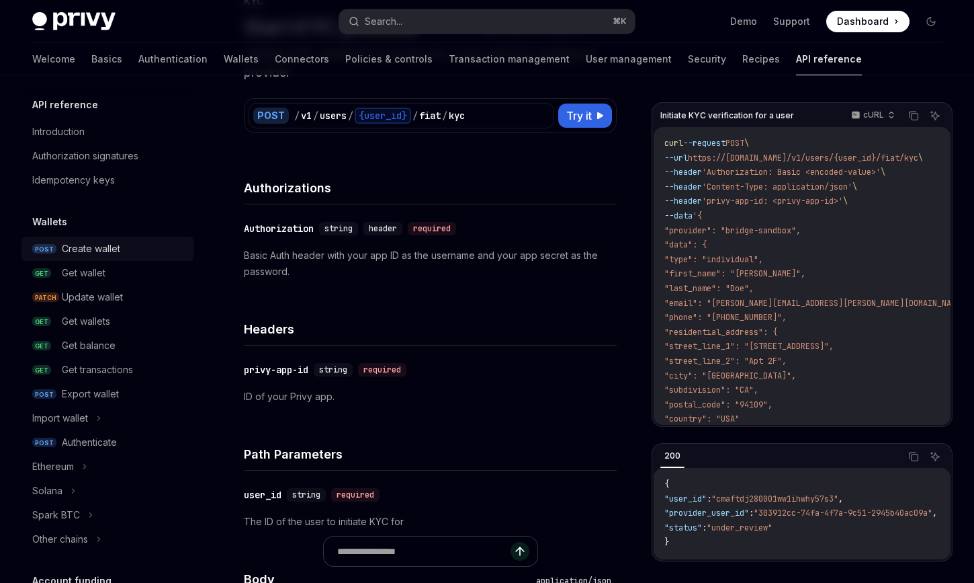
click at [93, 256] on div "Create wallet" at bounding box center [91, 249] width 58 height 16
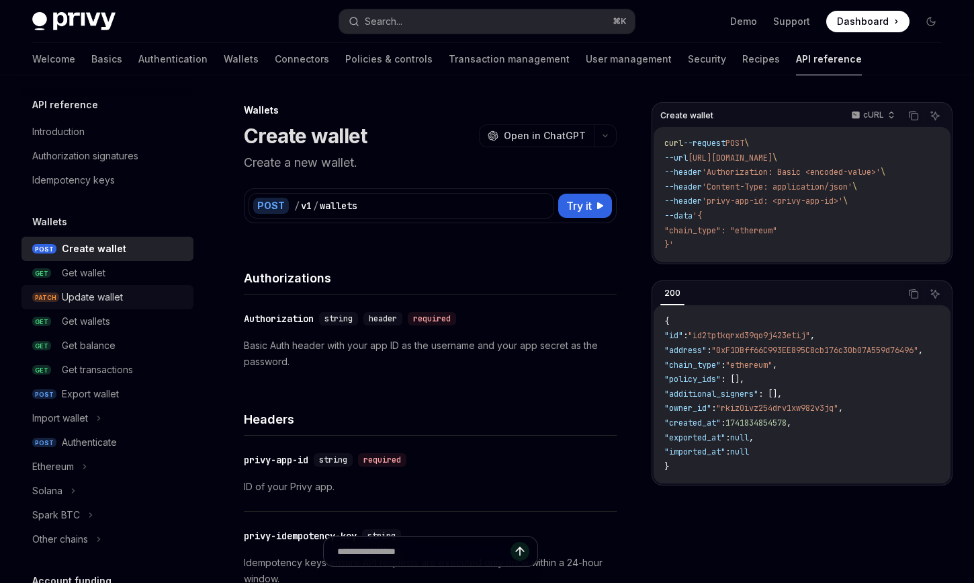
click at [97, 299] on div "Update wallet" at bounding box center [92, 297] width 61 height 16
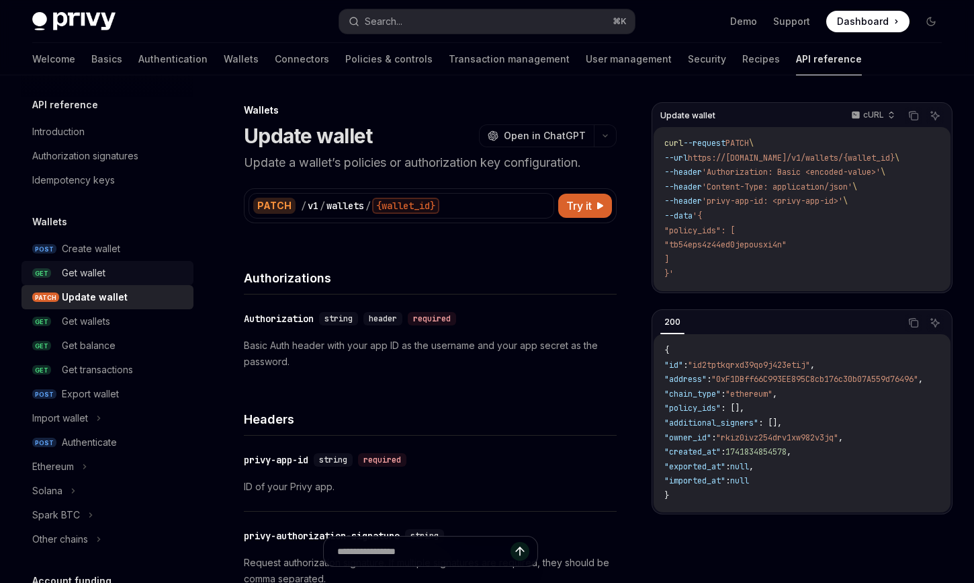
click at [83, 273] on div "Get wallet" at bounding box center [84, 273] width 44 height 16
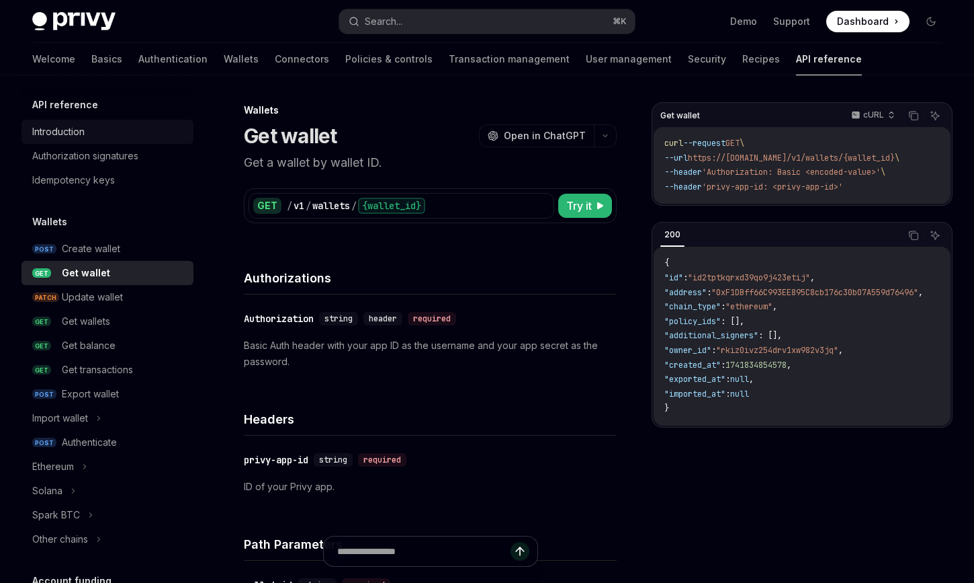
click at [75, 140] on link "Introduction" at bounding box center [108, 132] width 172 height 24
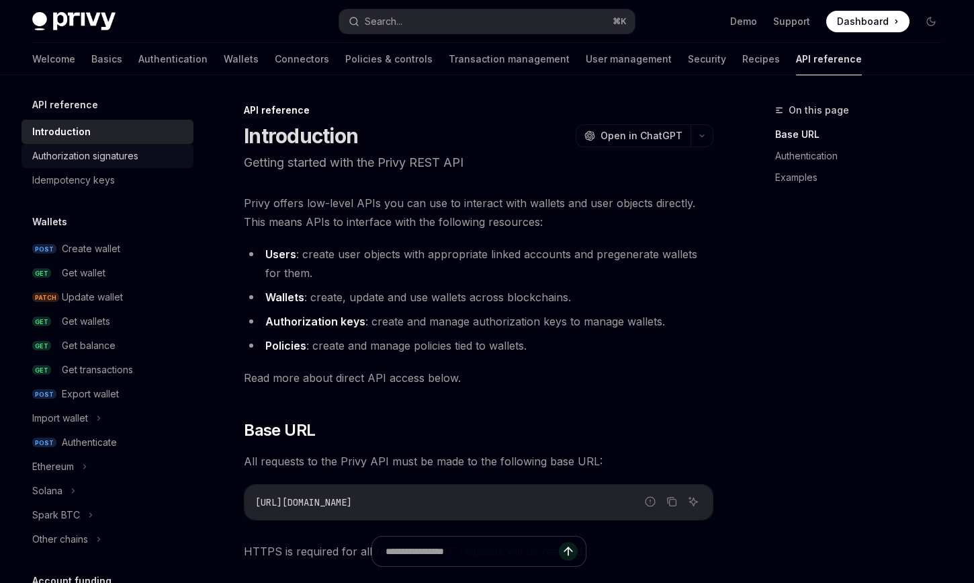
scroll to position [3, 0]
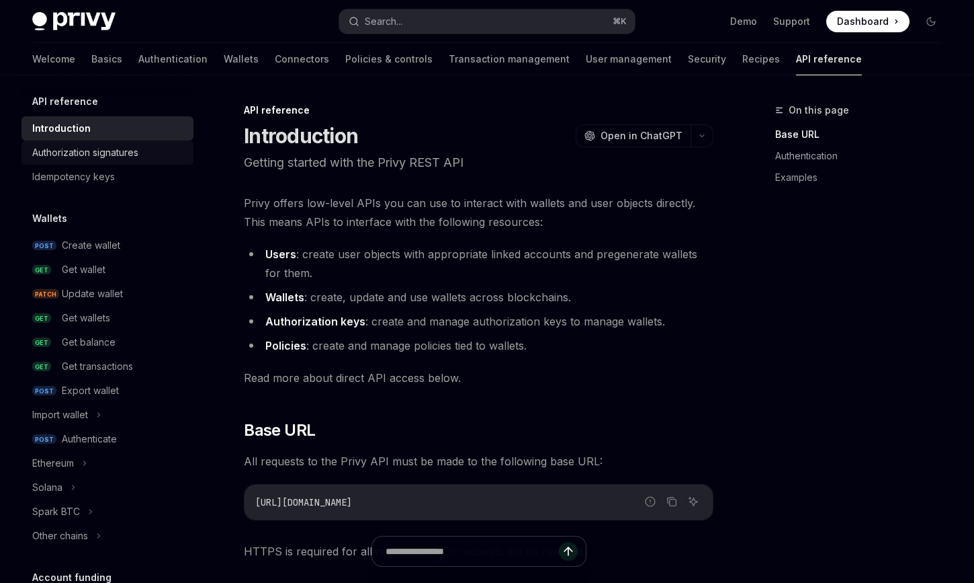
click at [79, 149] on div "Authorization signatures" at bounding box center [85, 152] width 106 height 16
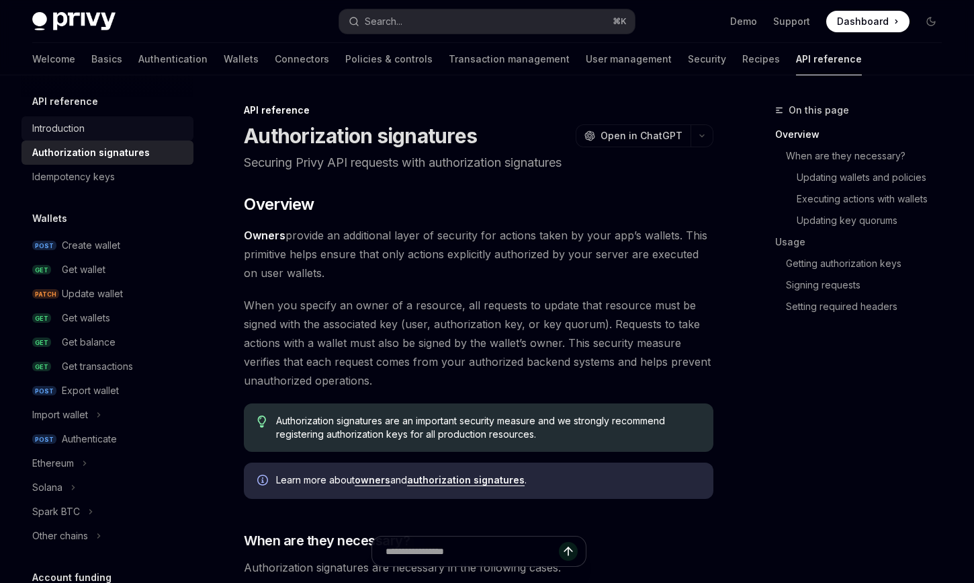
click at [101, 125] on div "Introduction" at bounding box center [108, 128] width 153 height 16
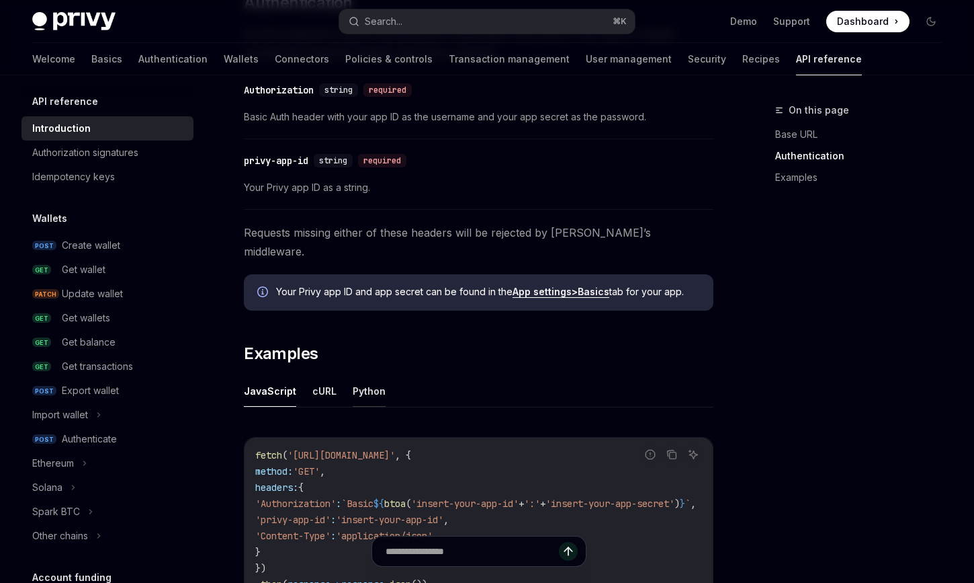
click at [367, 375] on button "Python" at bounding box center [369, 391] width 33 height 32
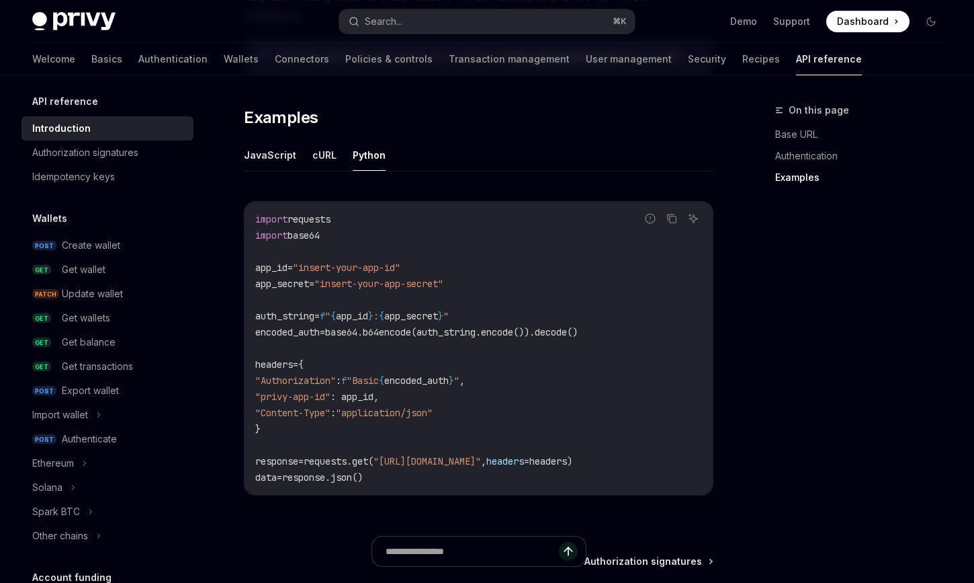
scroll to position [851, 0]
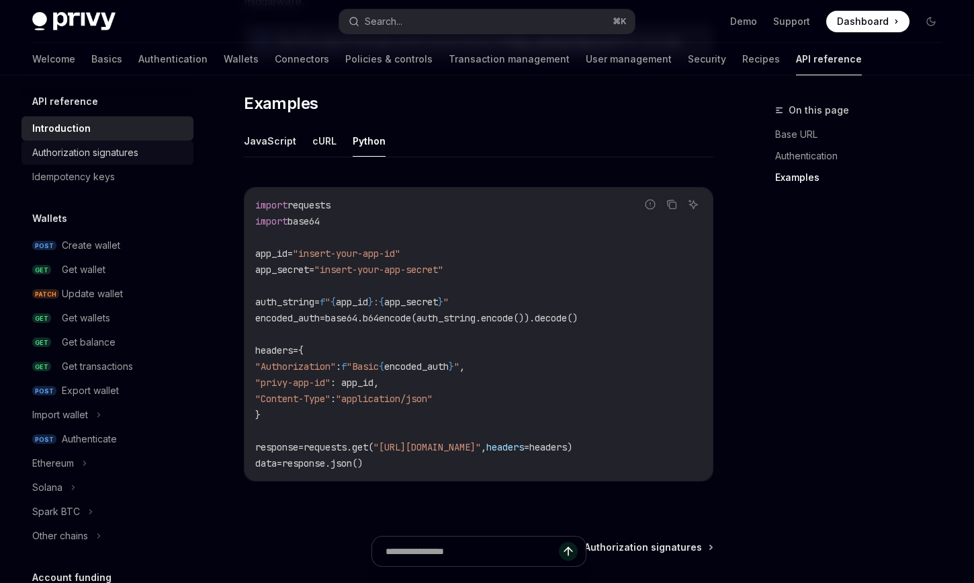
click at [129, 146] on div "Authorization signatures" at bounding box center [85, 152] width 106 height 16
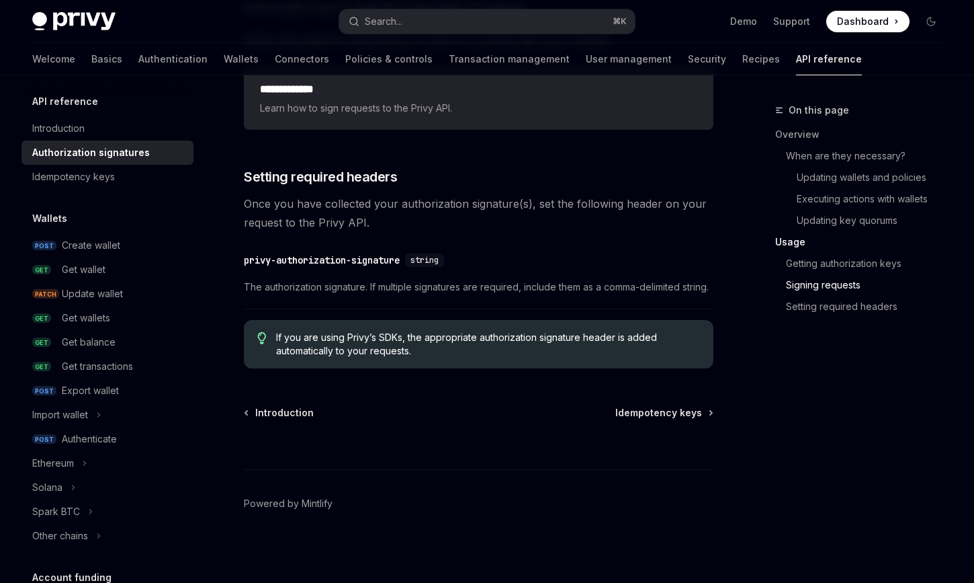
scroll to position [2261, 0]
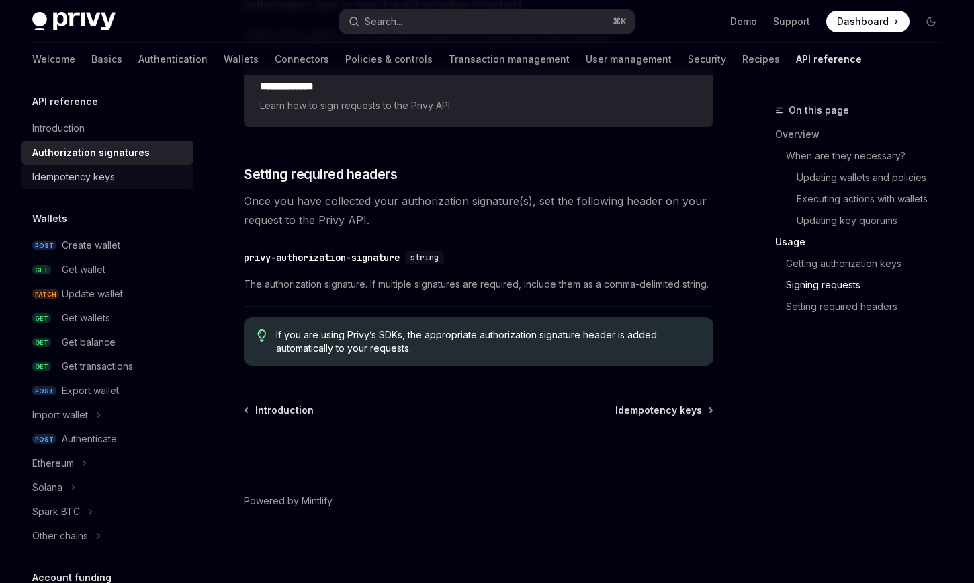
click at [38, 167] on link "Idempotency keys" at bounding box center [108, 177] width 172 height 24
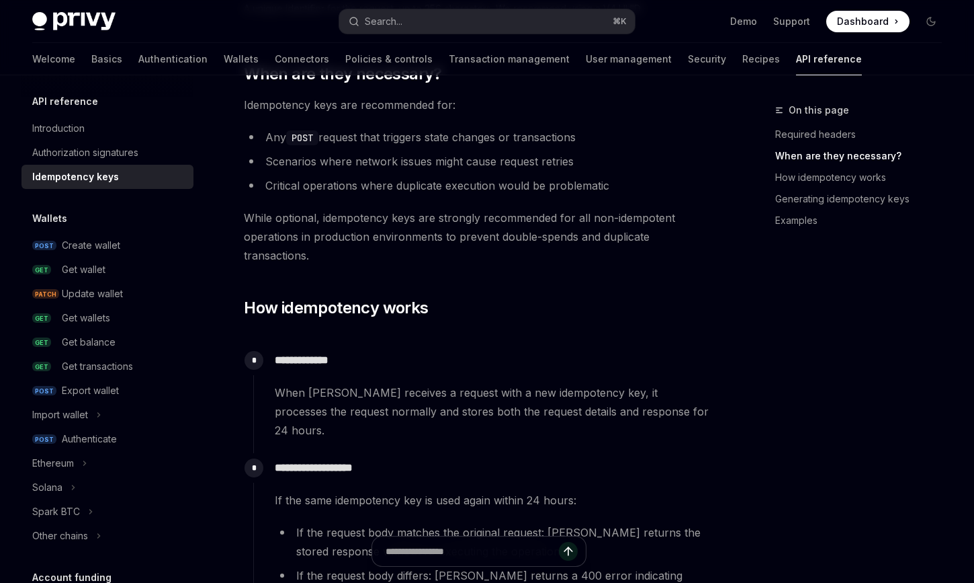
scroll to position [405, 0]
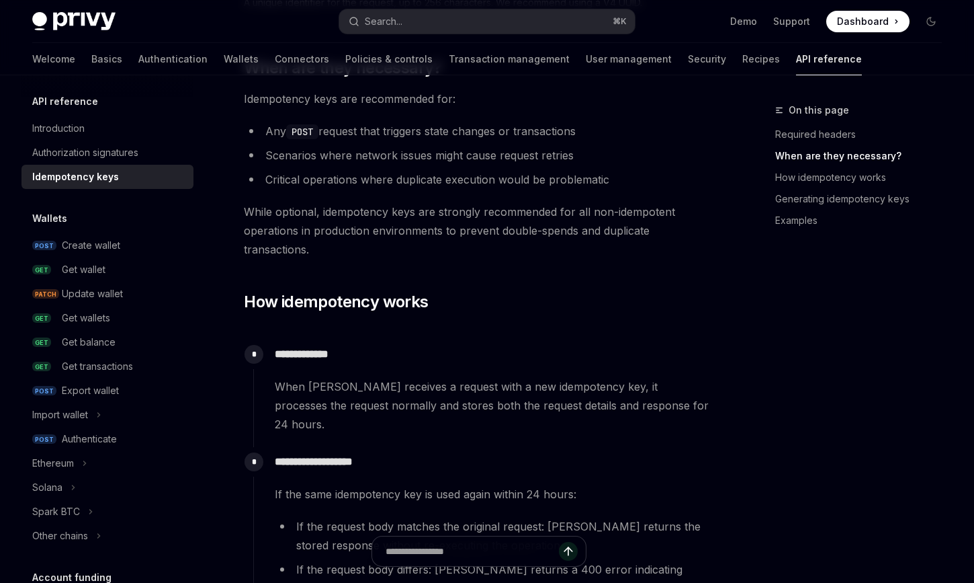
click at [440, 186] on li "Critical operations where duplicate execution would be problematic" at bounding box center [479, 179] width 470 height 19
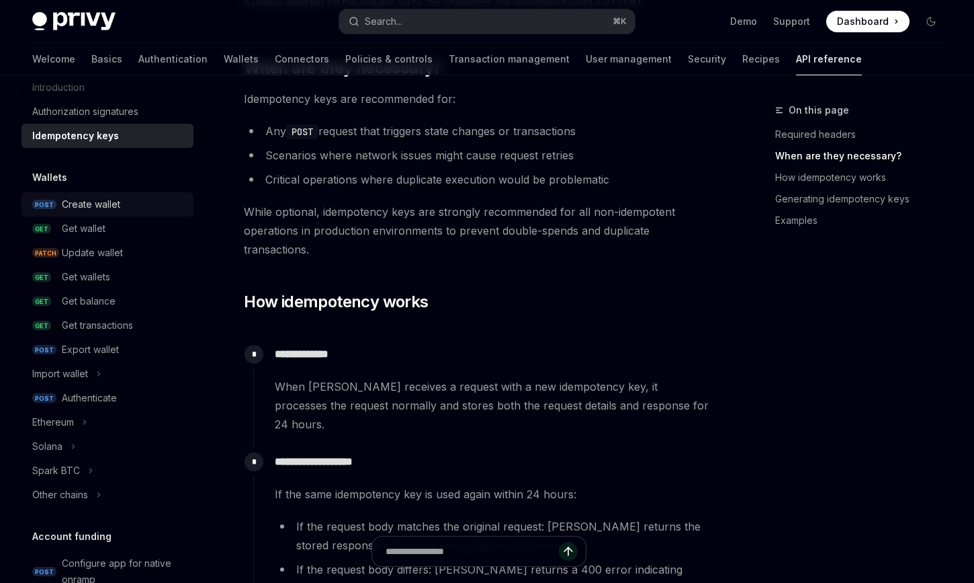
scroll to position [46, 0]
click at [82, 390] on div "Authenticate" at bounding box center [89, 396] width 55 height 16
type textarea "*"
